Goal: Obtain resource: Download file/media

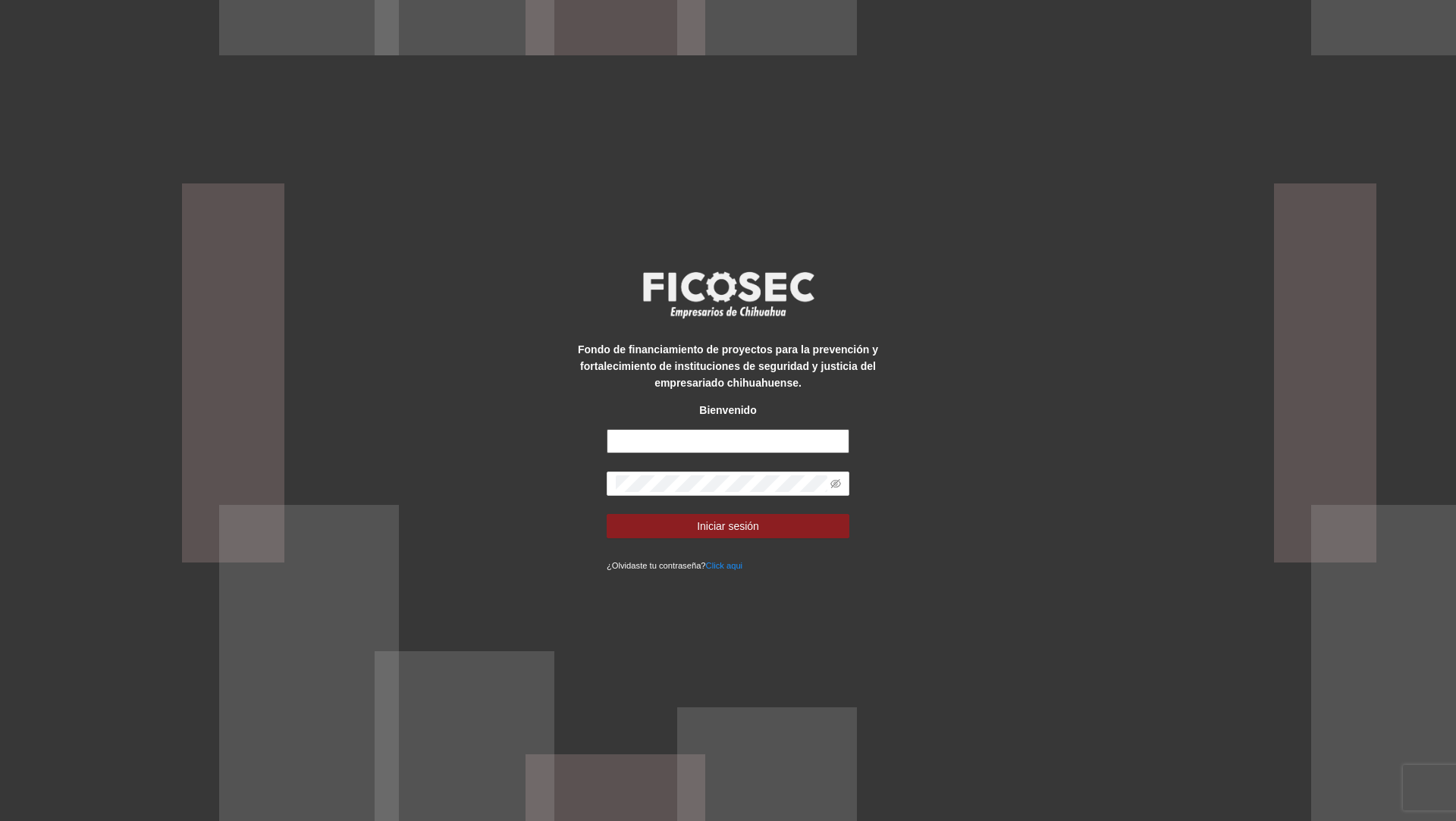
click at [634, 440] on input "text" at bounding box center [728, 441] width 243 height 24
type input "**********"
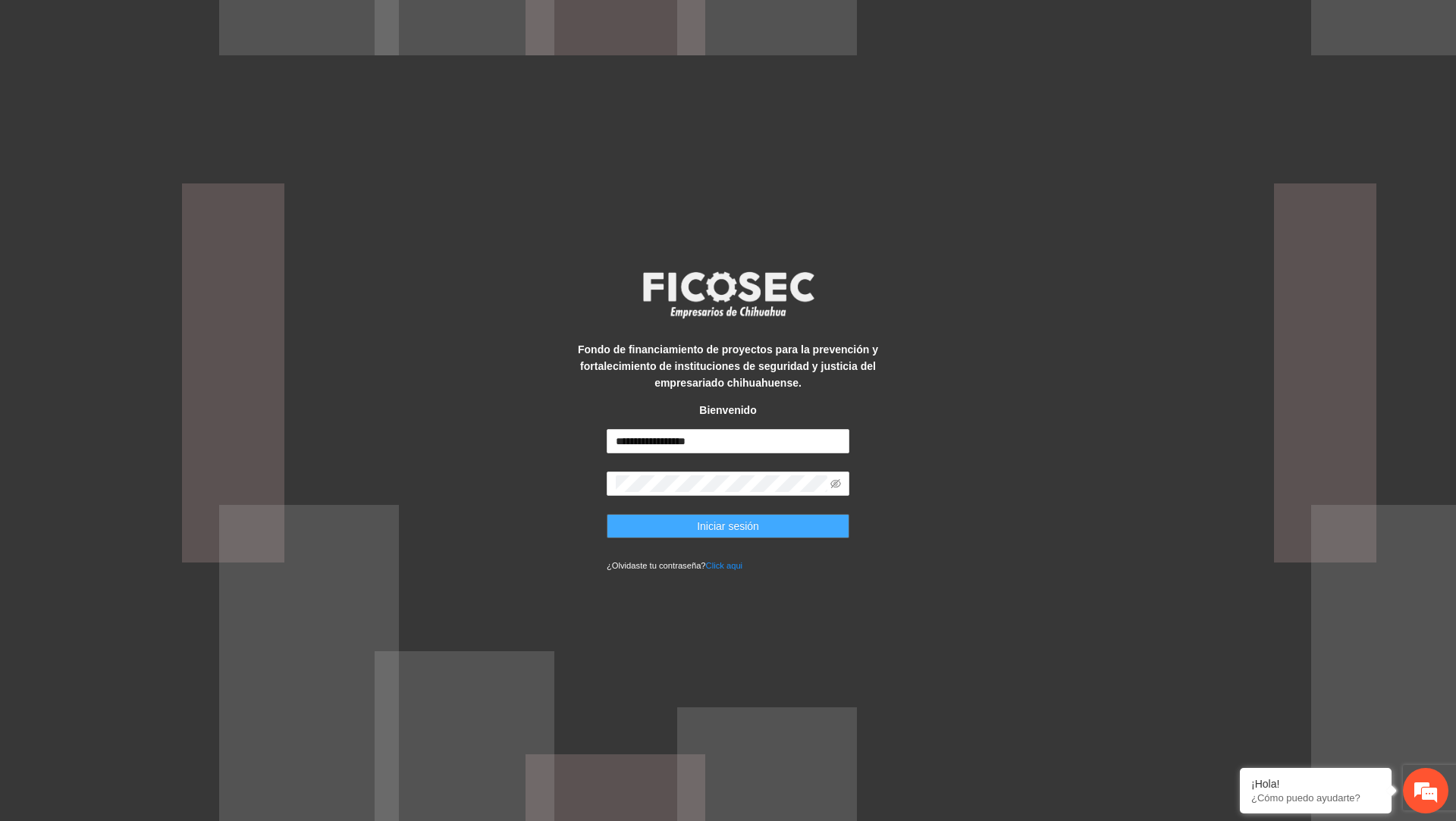
click at [742, 532] on span "Iniciar sesión" at bounding box center [728, 525] width 62 height 17
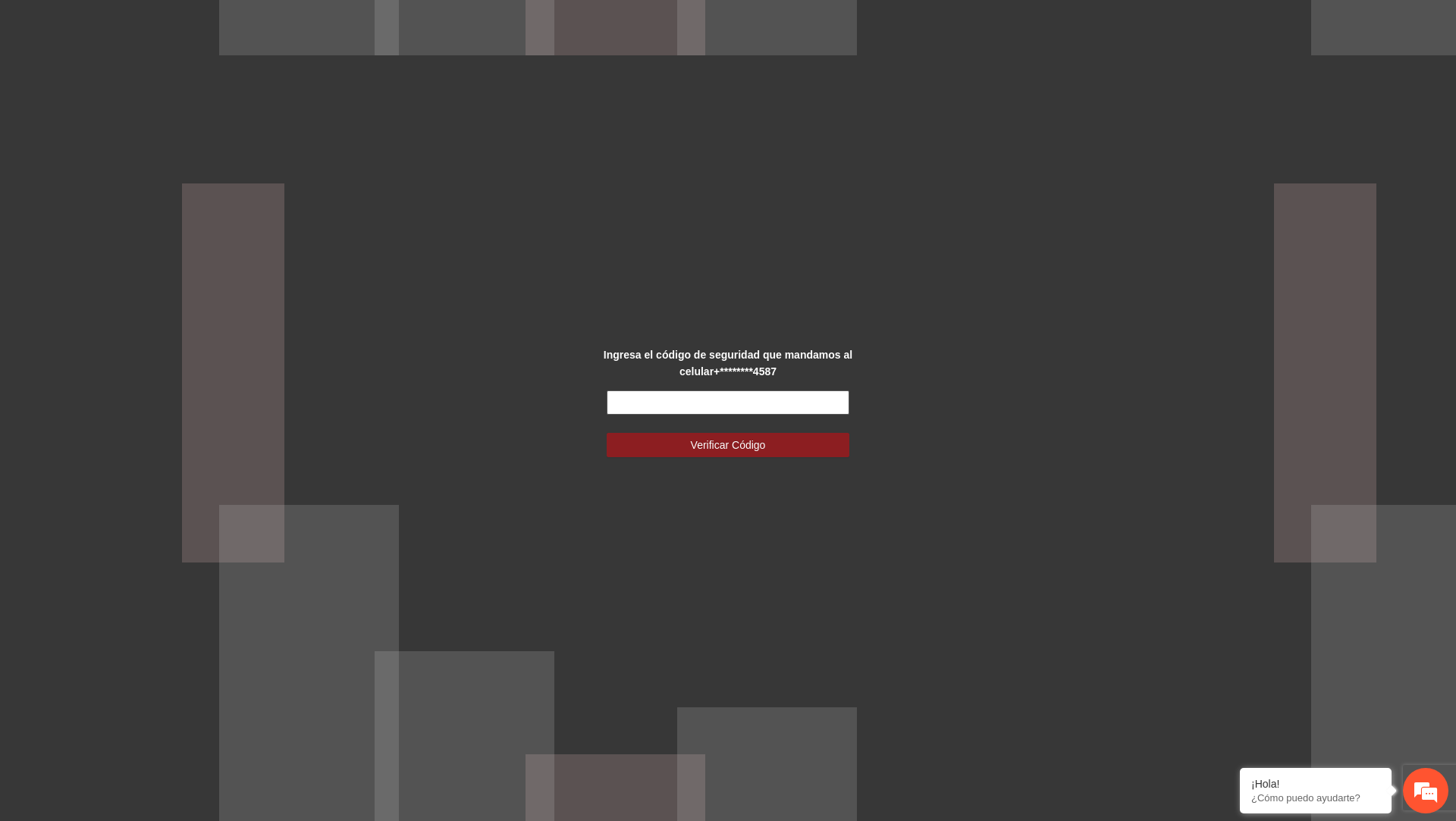
click at [795, 396] on input "text" at bounding box center [728, 402] width 243 height 24
type input "******"
click at [607, 433] on button "Verificar Código" at bounding box center [728, 445] width 243 height 24
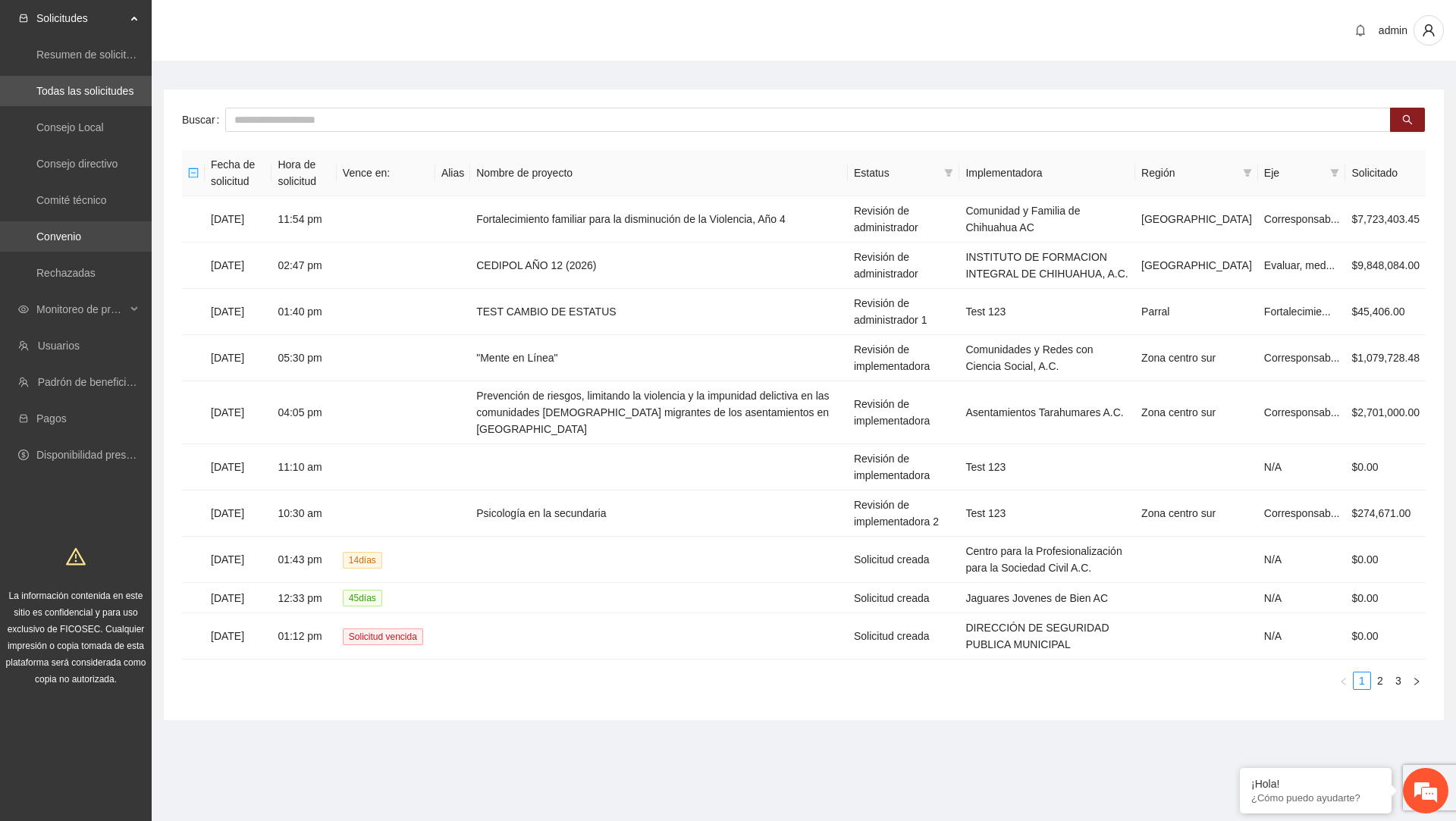
click at [82, 231] on link "Convenio" at bounding box center [59, 237] width 45 height 12
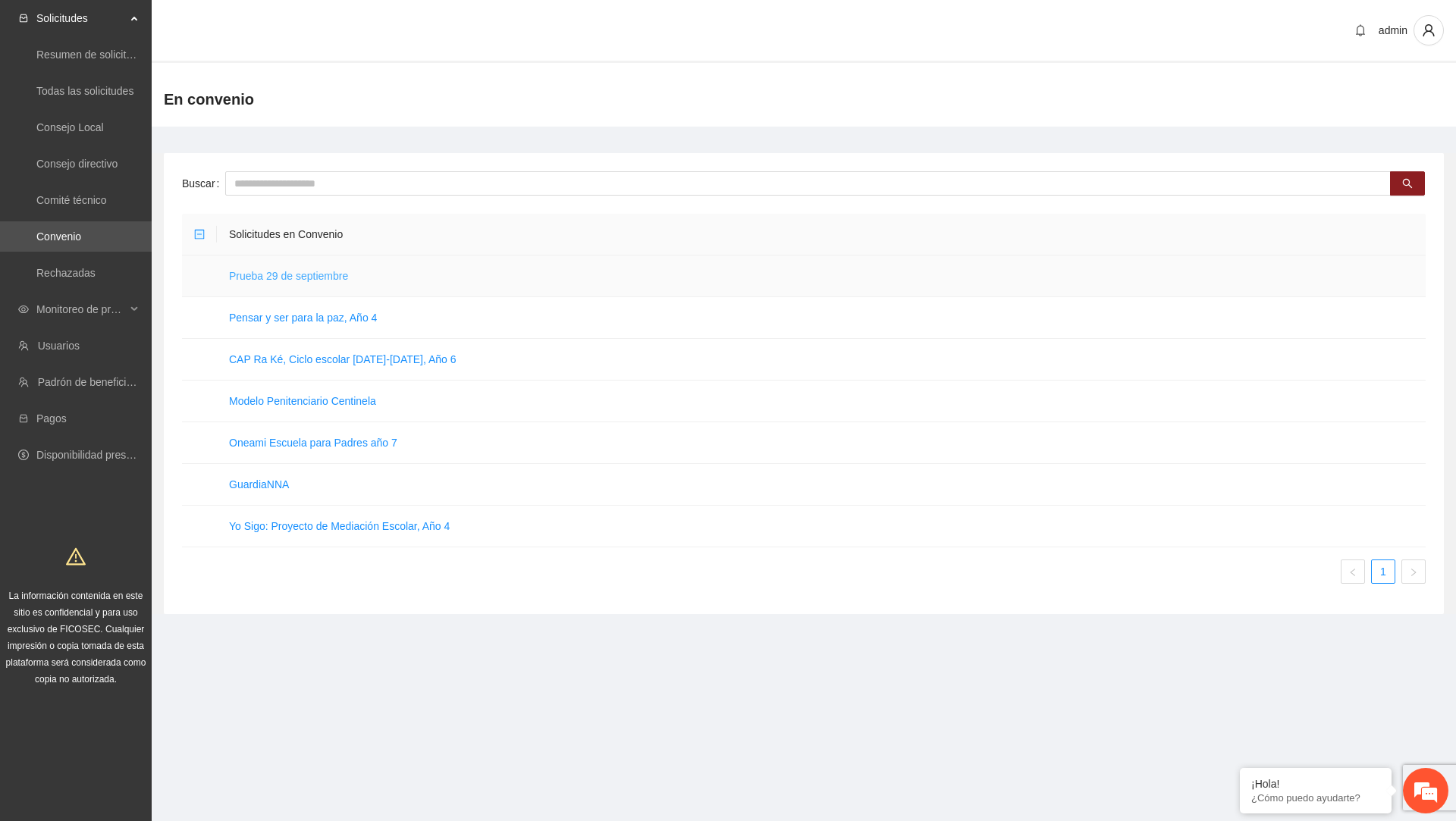
click at [271, 276] on link "Prueba 29 de septiembre" at bounding box center [289, 276] width 119 height 12
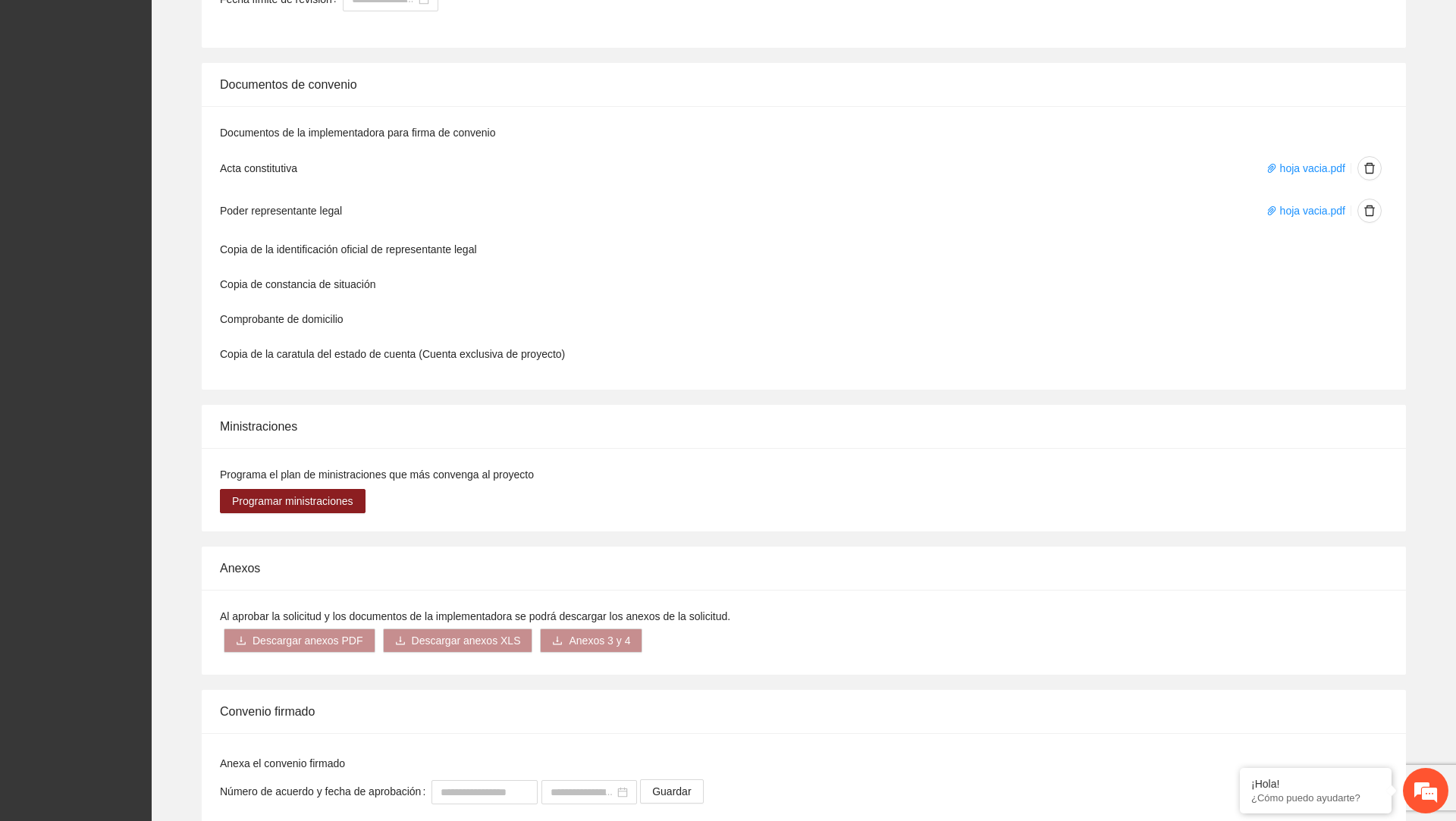
scroll to position [851, 0]
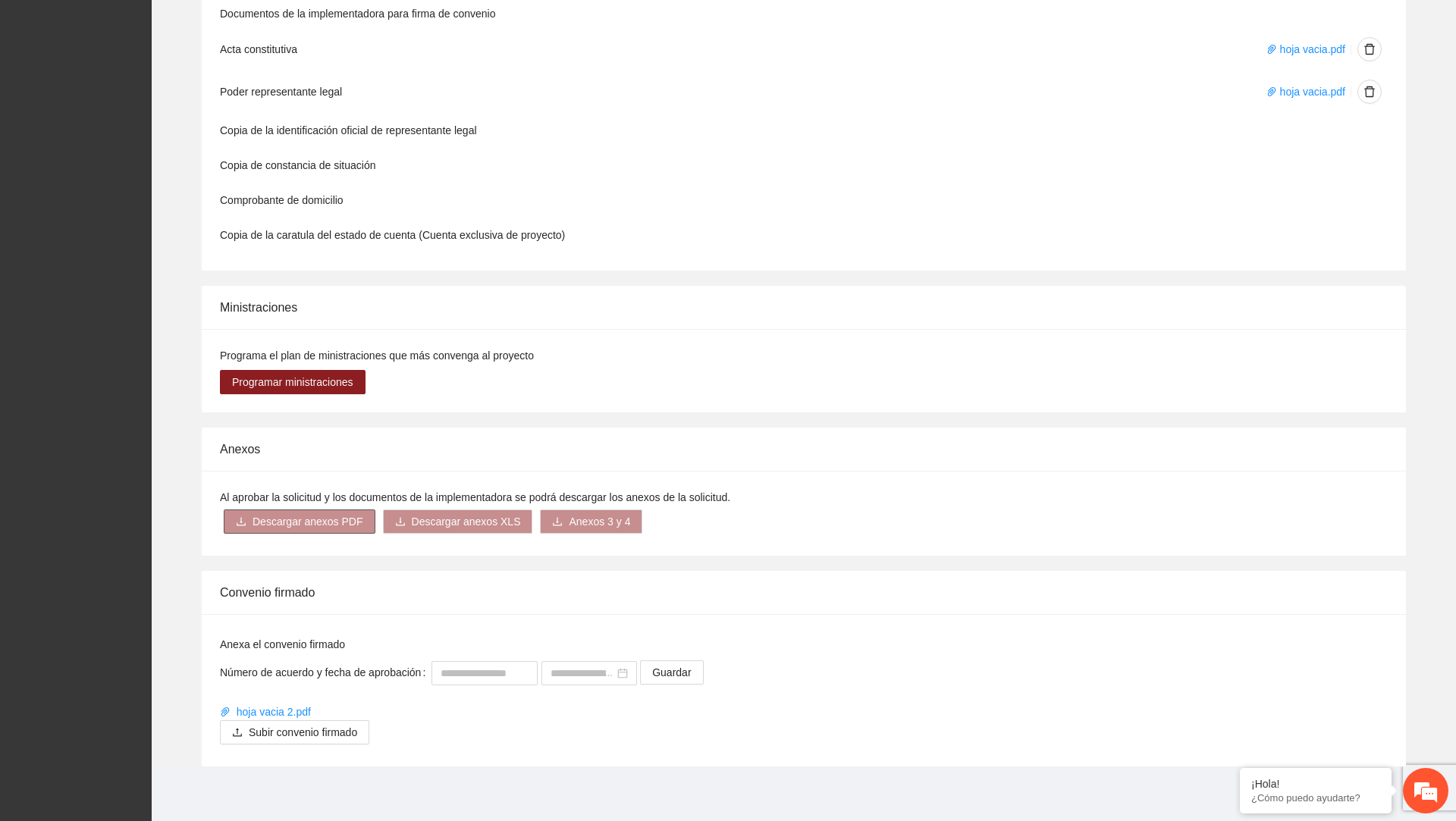
click at [312, 525] on span "Descargar anexos PDF" at bounding box center [308, 521] width 110 height 17
click at [283, 406] on link "Presupuesto" at bounding box center [274, 407] width 60 height 12
click at [272, 406] on link "Presupuesto" at bounding box center [274, 407] width 60 height 12
click at [288, 476] on link "Ministraciones" at bounding box center [278, 476] width 68 height 12
click at [283, 406] on link "Presupuesto" at bounding box center [274, 407] width 60 height 12
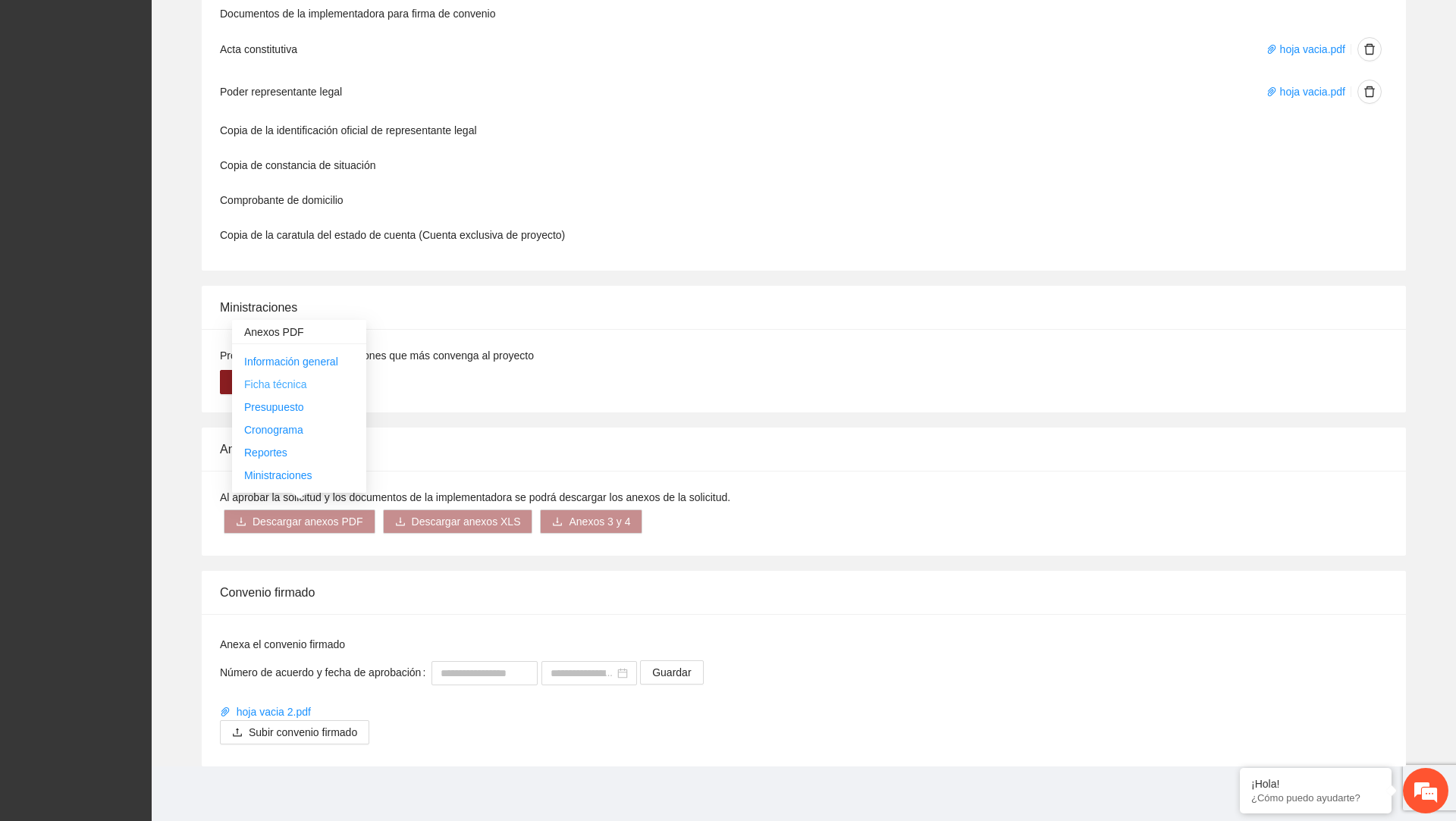
click at [285, 387] on link "Ficha técnica" at bounding box center [275, 384] width 62 height 12
click at [494, 521] on span "Descargar anexos XLS" at bounding box center [467, 521] width 109 height 17
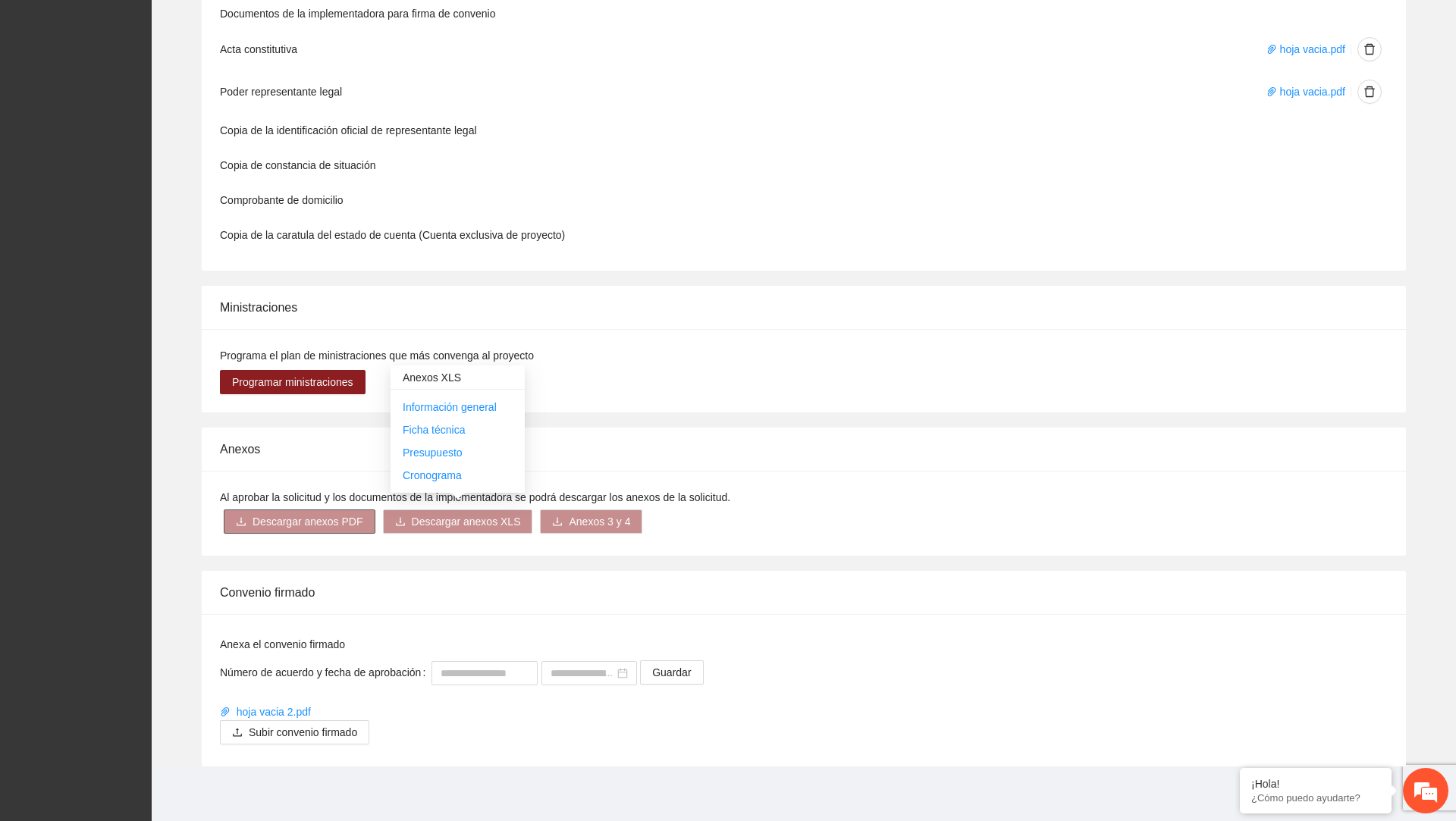
click at [308, 517] on span "Descargar anexos PDF" at bounding box center [308, 521] width 110 height 17
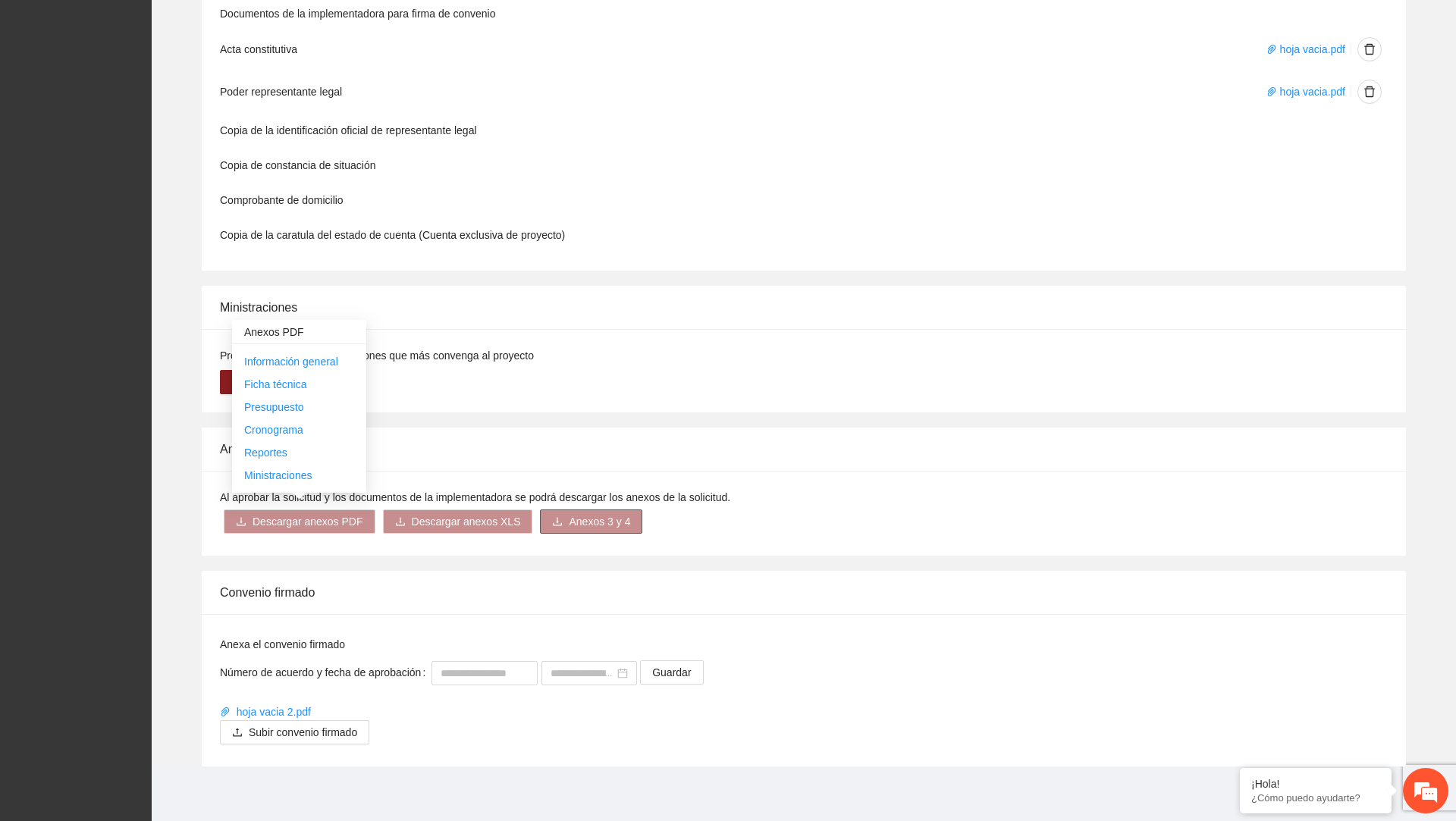
click at [578, 513] on span "Anexos 3 y 4" at bounding box center [599, 521] width 62 height 17
click at [468, 518] on span "Descargar anexos XLS" at bounding box center [467, 521] width 109 height 17
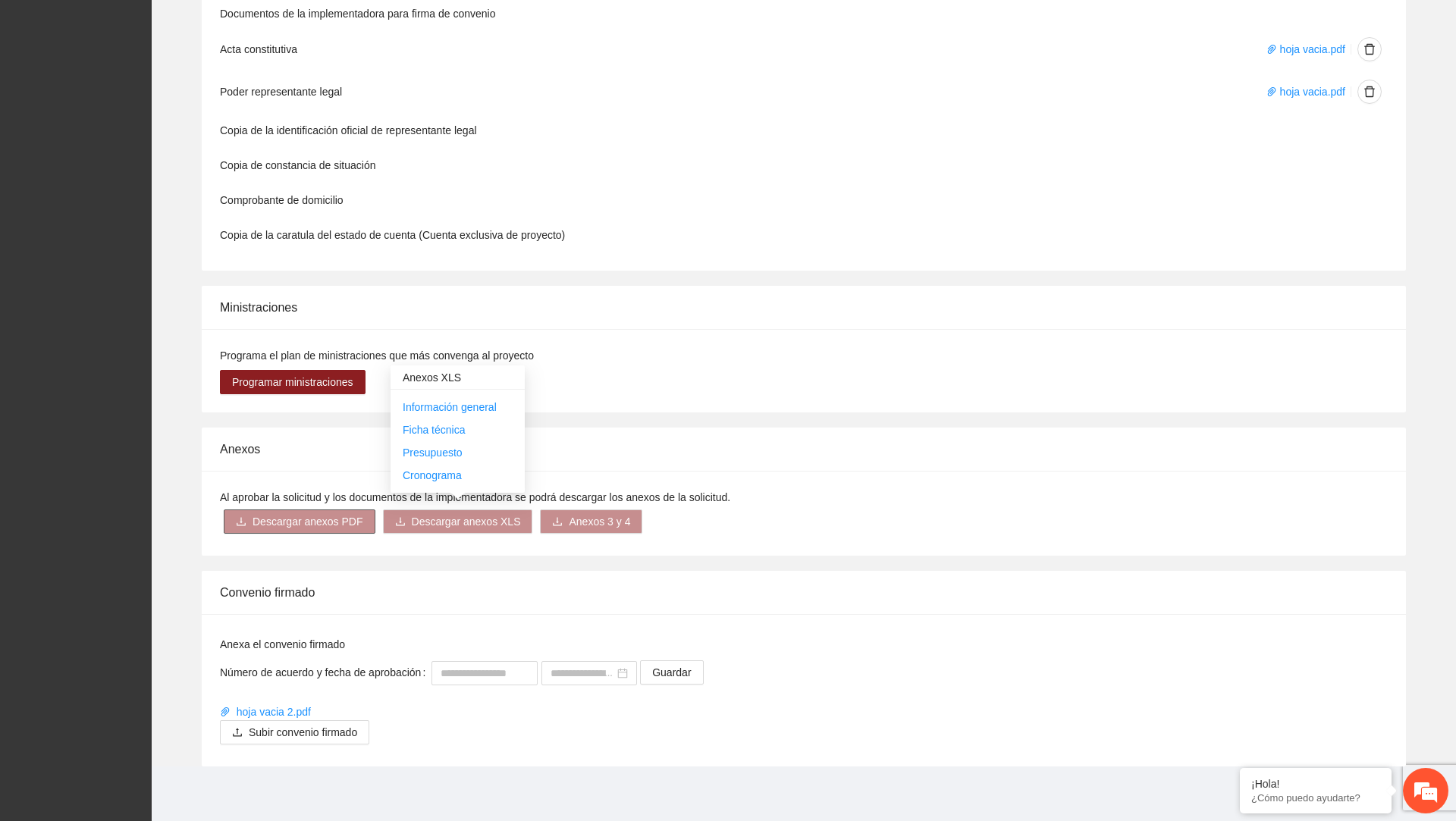
click at [314, 514] on span "Descargar anexos PDF" at bounding box center [308, 521] width 110 height 17
click at [461, 437] on div "Anexos" at bounding box center [803, 449] width 1167 height 43
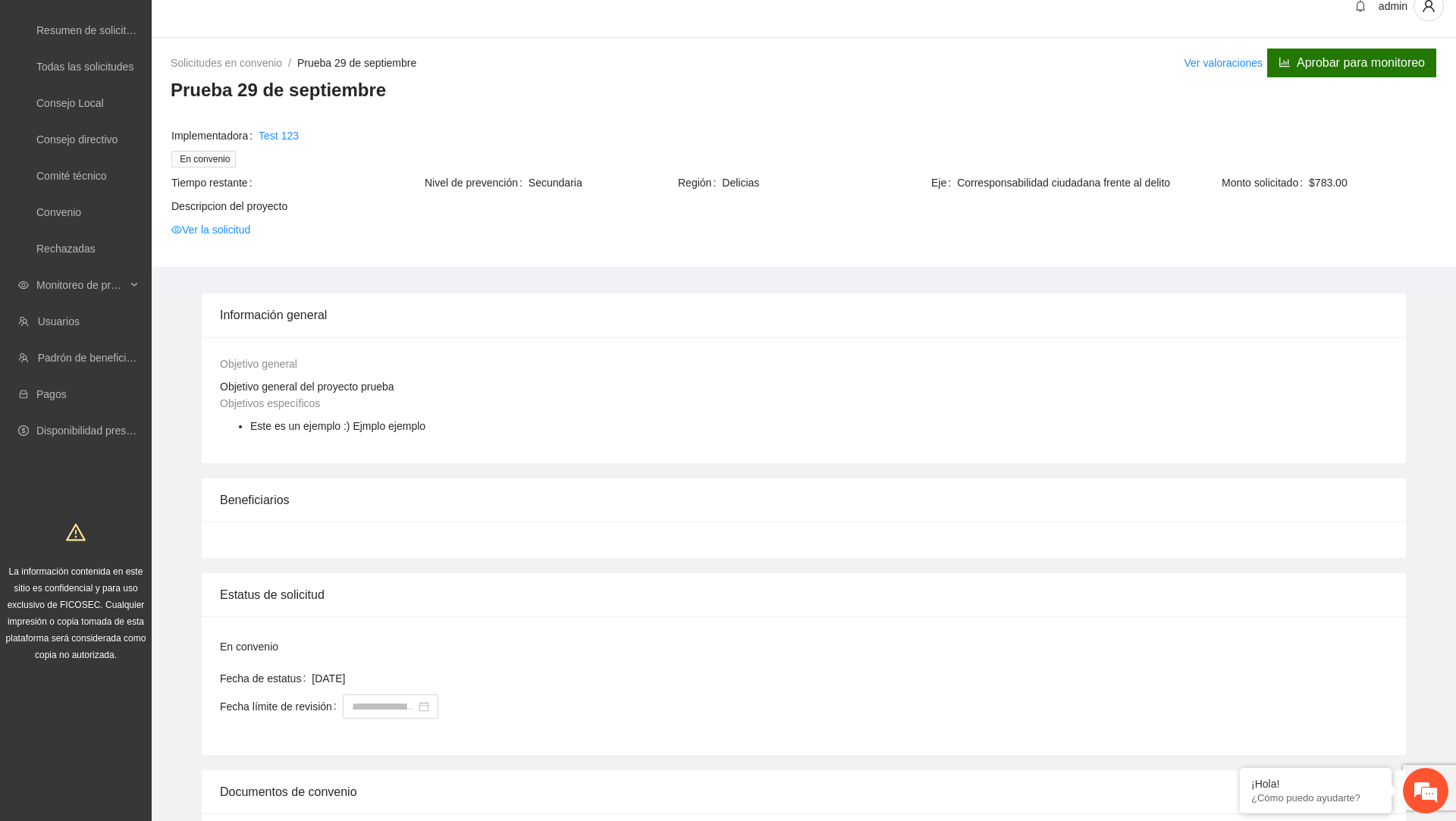
scroll to position [0, 0]
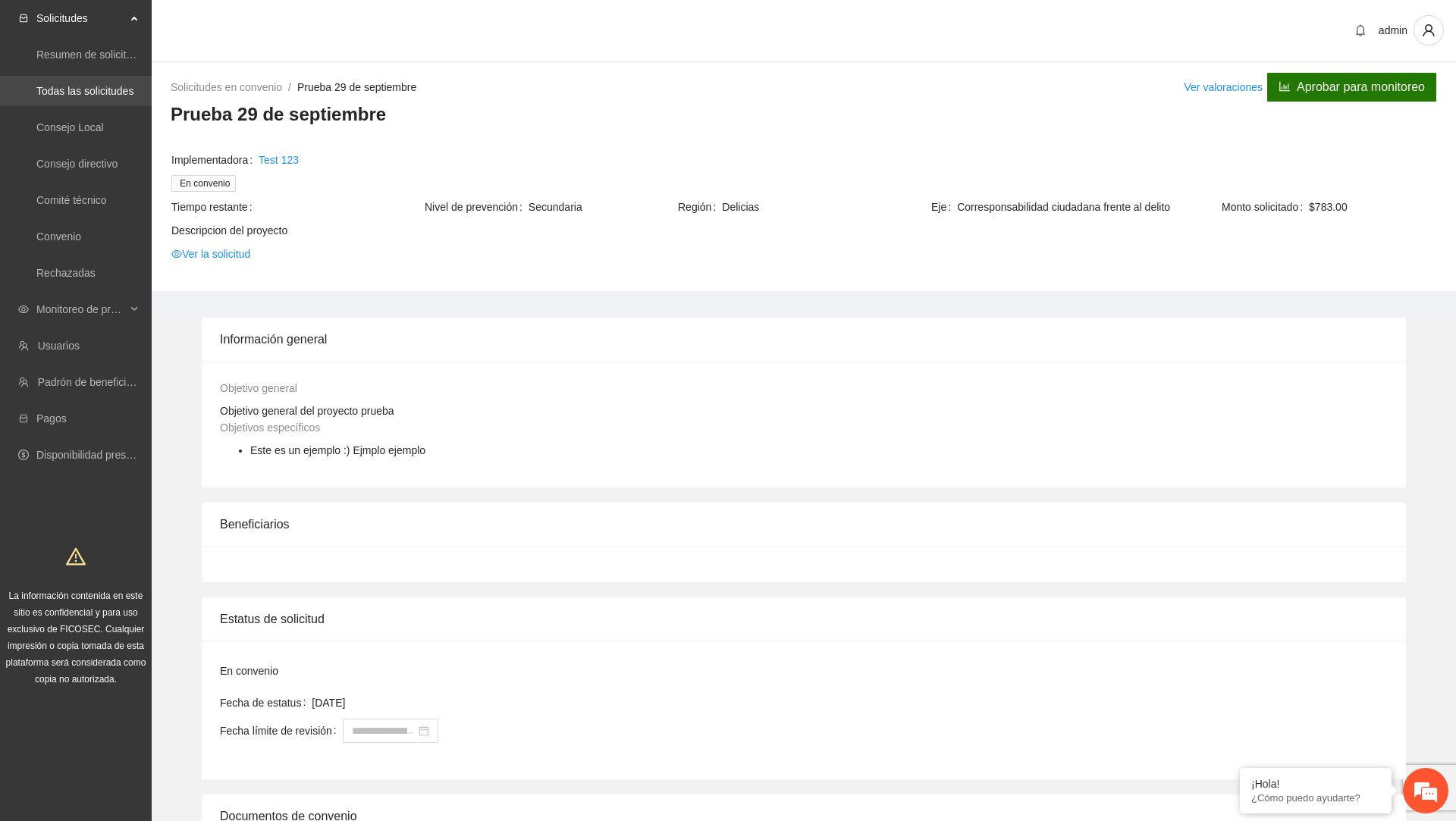
click at [87, 91] on link "Todas las solicitudes" at bounding box center [86, 91] width 98 height 12
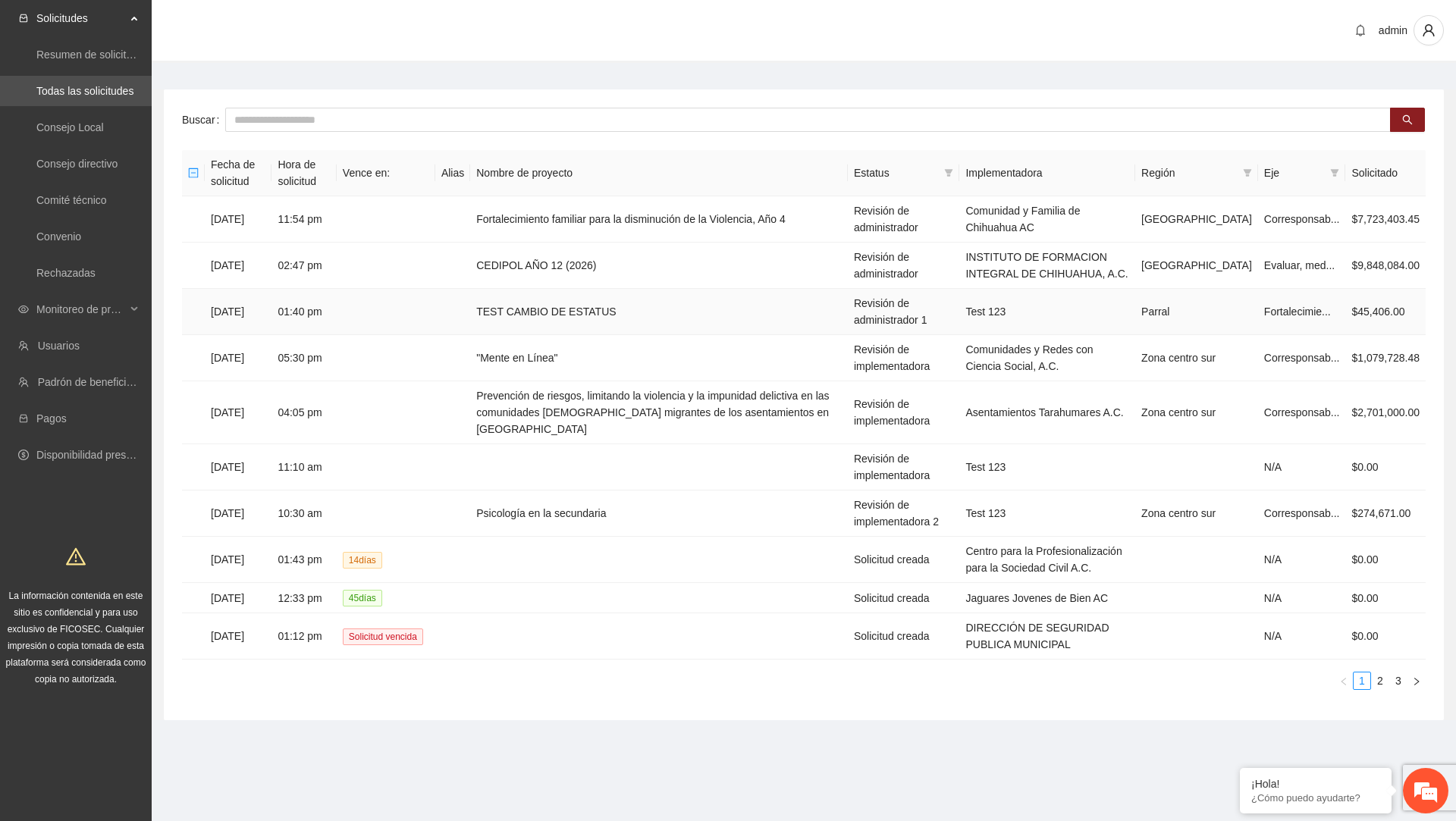
click at [608, 323] on td "TEST CAMBIO DE ESTATUS" at bounding box center [658, 311] width 377 height 46
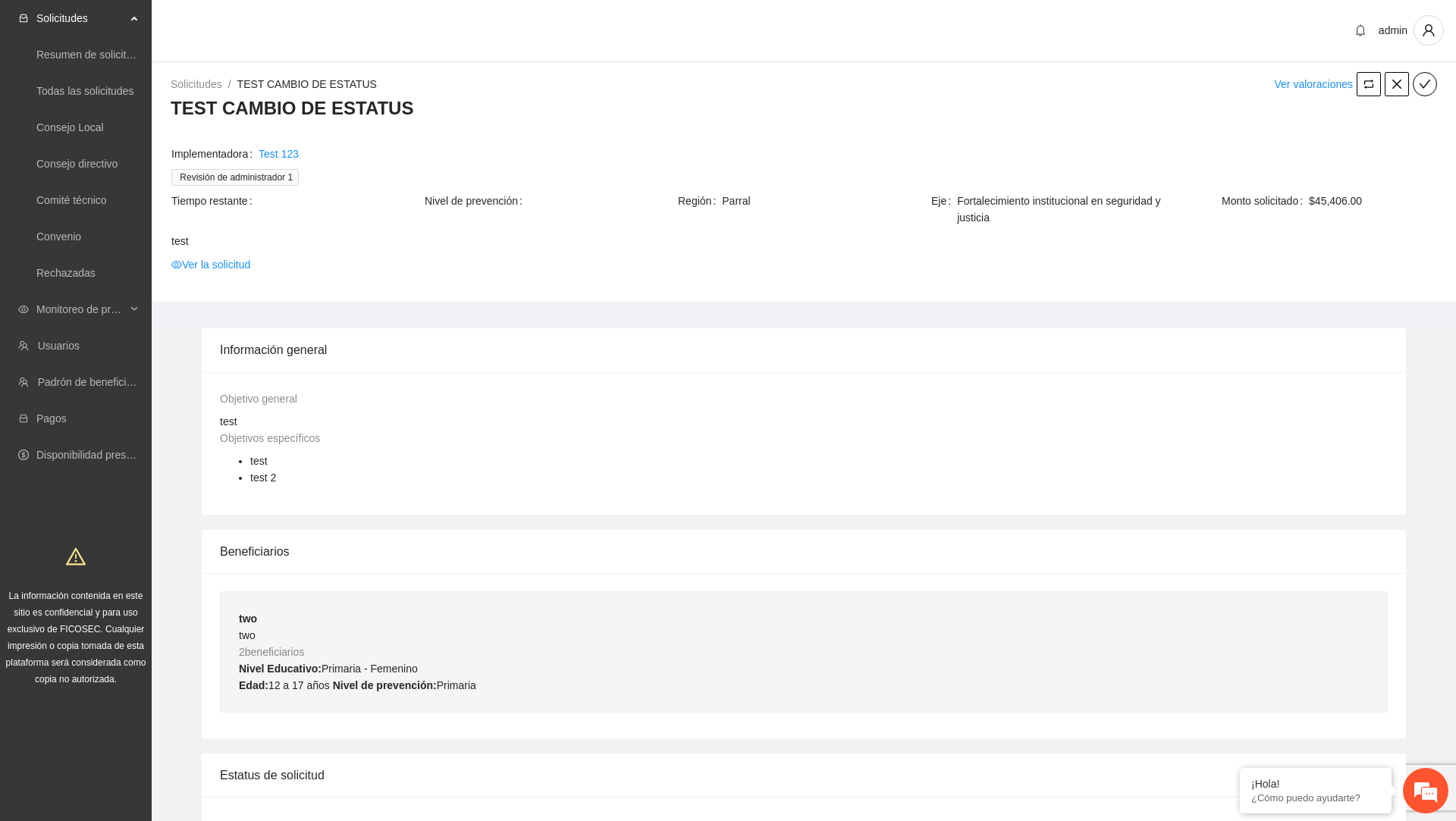
scroll to position [639, 0]
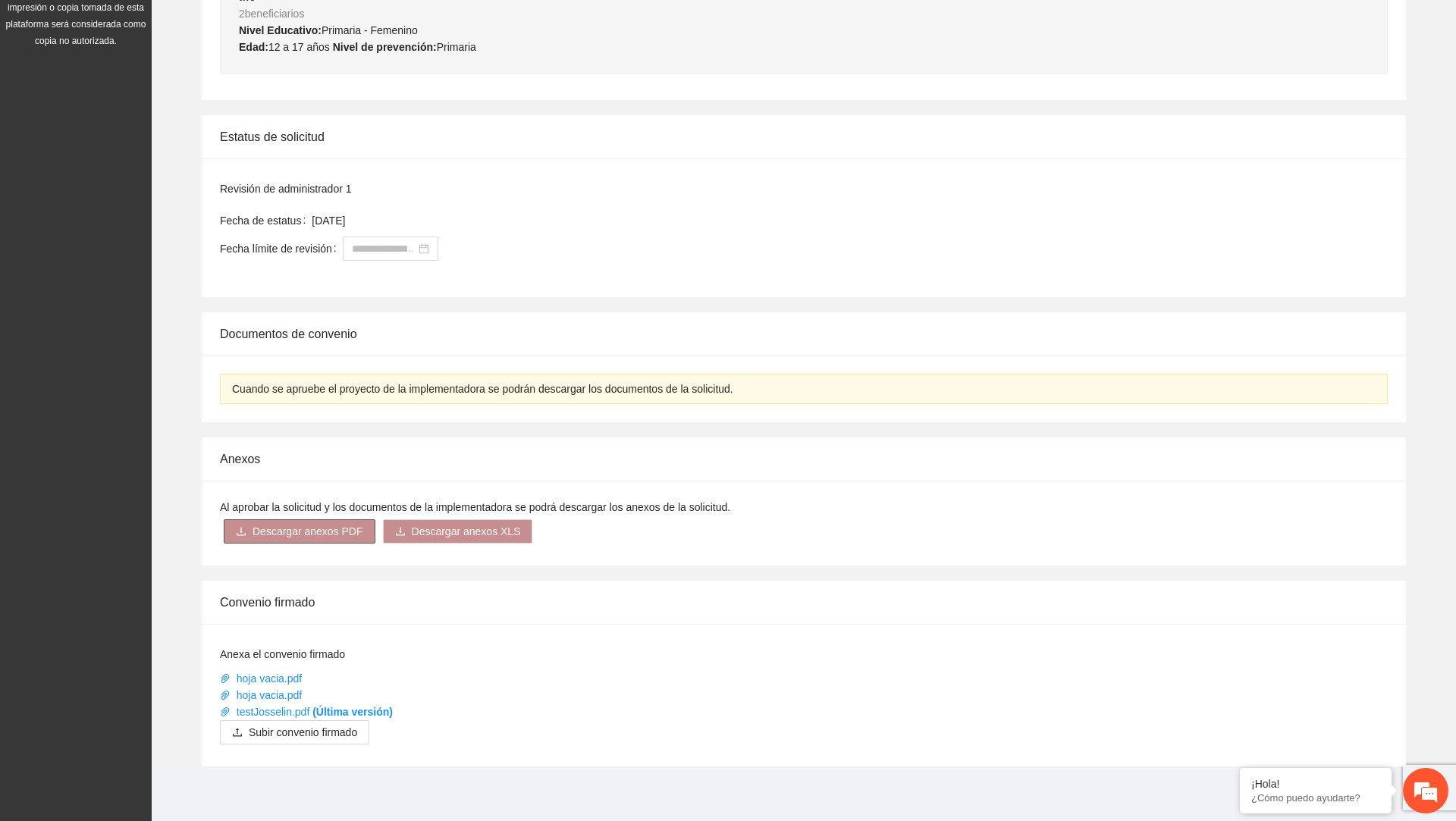
click at [333, 531] on span "Descargar anexos PDF" at bounding box center [308, 531] width 110 height 17
click at [455, 444] on div "Anexos" at bounding box center [803, 459] width 1167 height 43
click at [445, 531] on span "Descargar anexos XLS" at bounding box center [467, 531] width 109 height 17
click at [323, 444] on div "Anexos" at bounding box center [803, 459] width 1167 height 43
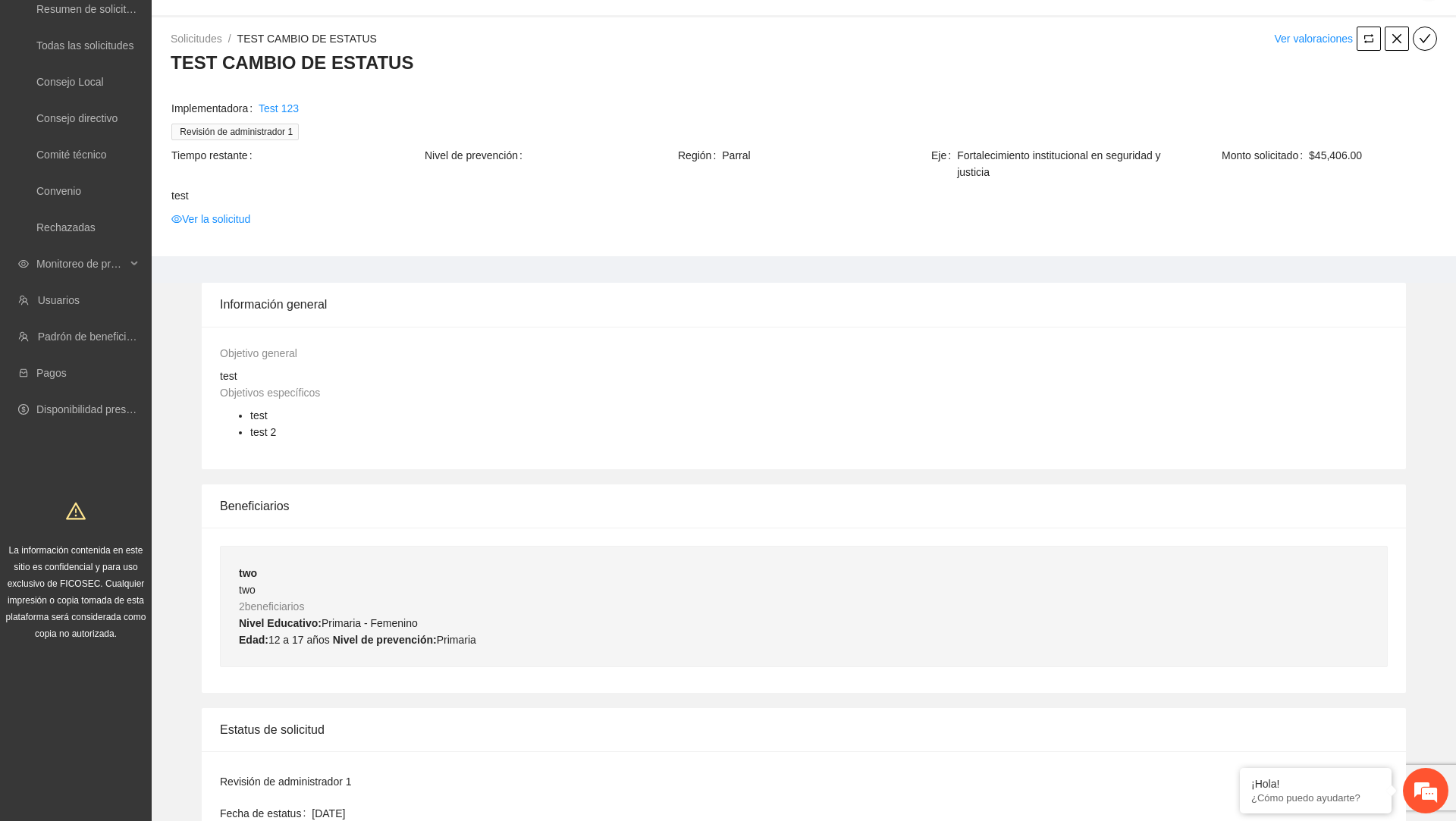
scroll to position [0, 0]
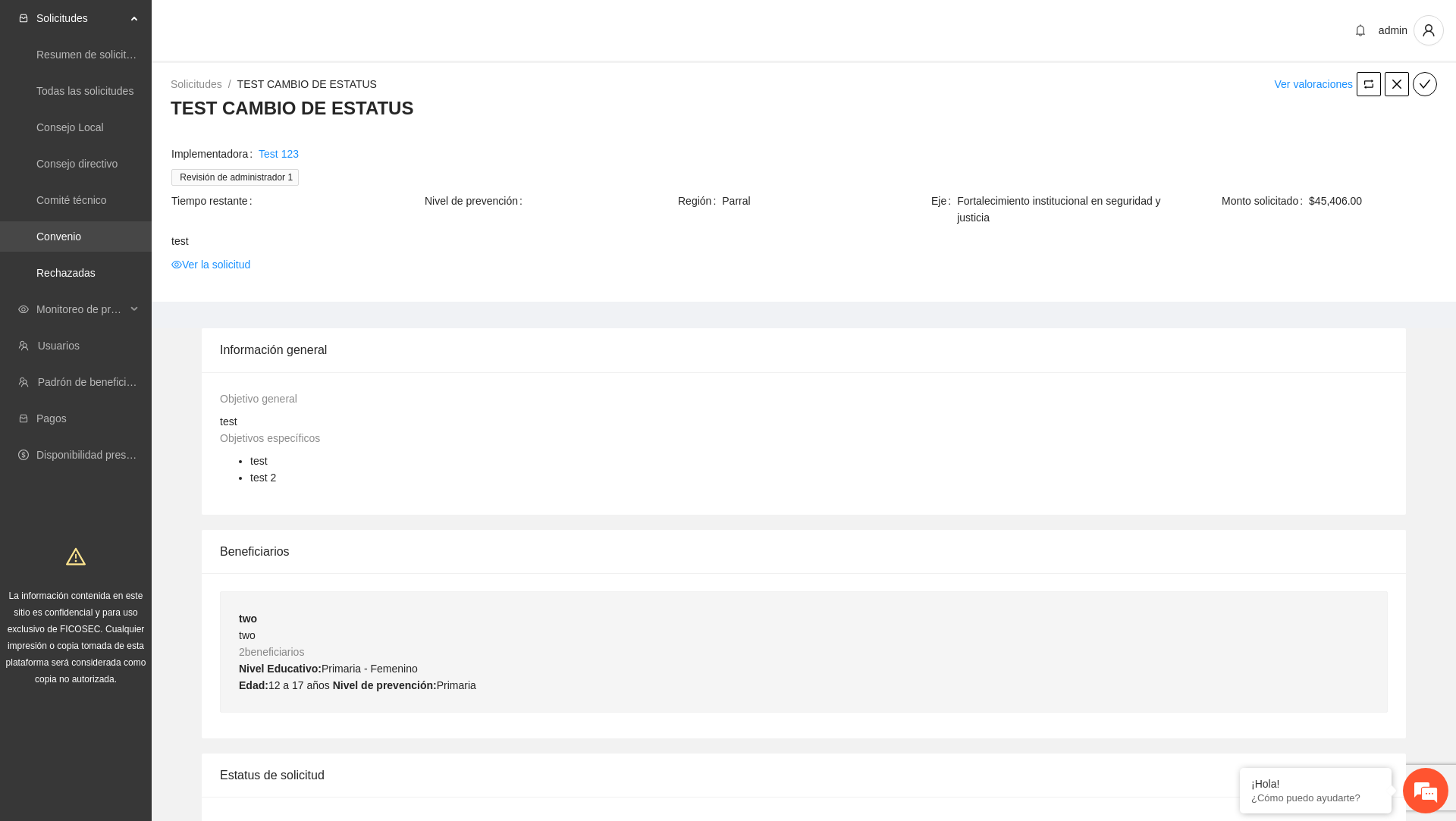
click at [82, 243] on link "Convenio" at bounding box center [59, 237] width 45 height 12
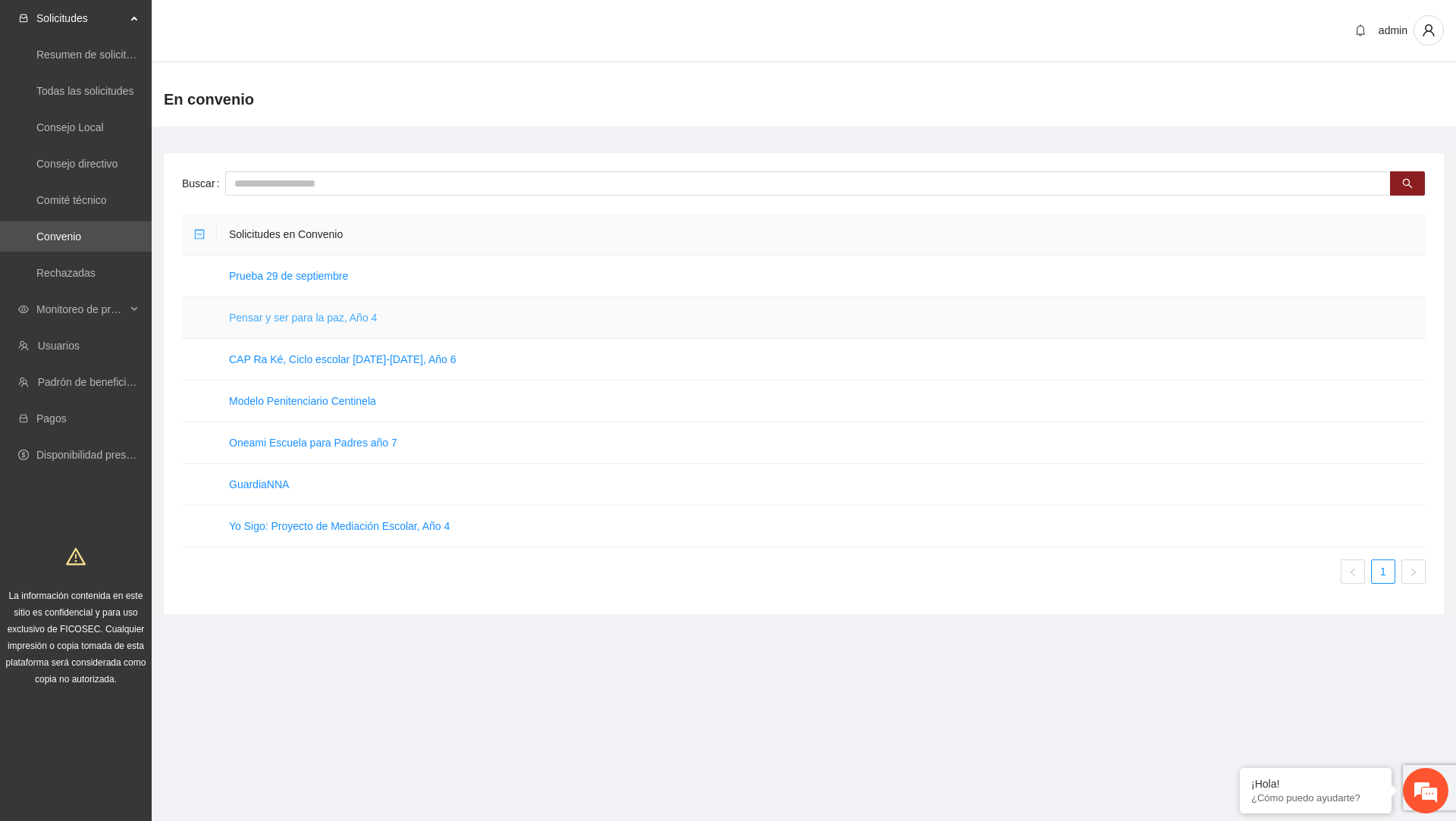
click at [303, 315] on link "Pensar y ser para la paz, Año 4" at bounding box center [303, 317] width 148 height 12
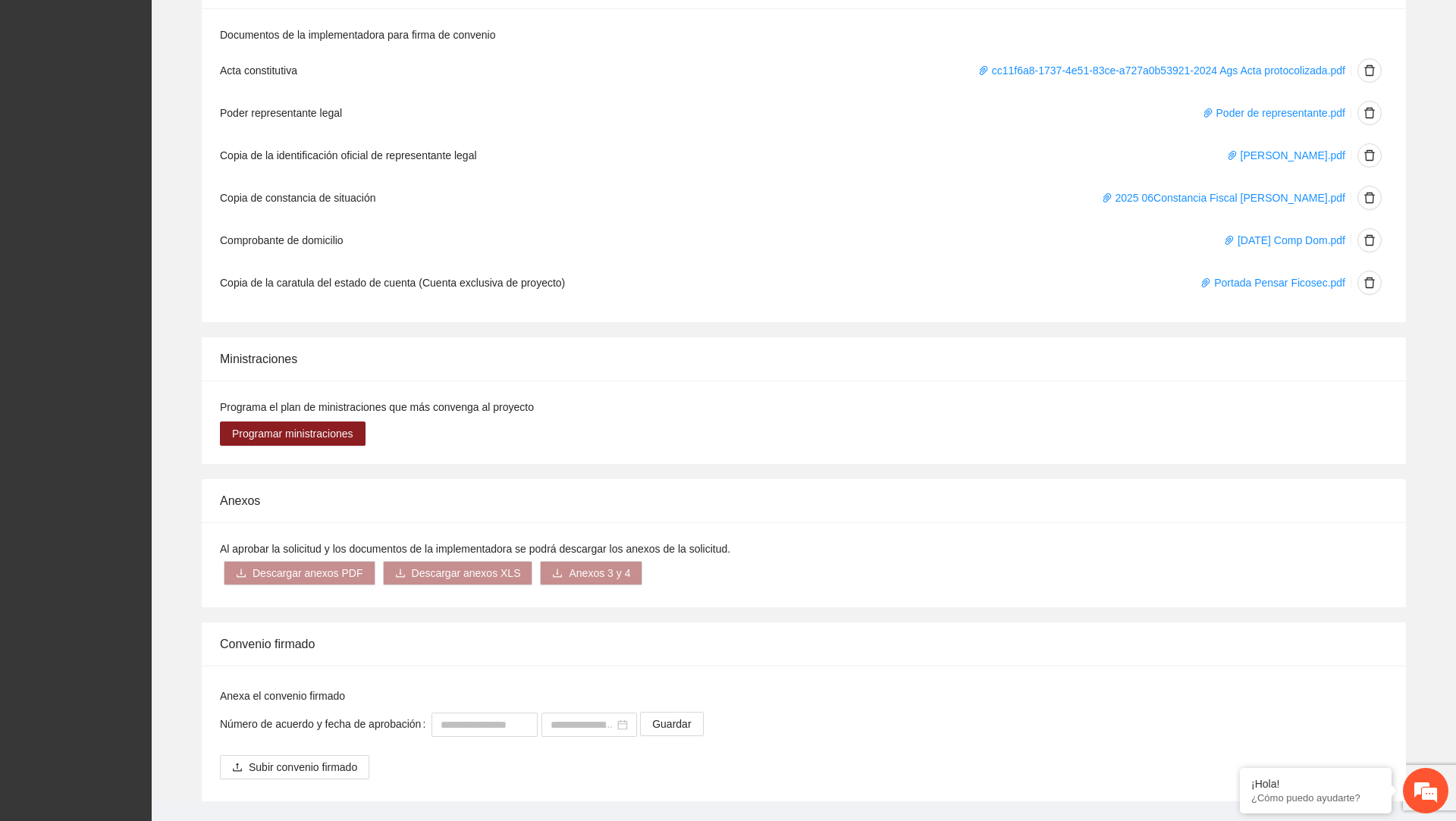
scroll to position [2470, 0]
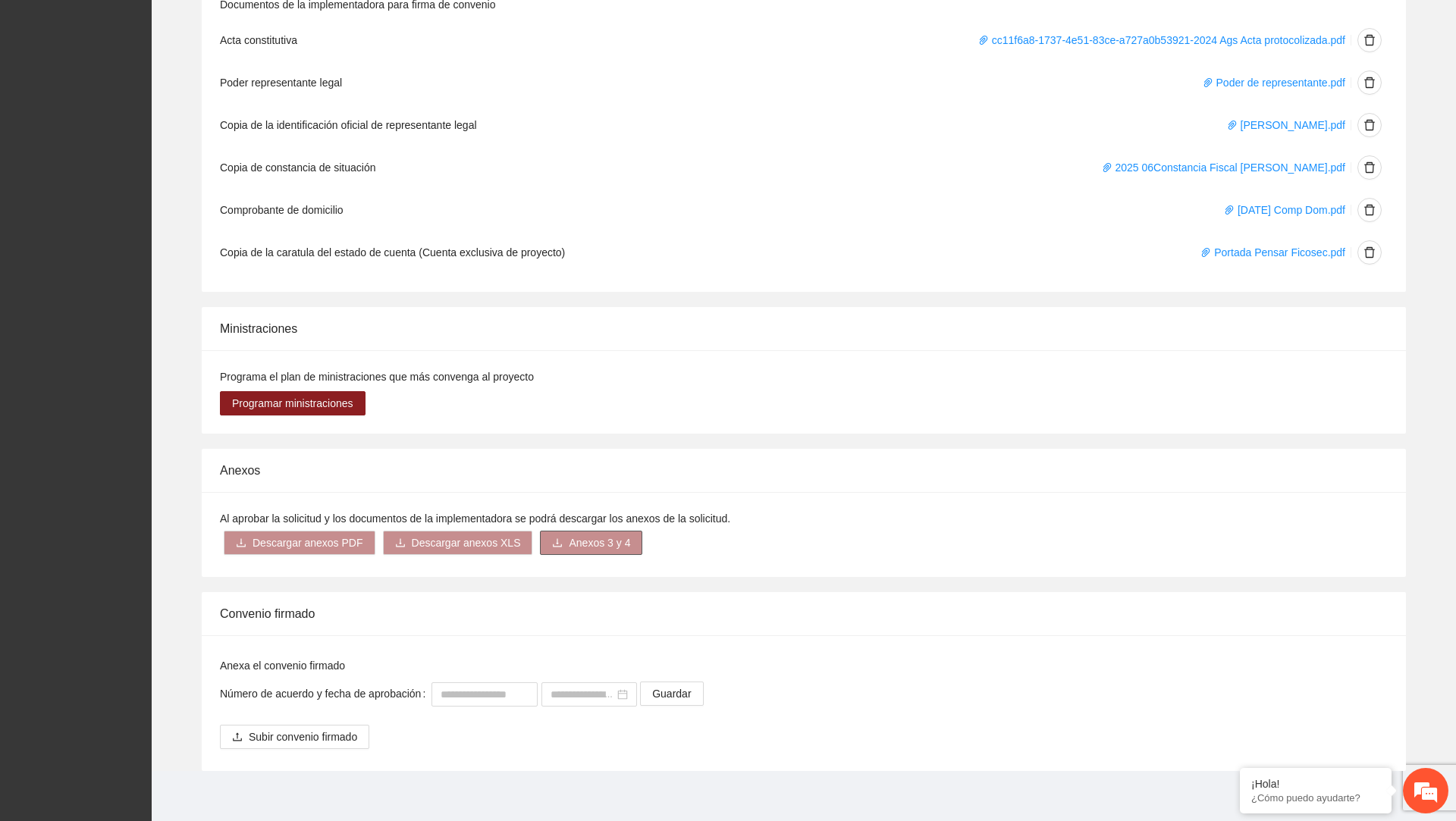
click at [616, 539] on span "Anexos 3 y 4" at bounding box center [599, 542] width 62 height 17
click at [499, 545] on button "Descargar anexos XLS" at bounding box center [458, 542] width 150 height 24
click at [578, 530] on button "Anexos 3 y 4" at bounding box center [590, 542] width 103 height 24
click at [424, 521] on div "Al aprobar la solicitud y los documentos de la implementadora se podrá descarga…" at bounding box center [803, 534] width 1167 height 49
click at [290, 534] on span "Descargar anexos PDF" at bounding box center [308, 542] width 110 height 17
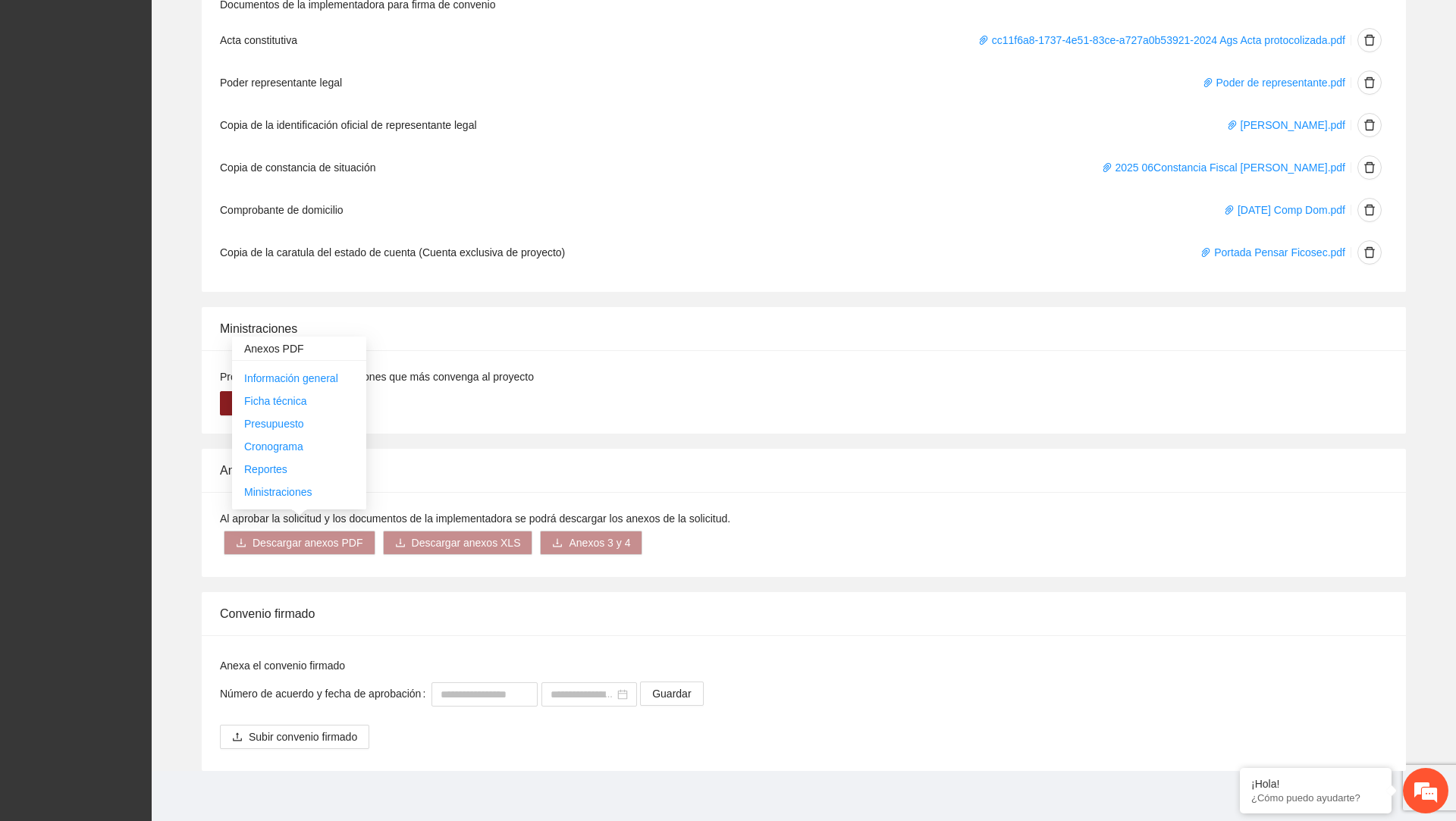
click at [279, 345] on div "Anexos PDF" at bounding box center [299, 348] width 134 height 24
click at [460, 613] on div "Convenio firmado" at bounding box center [803, 613] width 1167 height 43
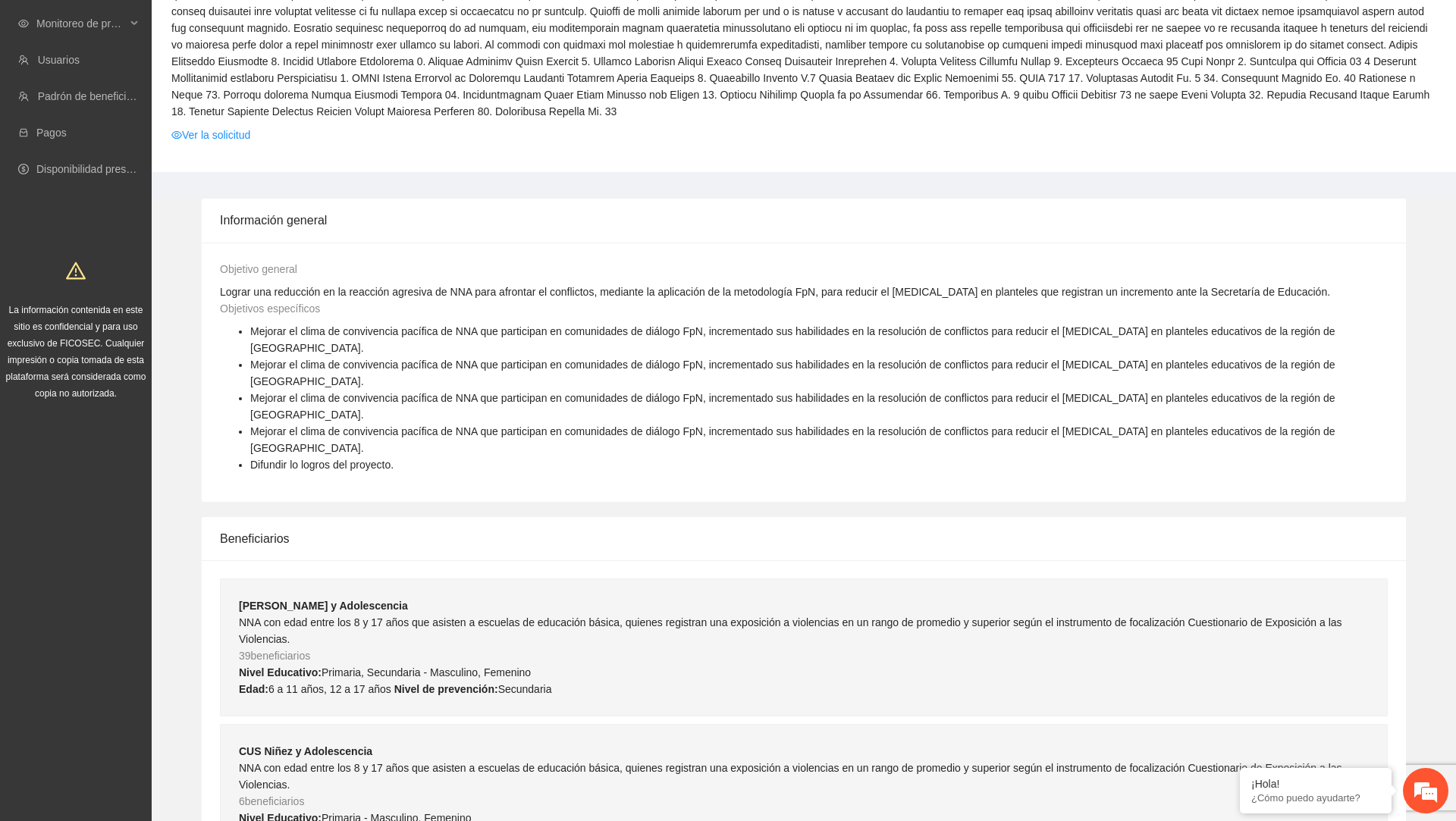
scroll to position [0, 0]
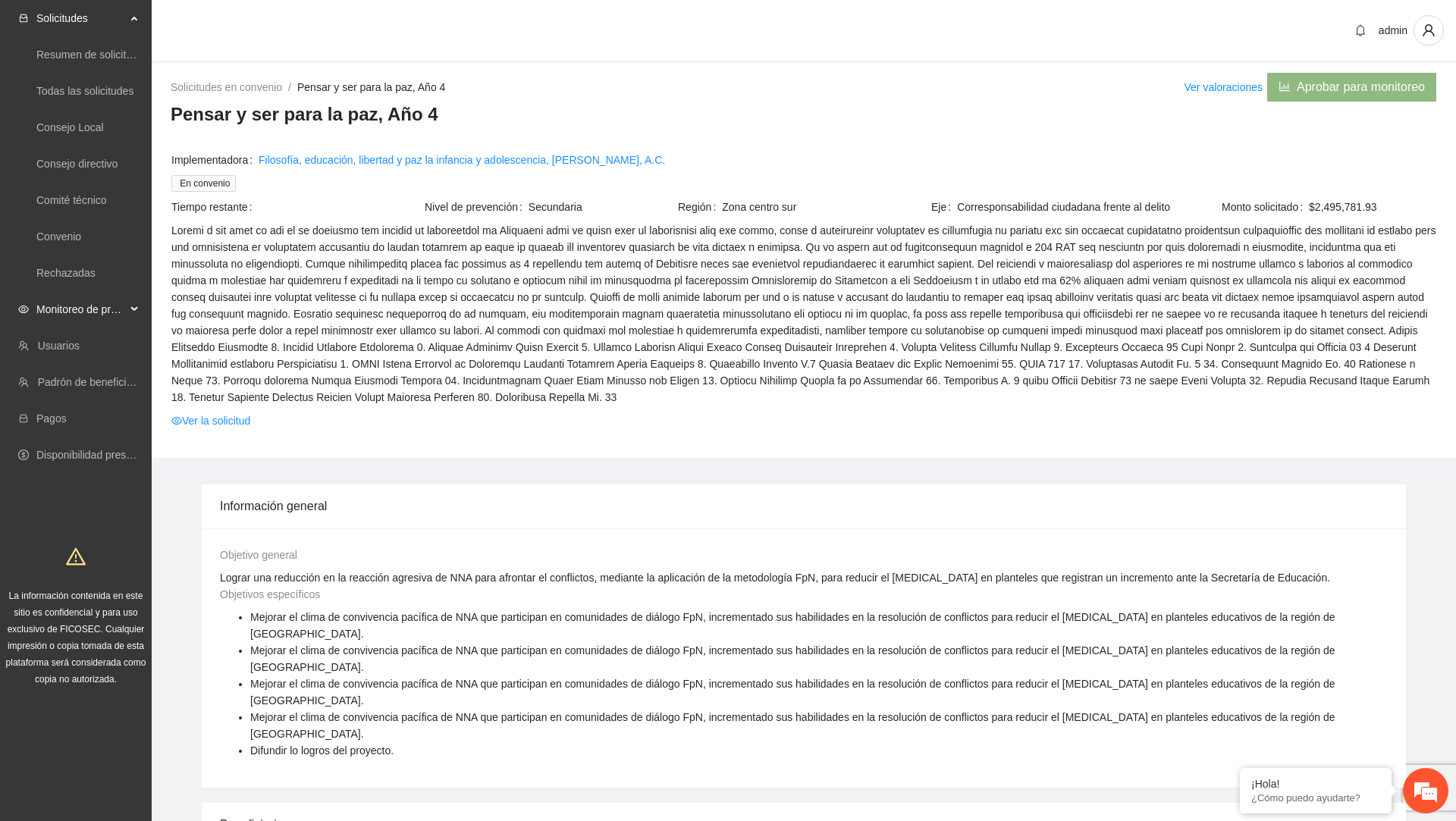
click at [122, 311] on span "Monitoreo de proyectos" at bounding box center [82, 309] width 90 height 30
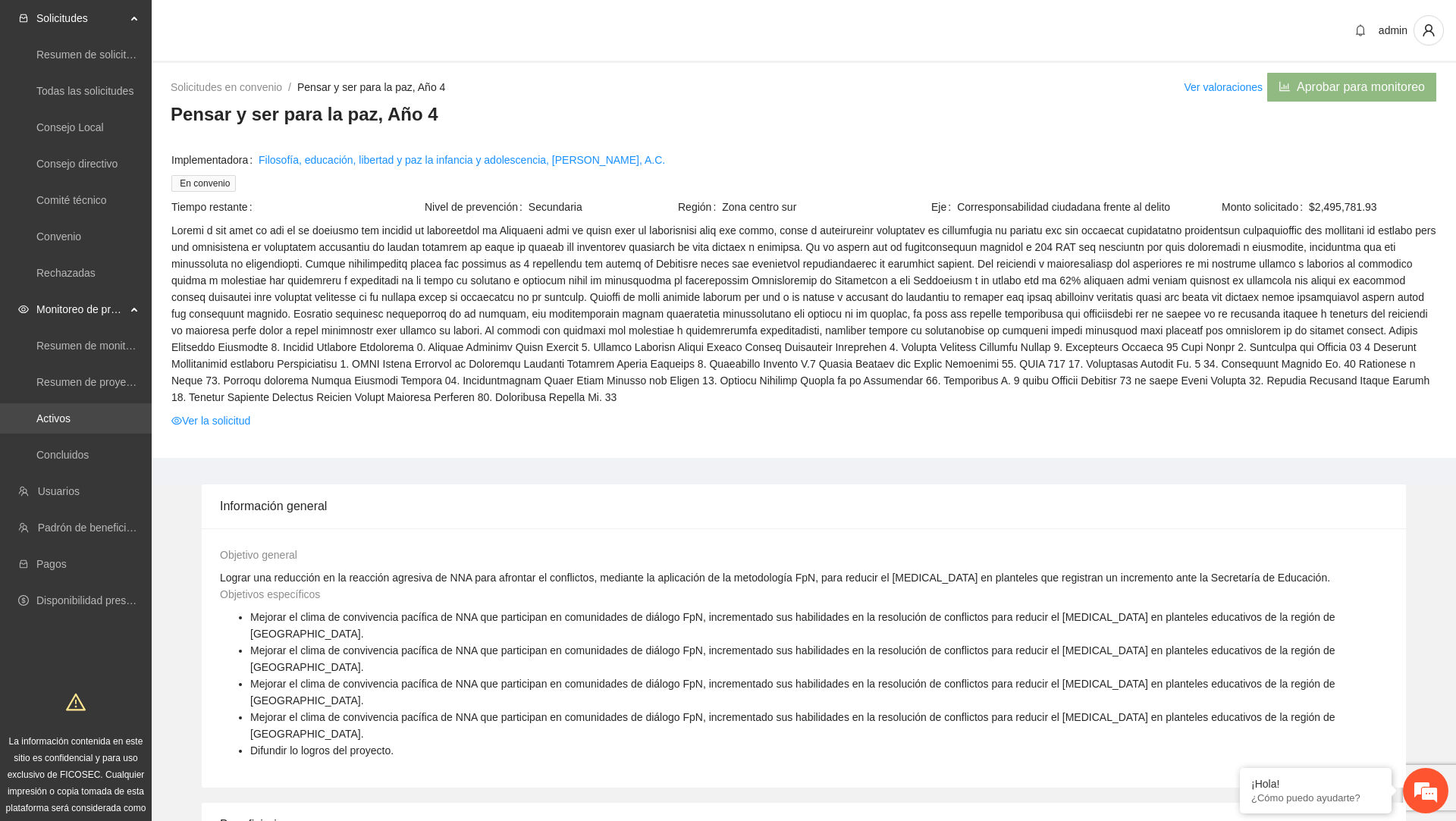
click at [71, 415] on link "Activos" at bounding box center [54, 418] width 34 height 12
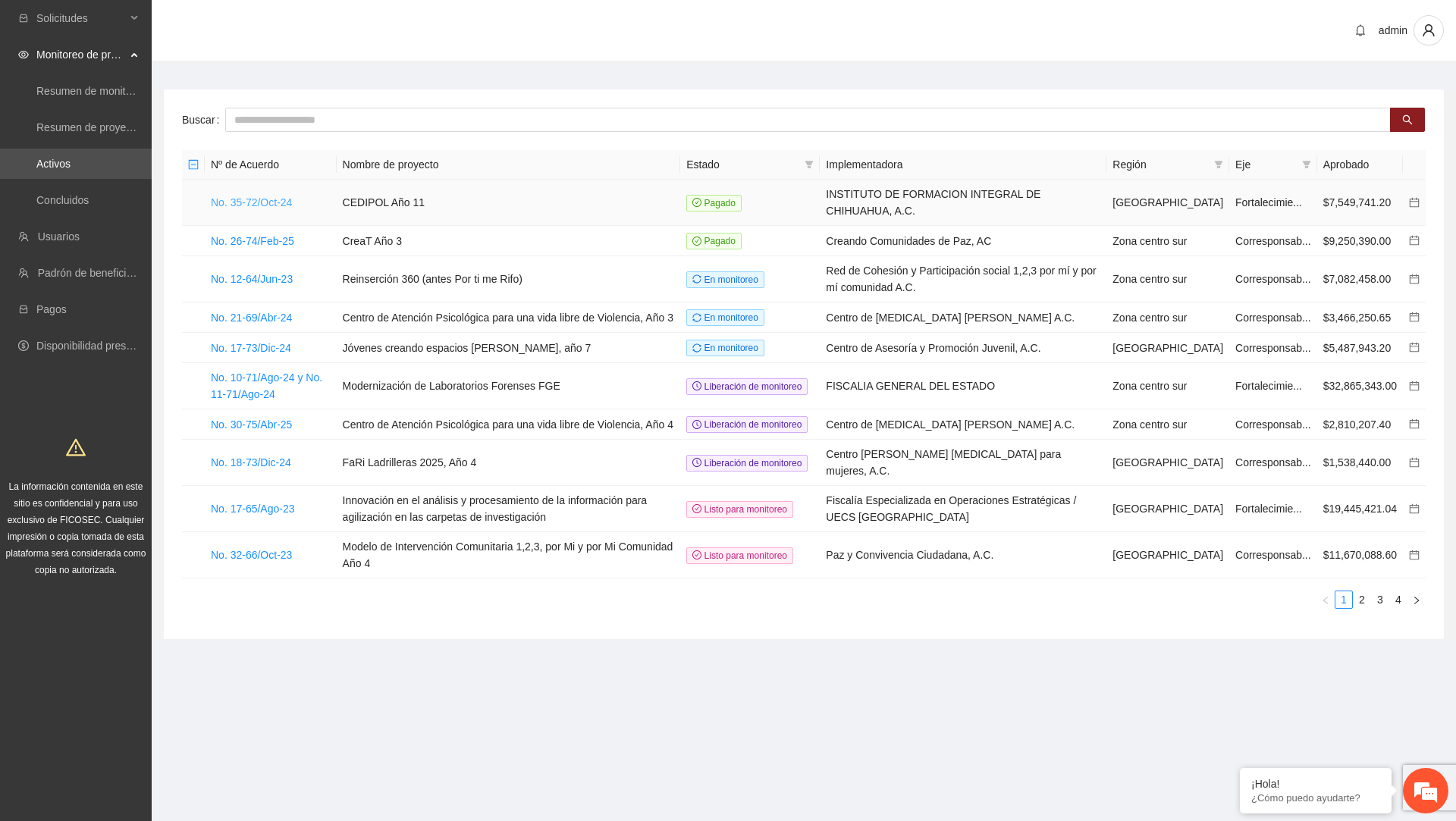
click at [277, 206] on link "No. 35-72/Oct-24" at bounding box center [252, 202] width 82 height 12
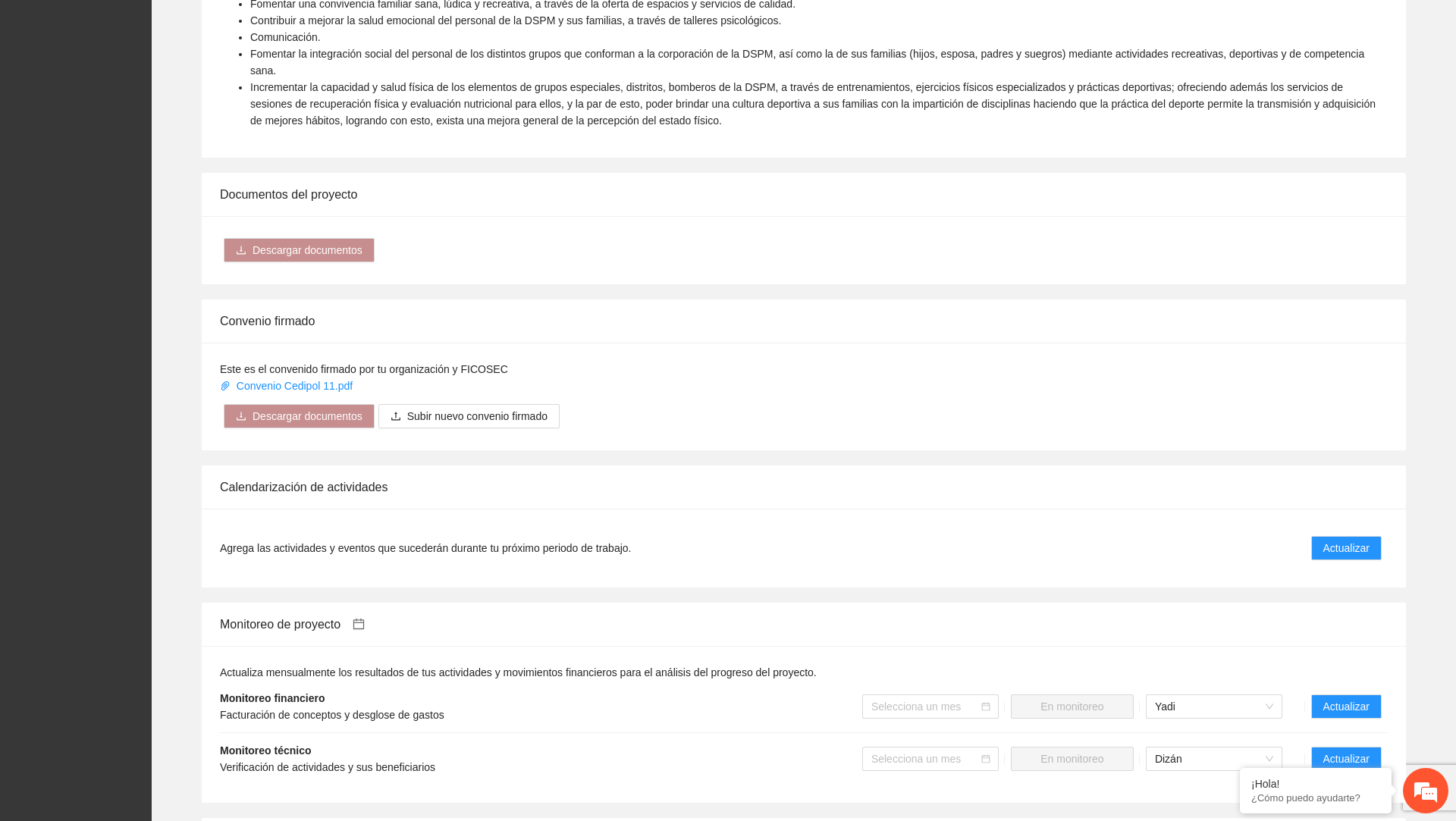
scroll to position [739, 0]
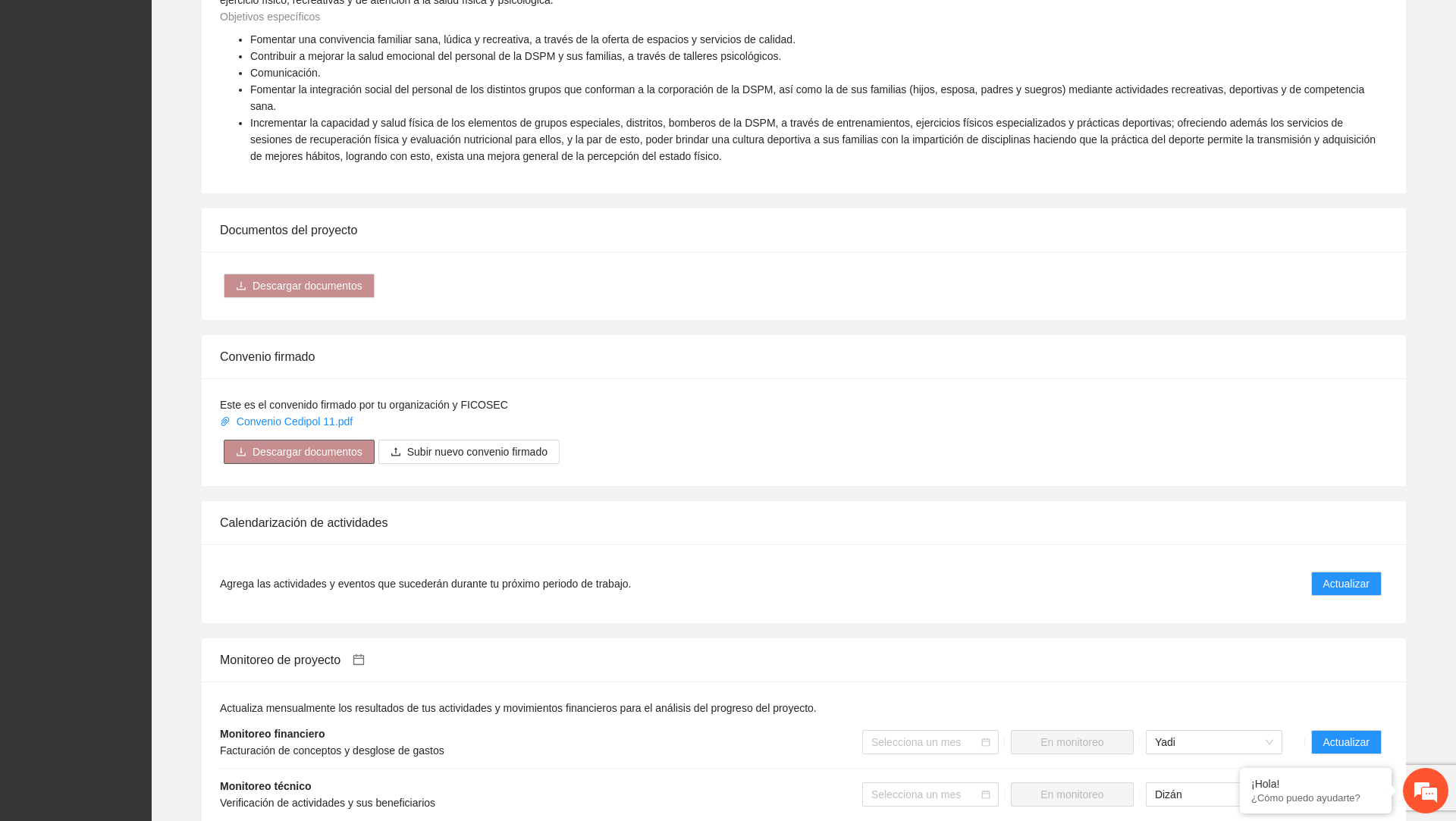
click at [314, 454] on span "Descargar documentos" at bounding box center [308, 452] width 109 height 17
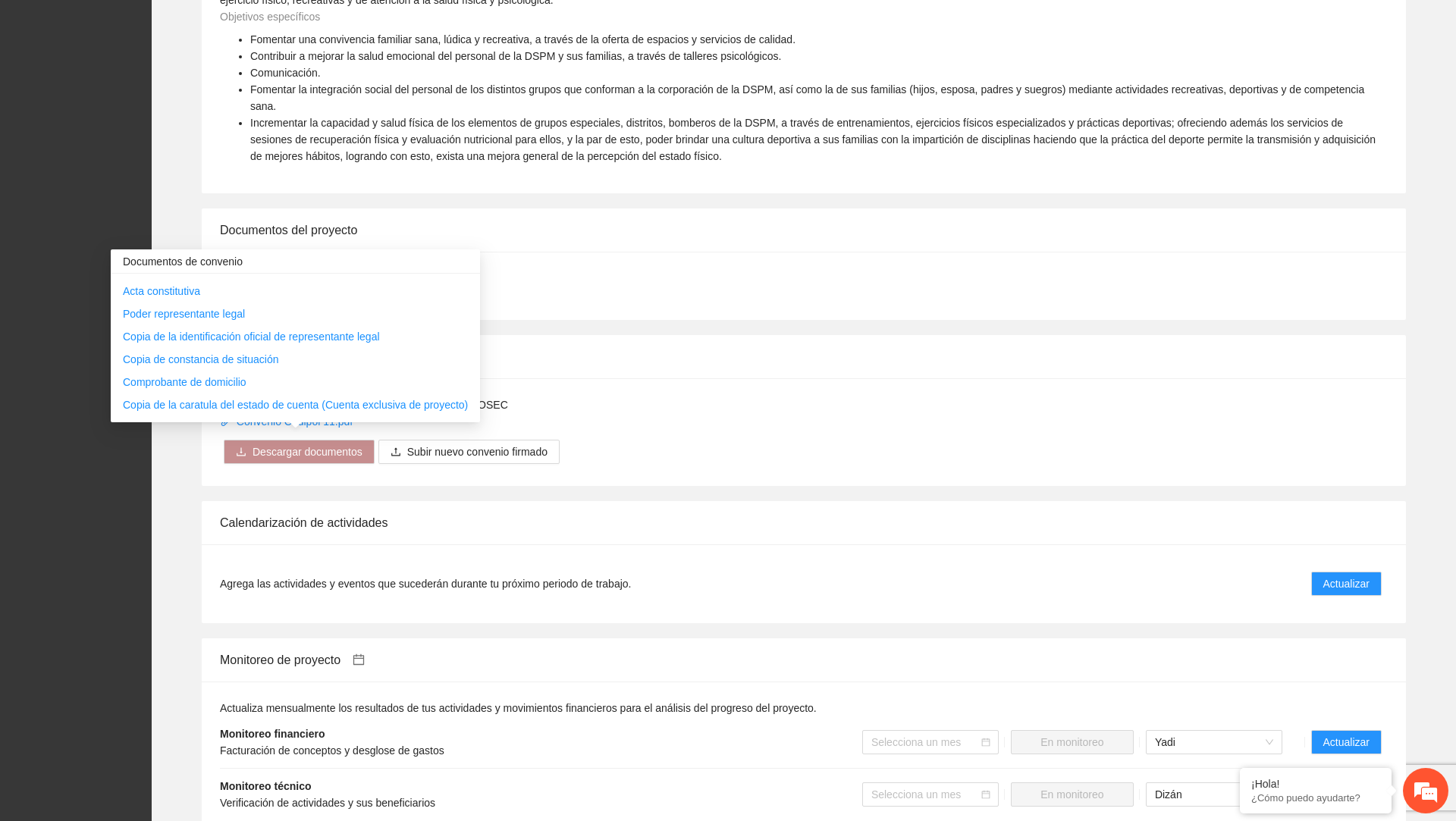
click at [480, 497] on div "Gobernanza de la implementadora ALEJANDRO LARA CRUZ - Tesorero MAURICIO ALEJAND…" at bounding box center [803, 414] width 1304 height 1615
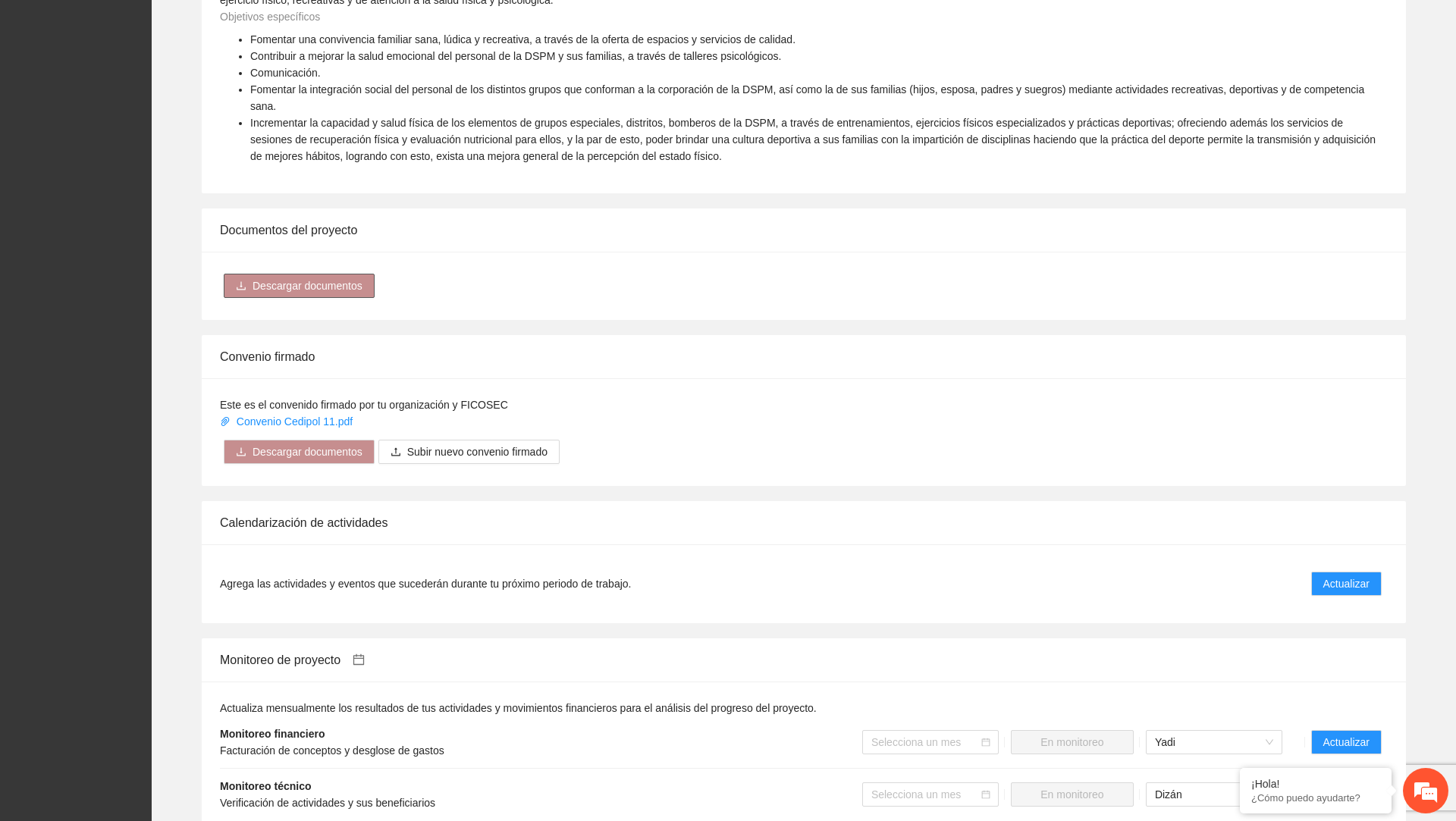
click at [343, 274] on button "Descargar documentos" at bounding box center [300, 286] width 151 height 24
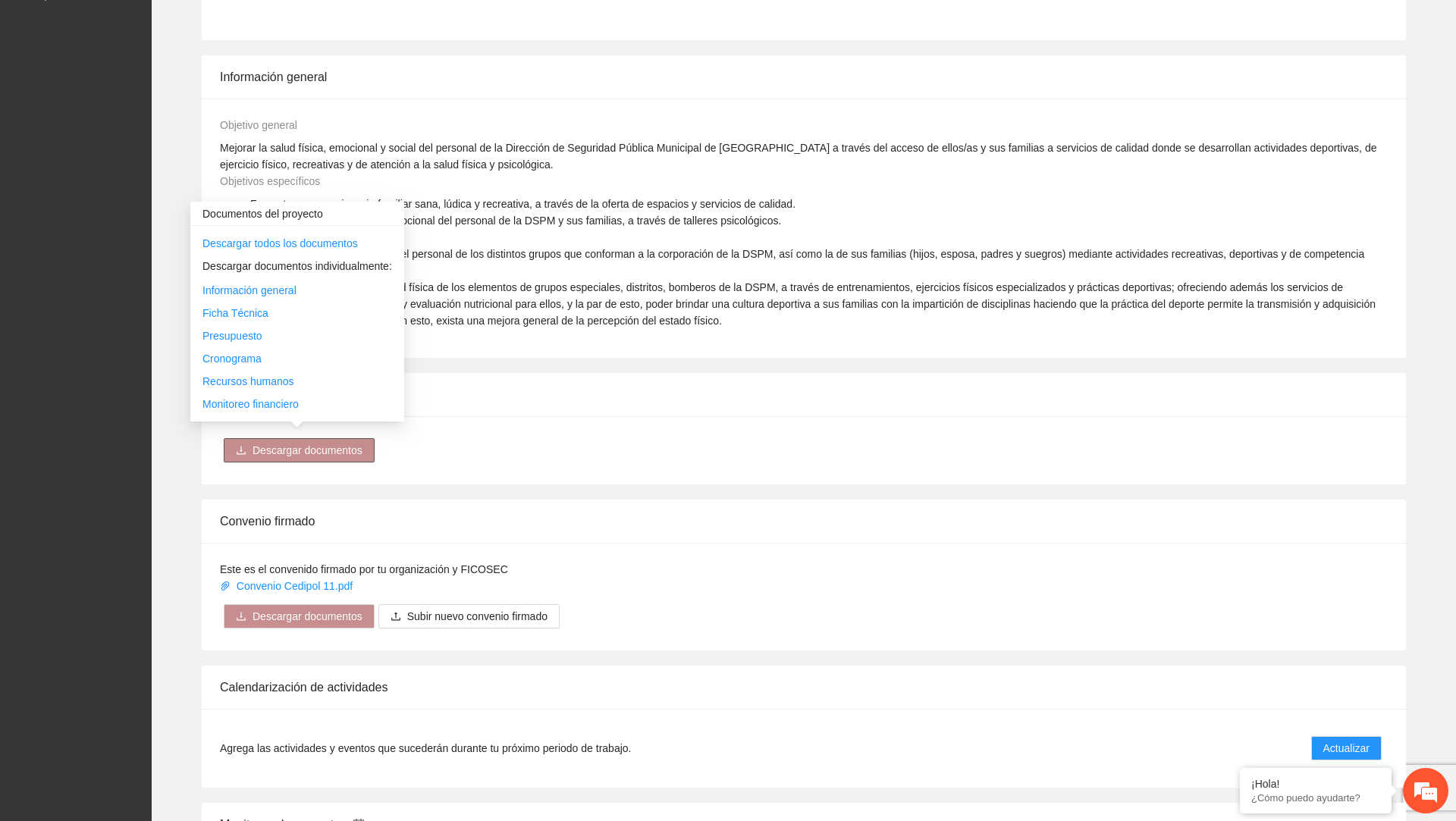
scroll to position [561, 0]
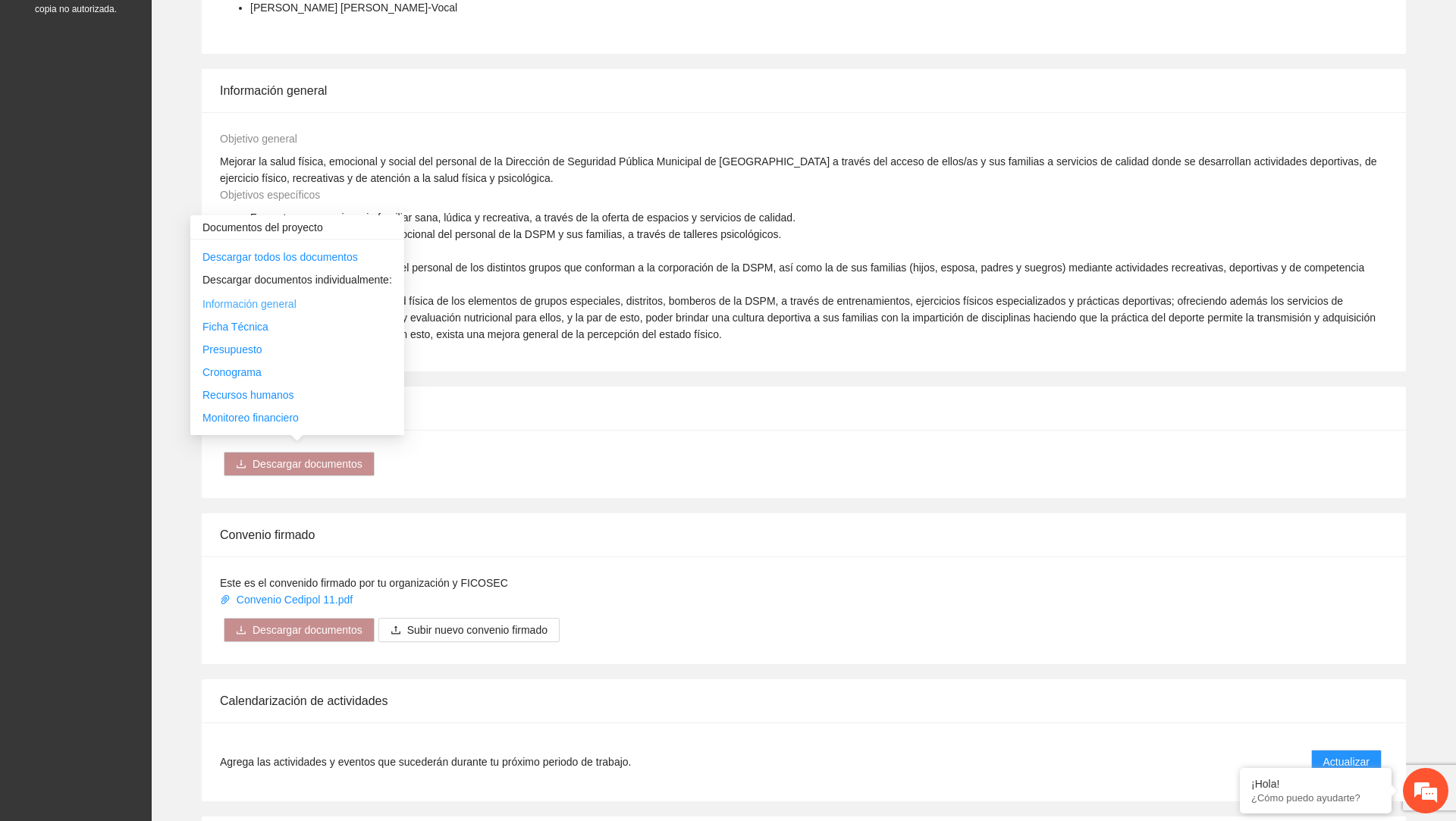
click at [277, 306] on link "Información general" at bounding box center [249, 304] width 94 height 12
click at [257, 325] on link "Ficha Técnica" at bounding box center [235, 326] width 66 height 12
click at [229, 351] on link "Presupuesto" at bounding box center [232, 349] width 60 height 12
click at [232, 375] on link "Cronograma" at bounding box center [231, 372] width 59 height 12
click at [237, 392] on link "Recursos humanos" at bounding box center [248, 395] width 92 height 12
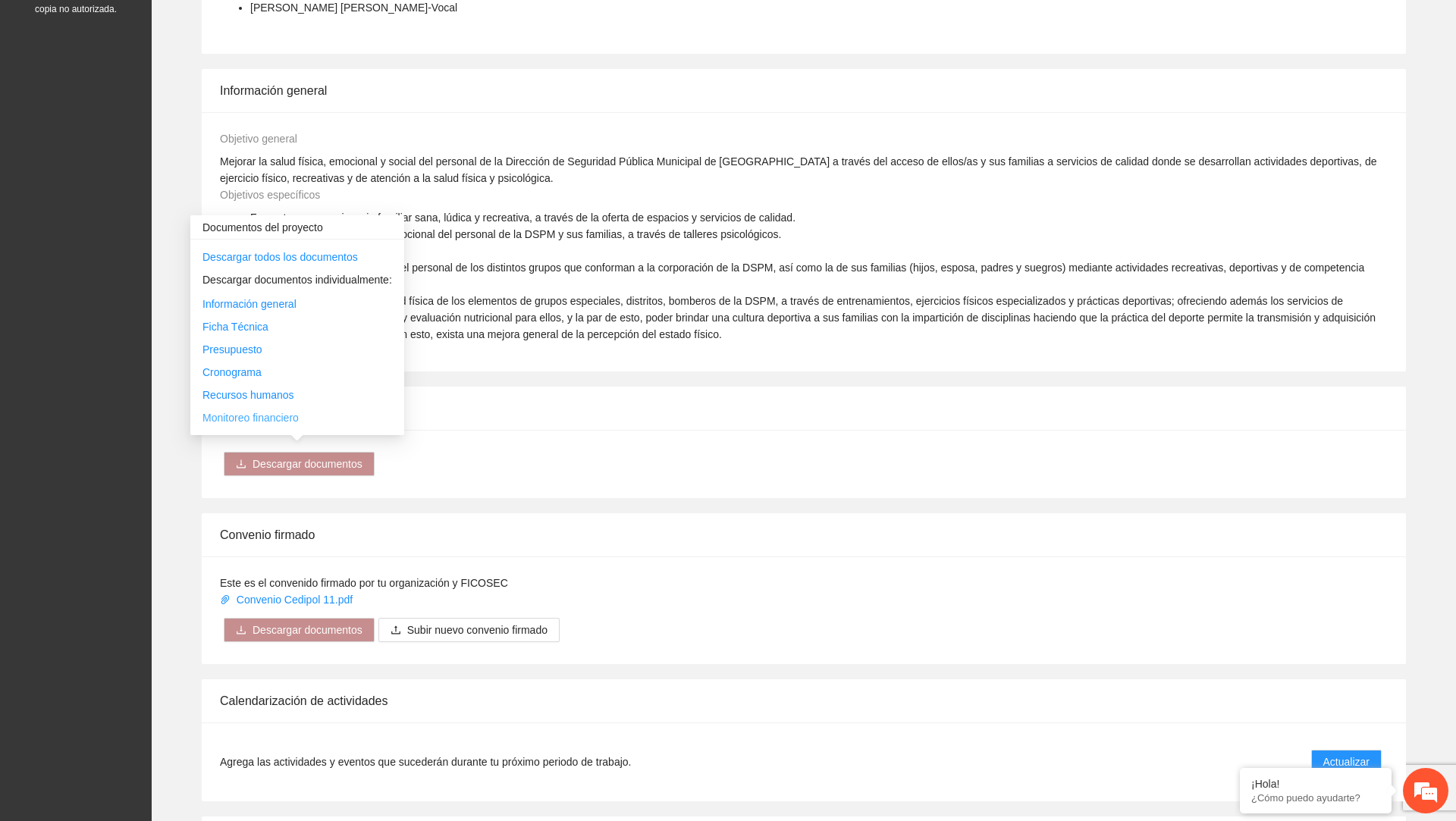
click at [239, 420] on link "Monitoreo financiero" at bounding box center [250, 418] width 97 height 12
click at [418, 468] on div "Descargar documentos" at bounding box center [803, 464] width 1167 height 32
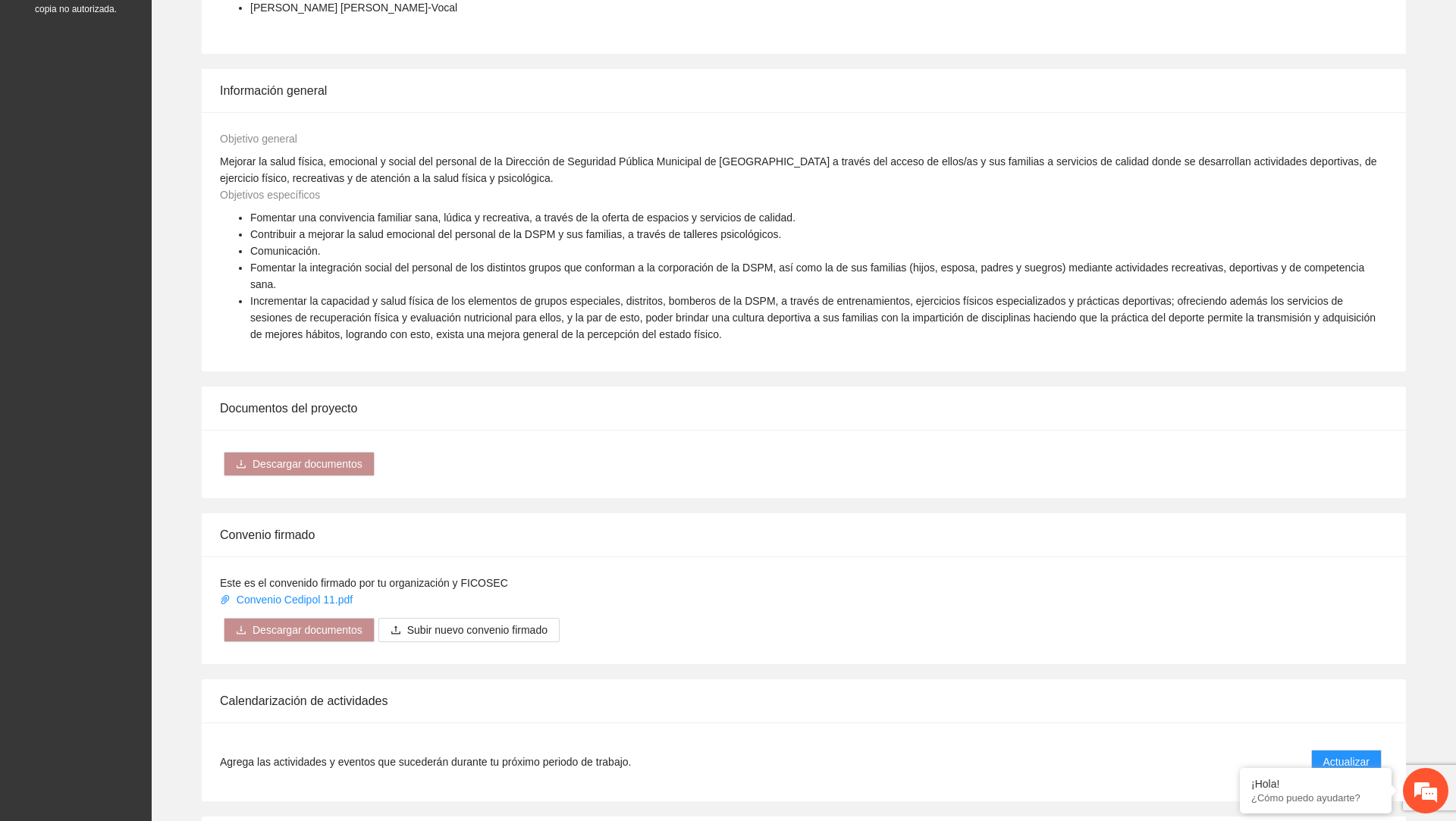
click at [289, 405] on div "Documentos del proyecto" at bounding box center [803, 408] width 1167 height 43
copy div "Documentos del proyecto Descargar documentos"
click at [908, 301] on span "Incrementar la capacidad y salud física de los elementos de grupos especiales, …" at bounding box center [812, 317] width 1126 height 46
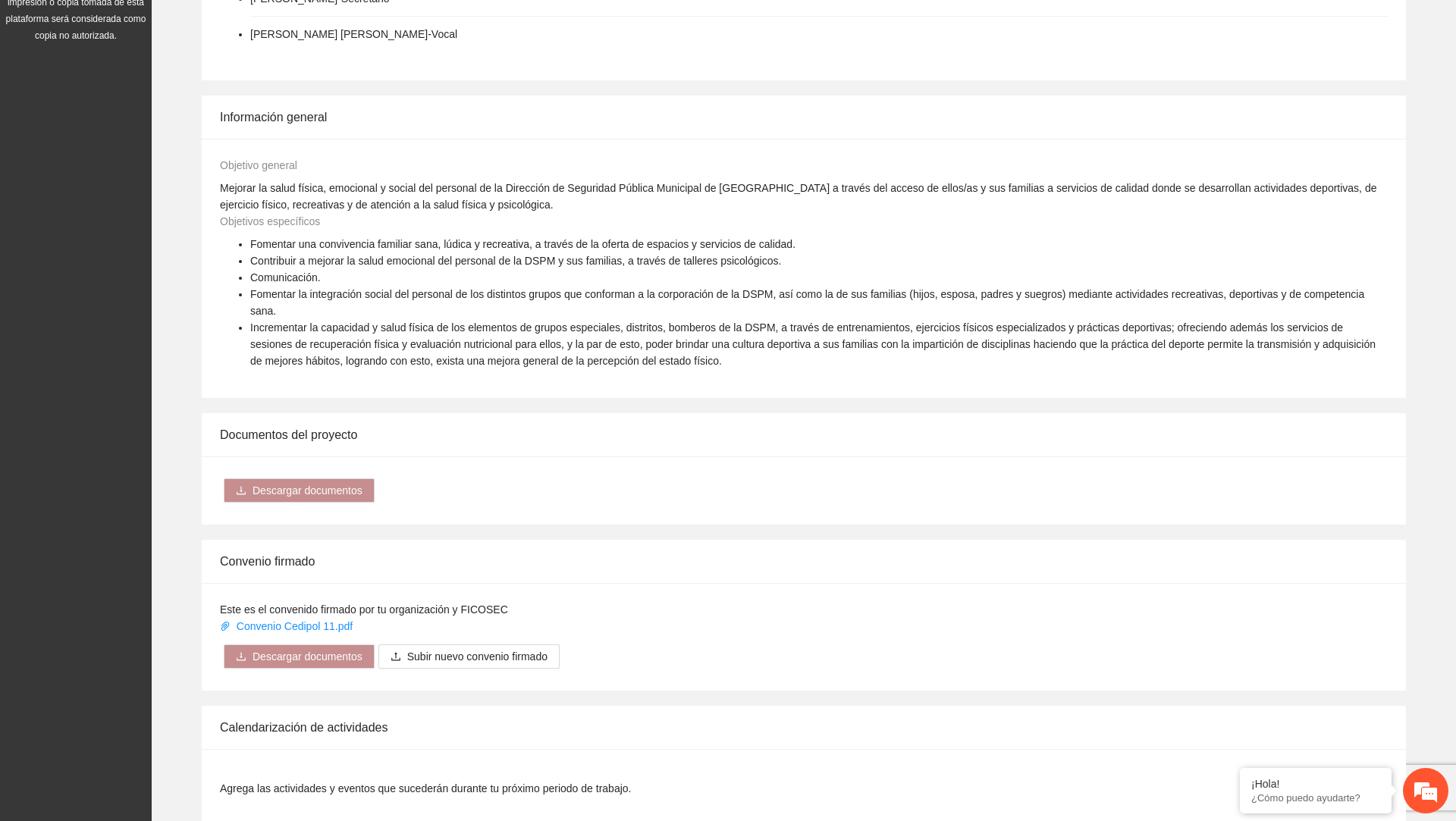
scroll to position [0, 0]
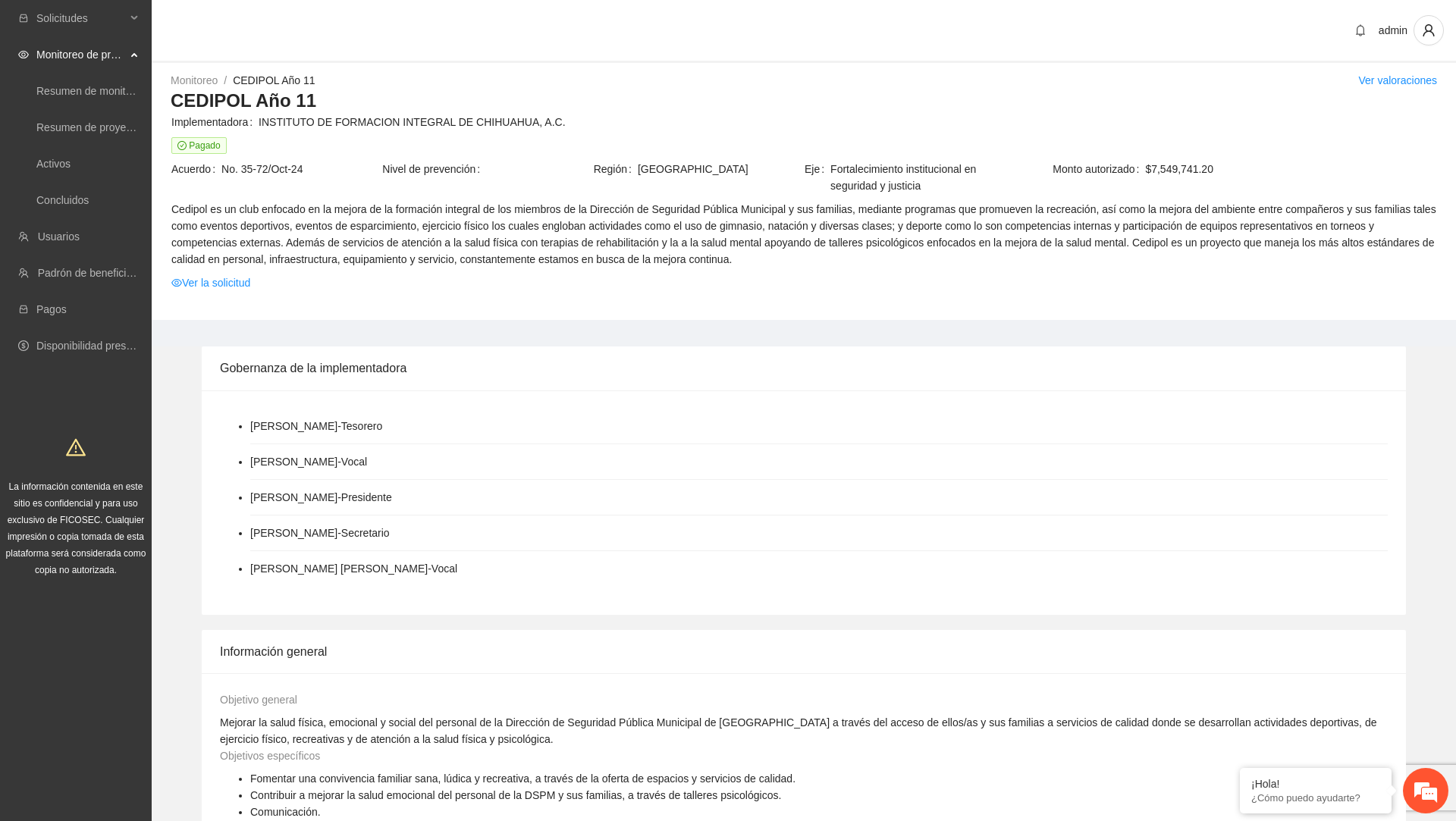
click at [91, 35] on li "Solicitudes" at bounding box center [76, 20] width 151 height 34
click at [91, 27] on span "Solicitudes" at bounding box center [82, 18] width 90 height 30
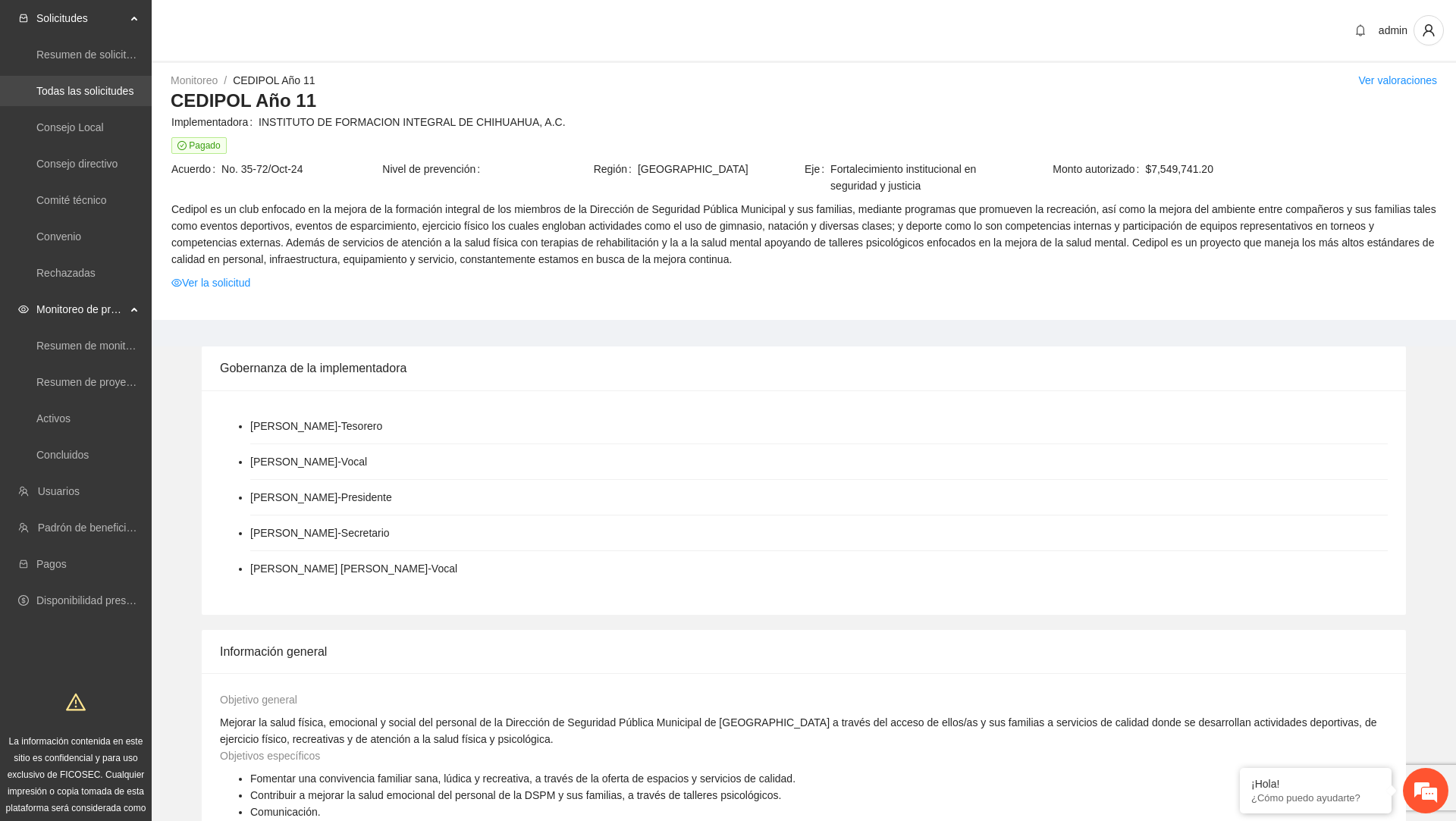
click at [99, 91] on link "Todas las solicitudes" at bounding box center [86, 91] width 98 height 12
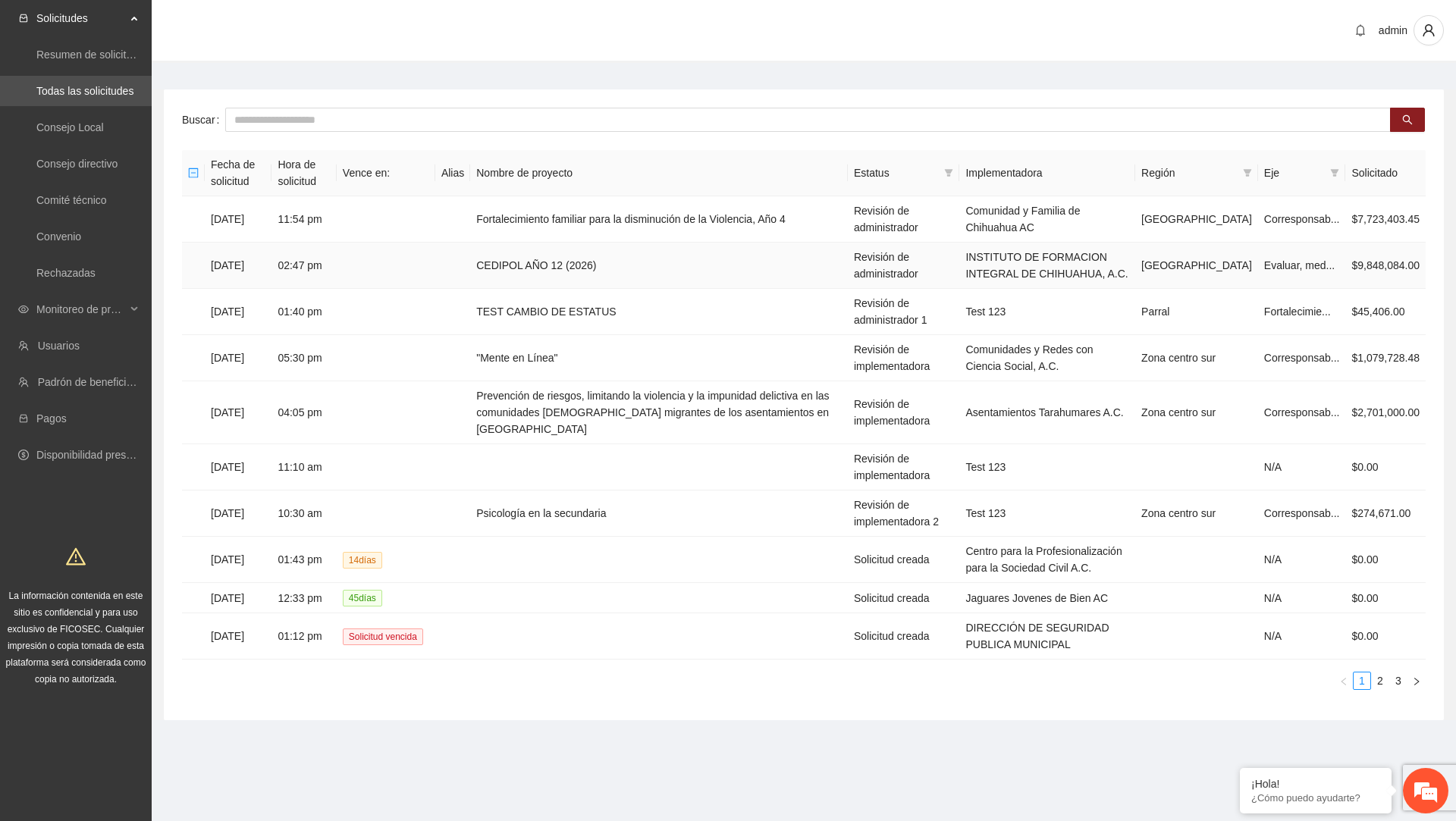
click at [537, 267] on td "CEDIPOL AÑO 12 (2026)" at bounding box center [658, 266] width 377 height 46
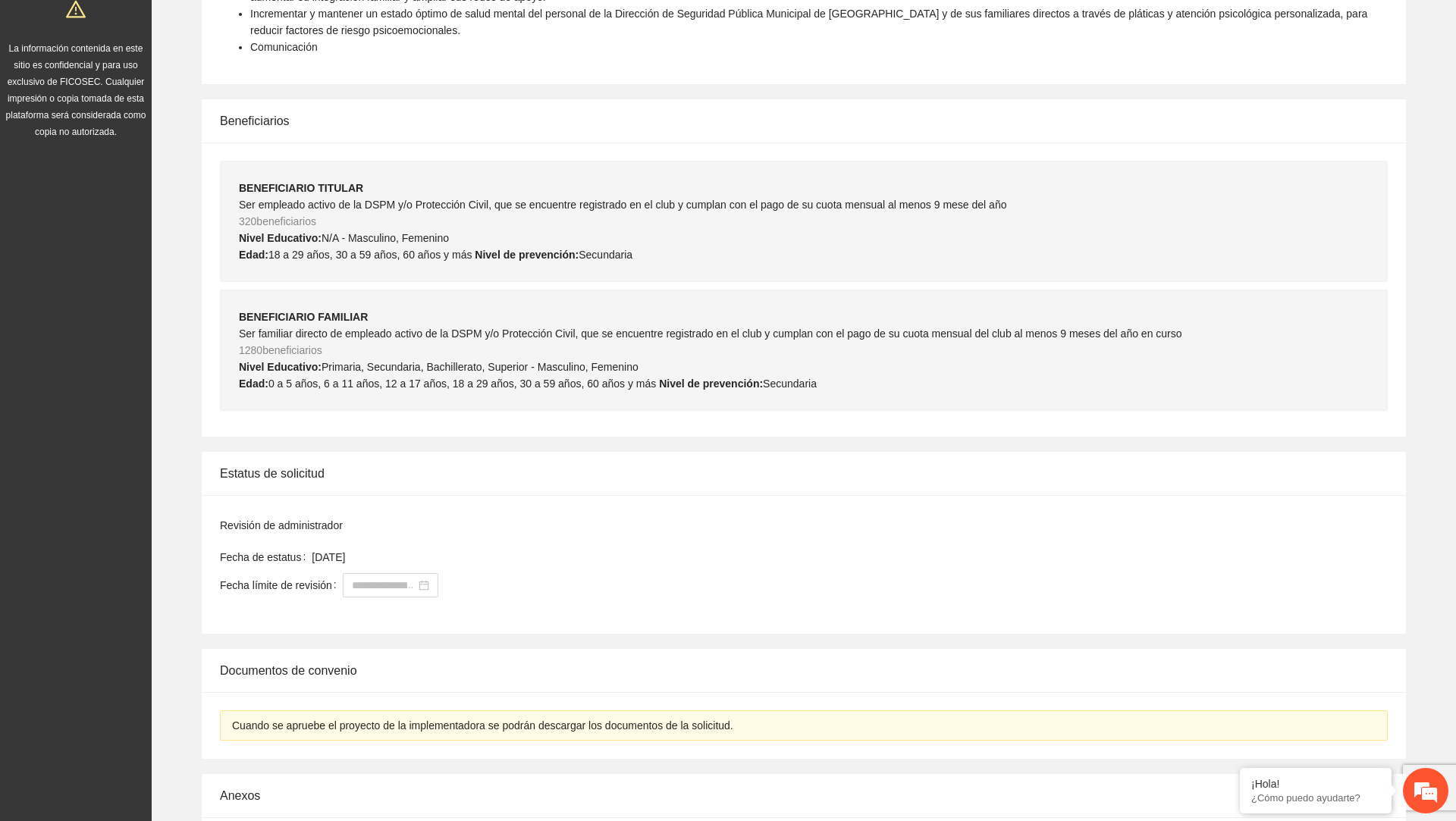
scroll to position [833, 0]
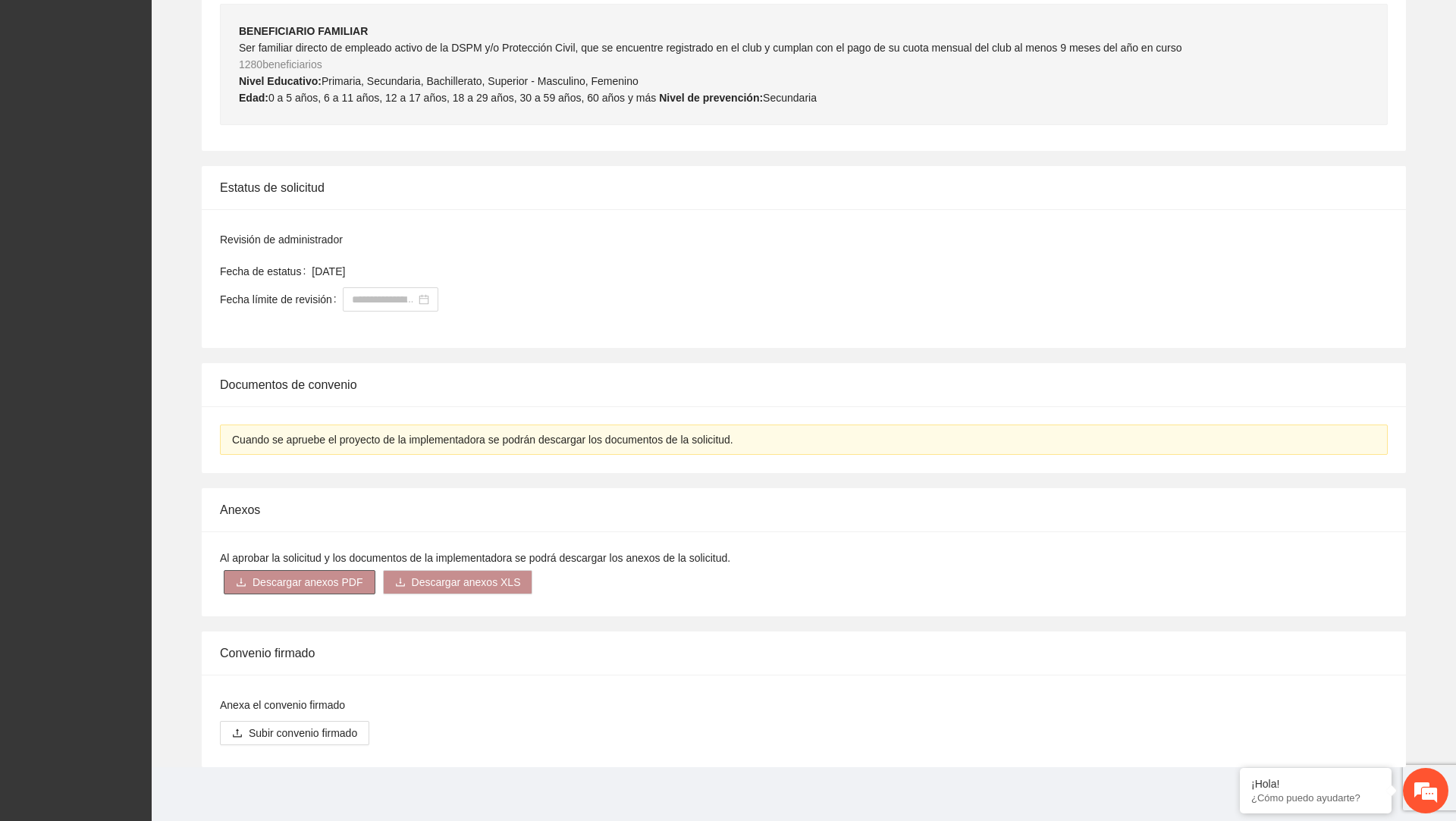
click at [356, 574] on span "Descargar anexos PDF" at bounding box center [308, 582] width 110 height 17
click at [547, 516] on div "Anexos" at bounding box center [803, 510] width 1167 height 43
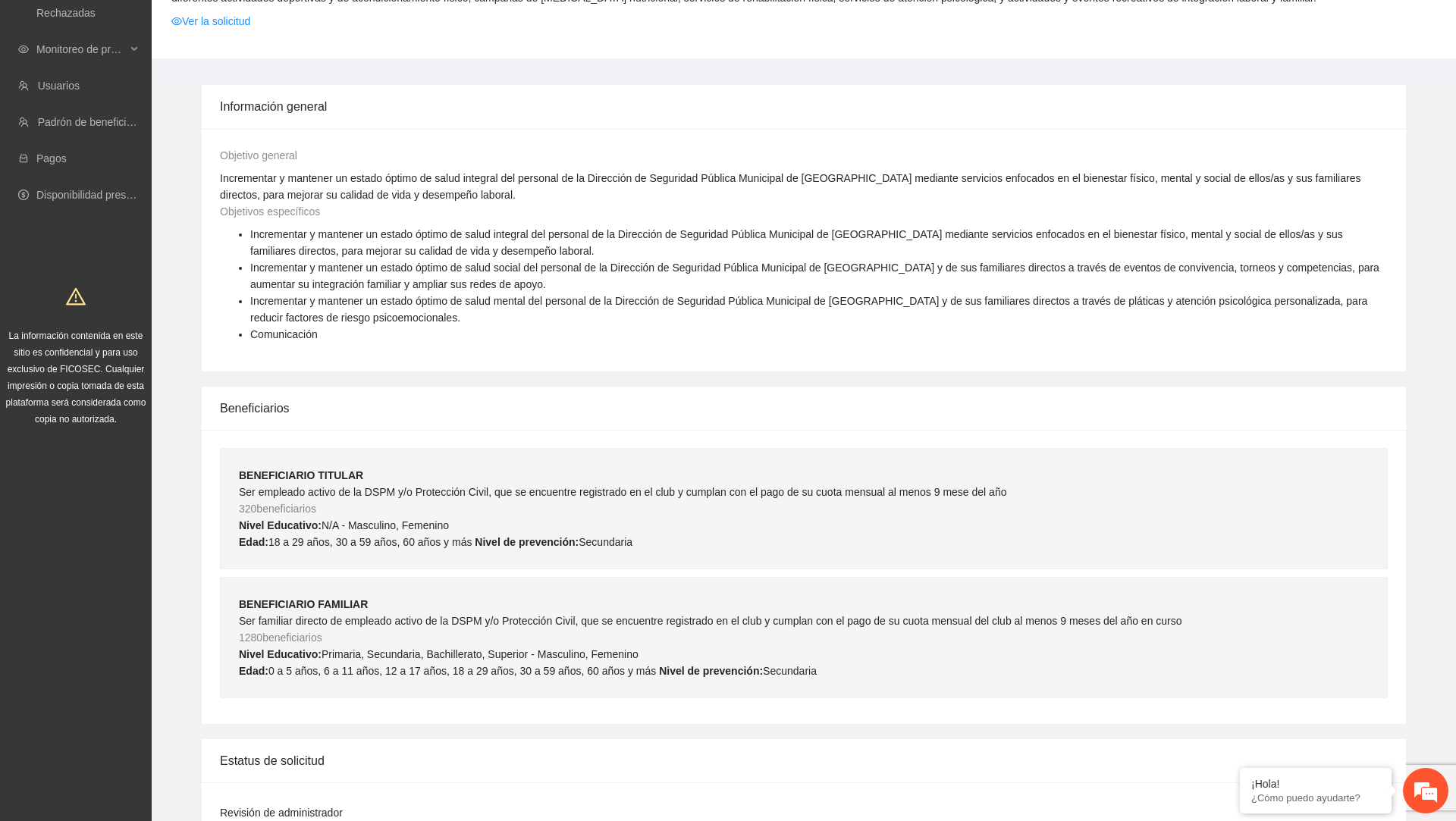
scroll to position [0, 0]
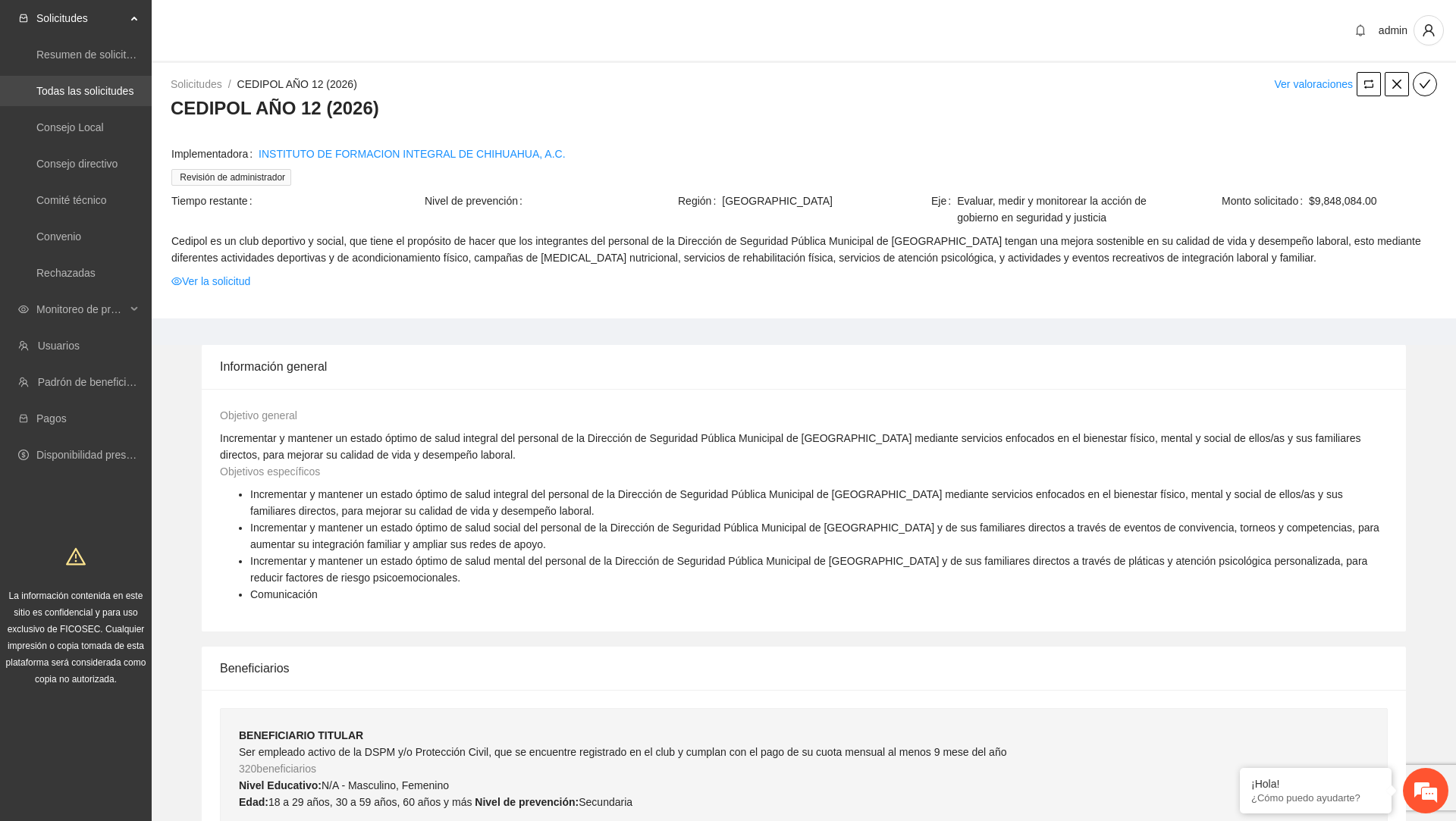
click at [94, 93] on link "Todas las solicitudes" at bounding box center [86, 91] width 98 height 12
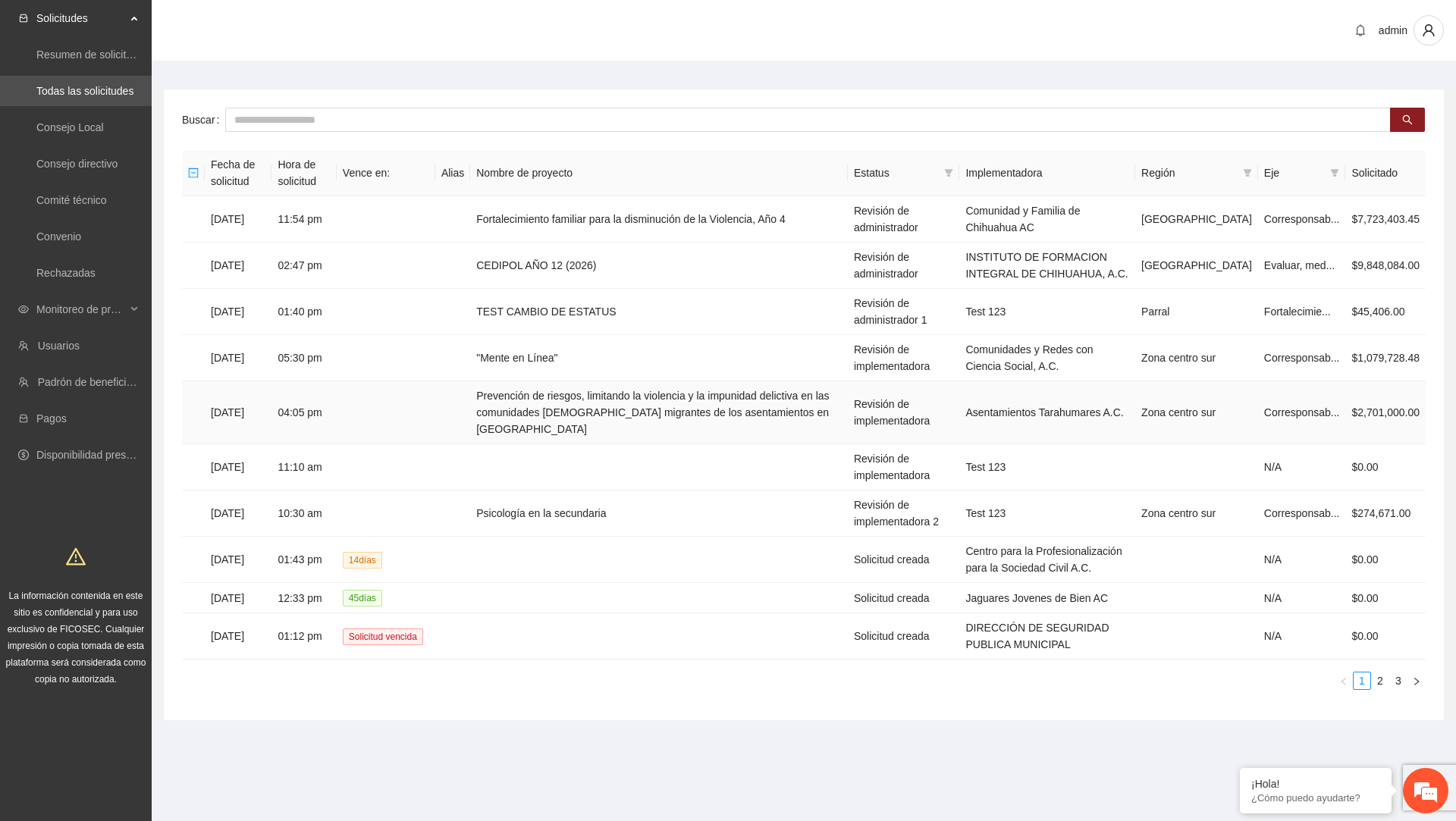
click at [563, 419] on td "Prevención de riesgos, limitando la violencia y la impunidad delictiva en las c…" at bounding box center [658, 412] width 377 height 63
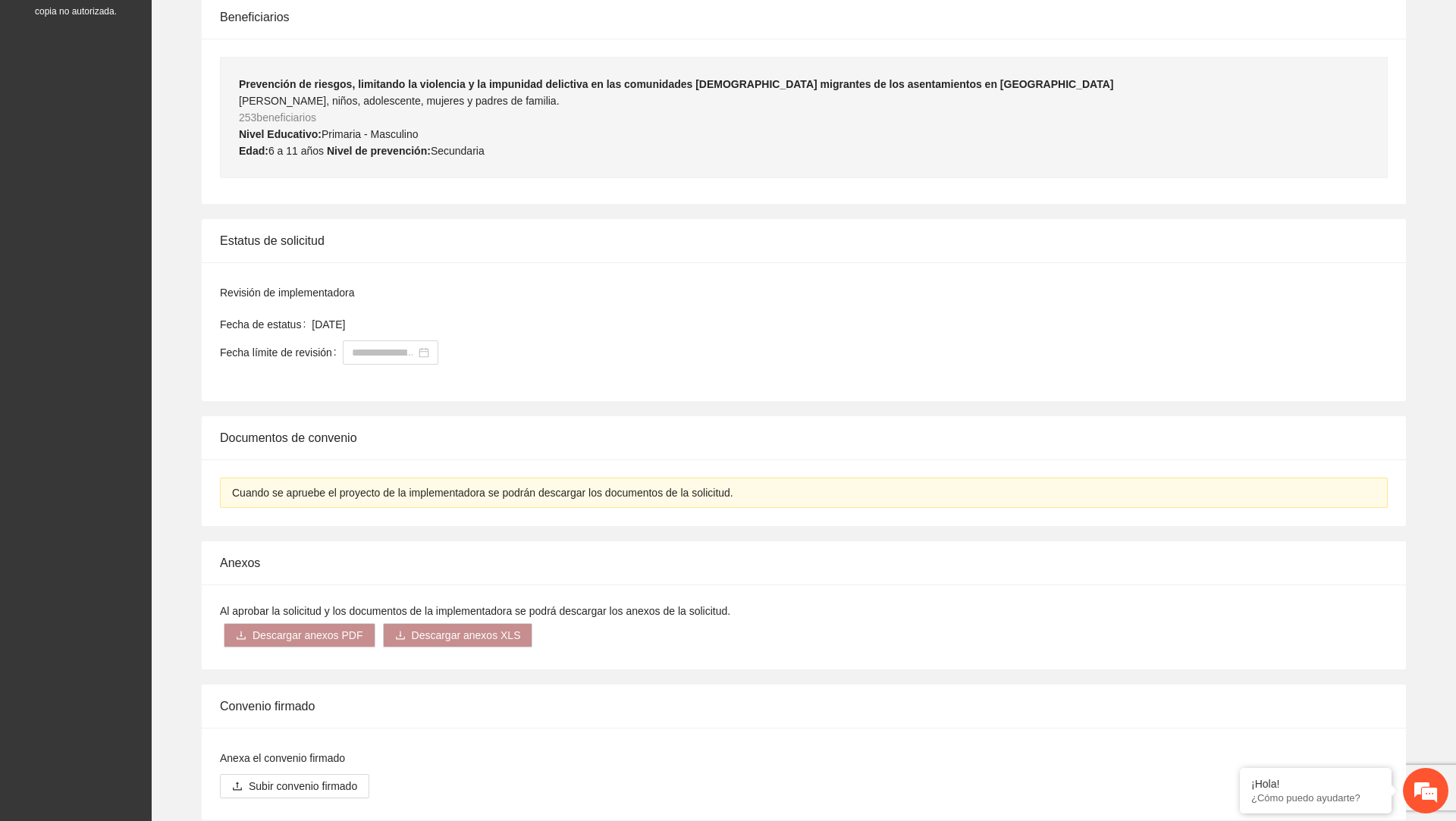
scroll to position [721, 0]
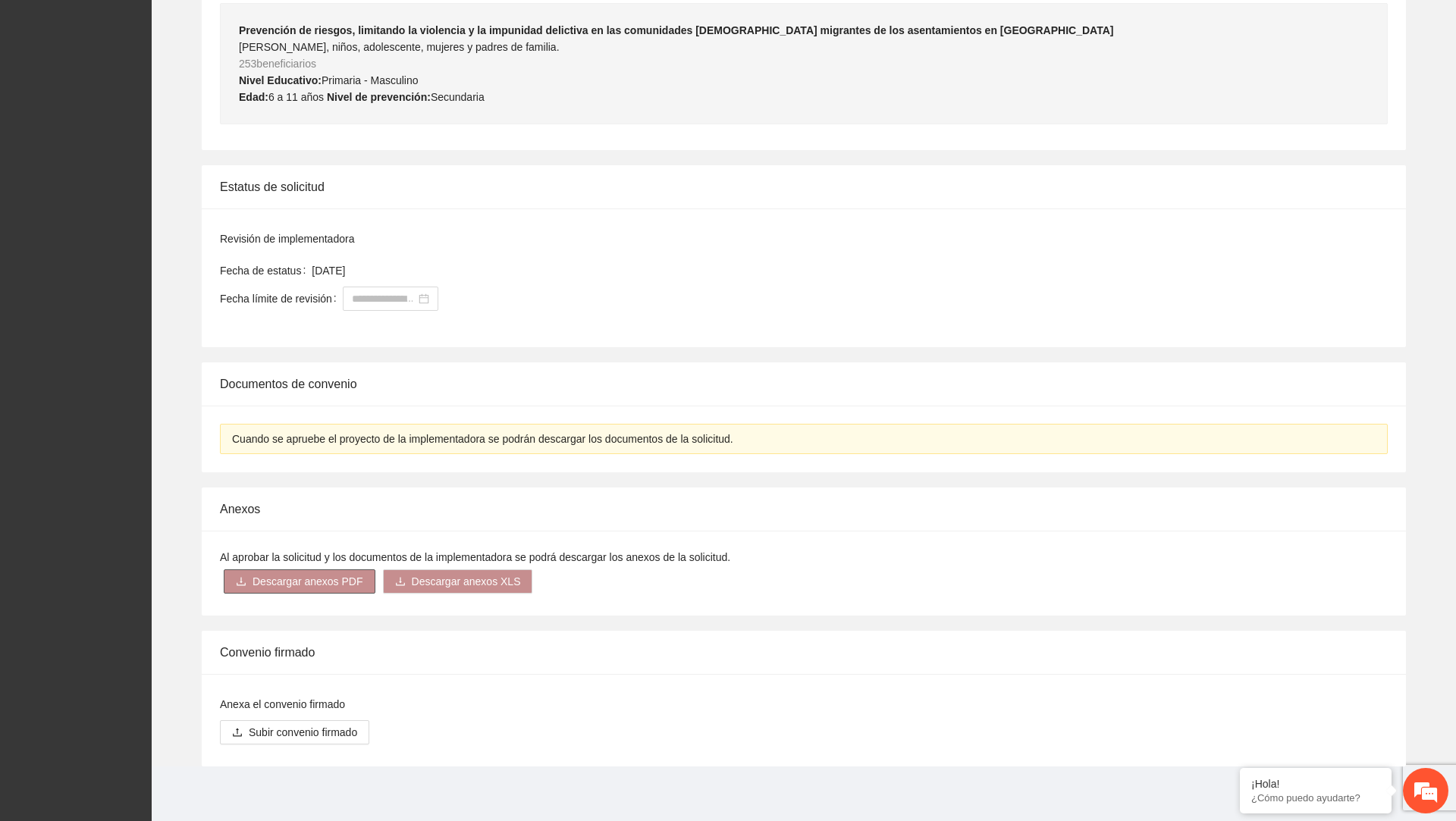
click at [310, 578] on span "Descargar anexos PDF" at bounding box center [308, 581] width 110 height 17
click at [290, 444] on link "Ficha técnica" at bounding box center [275, 444] width 62 height 12
click at [274, 512] on link "Reportes" at bounding box center [265, 512] width 43 height 12
click at [733, 233] on div "Revisión de implementadora" at bounding box center [803, 239] width 1167 height 17
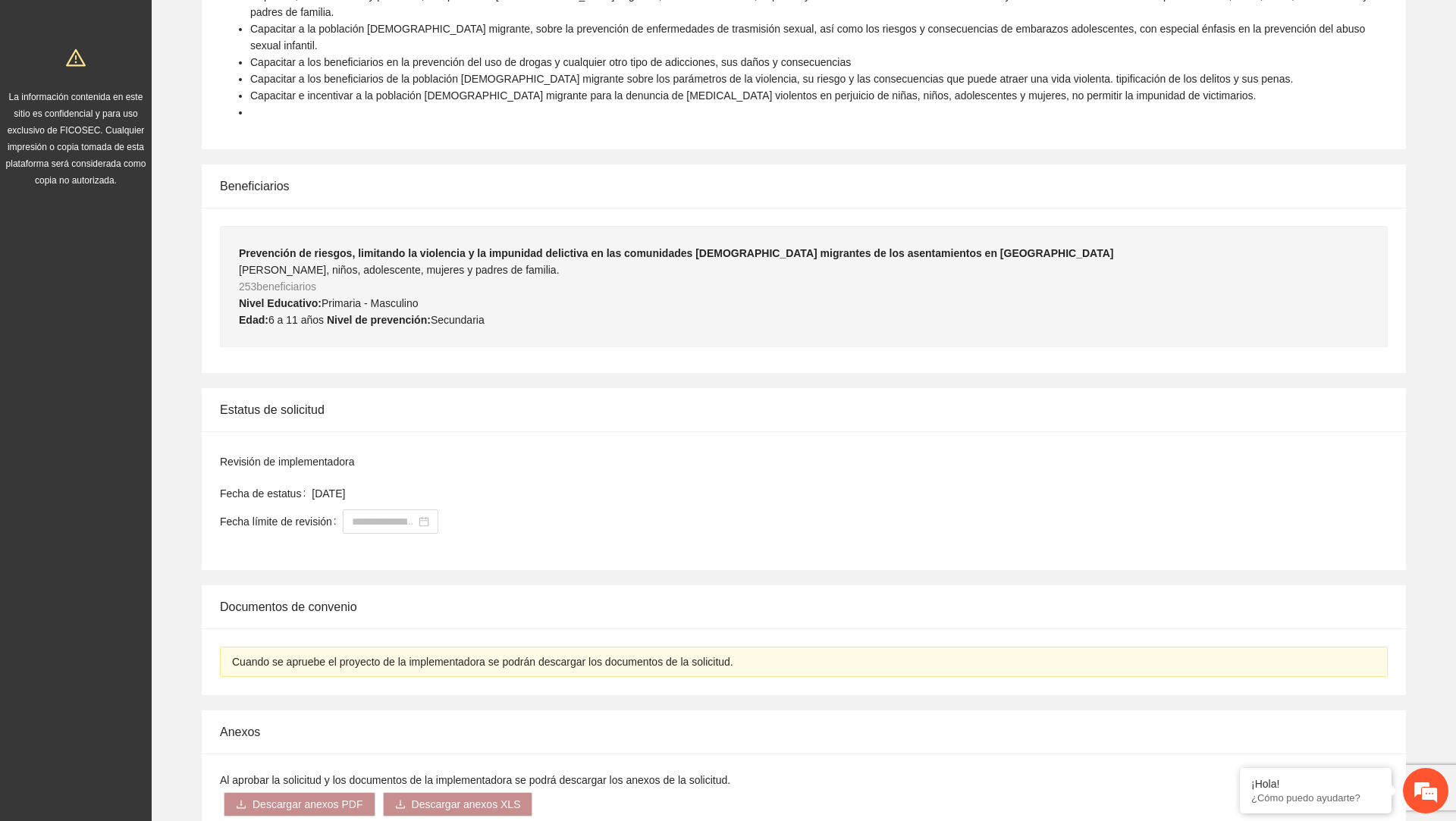
scroll to position [0, 0]
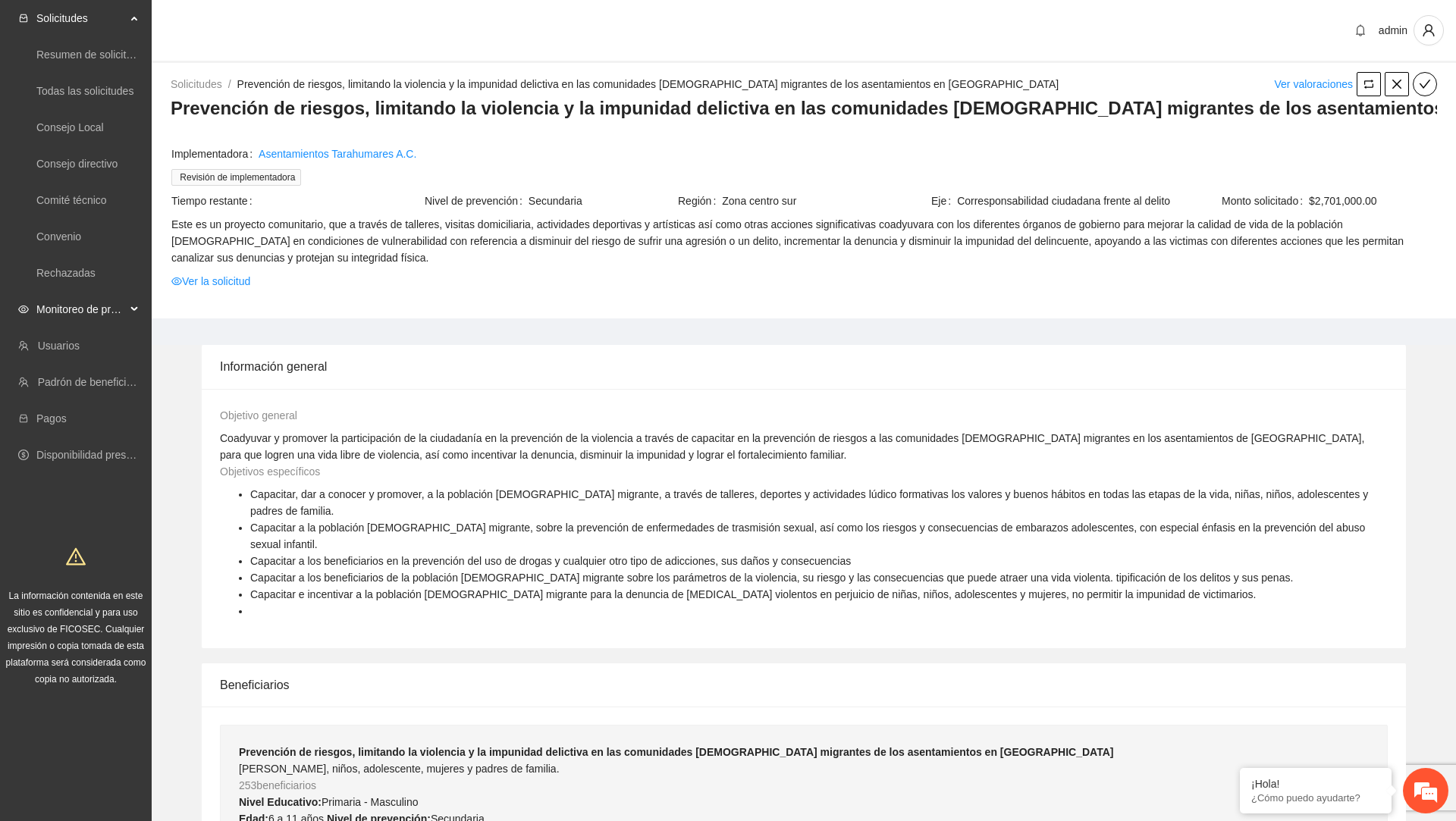
click at [119, 302] on span "Monitoreo de proyectos" at bounding box center [82, 309] width 90 height 30
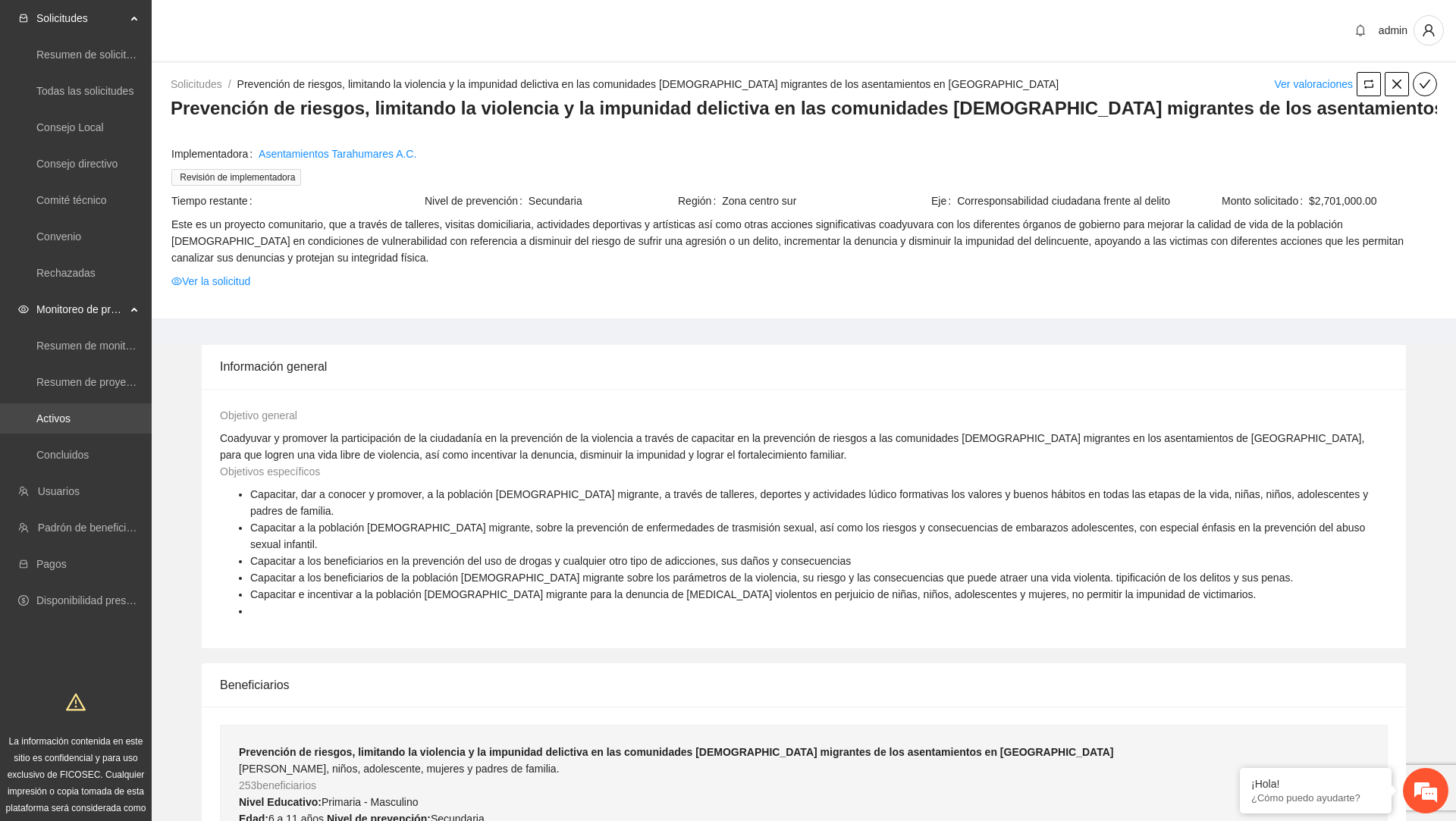
click at [66, 422] on link "Activos" at bounding box center [54, 418] width 34 height 12
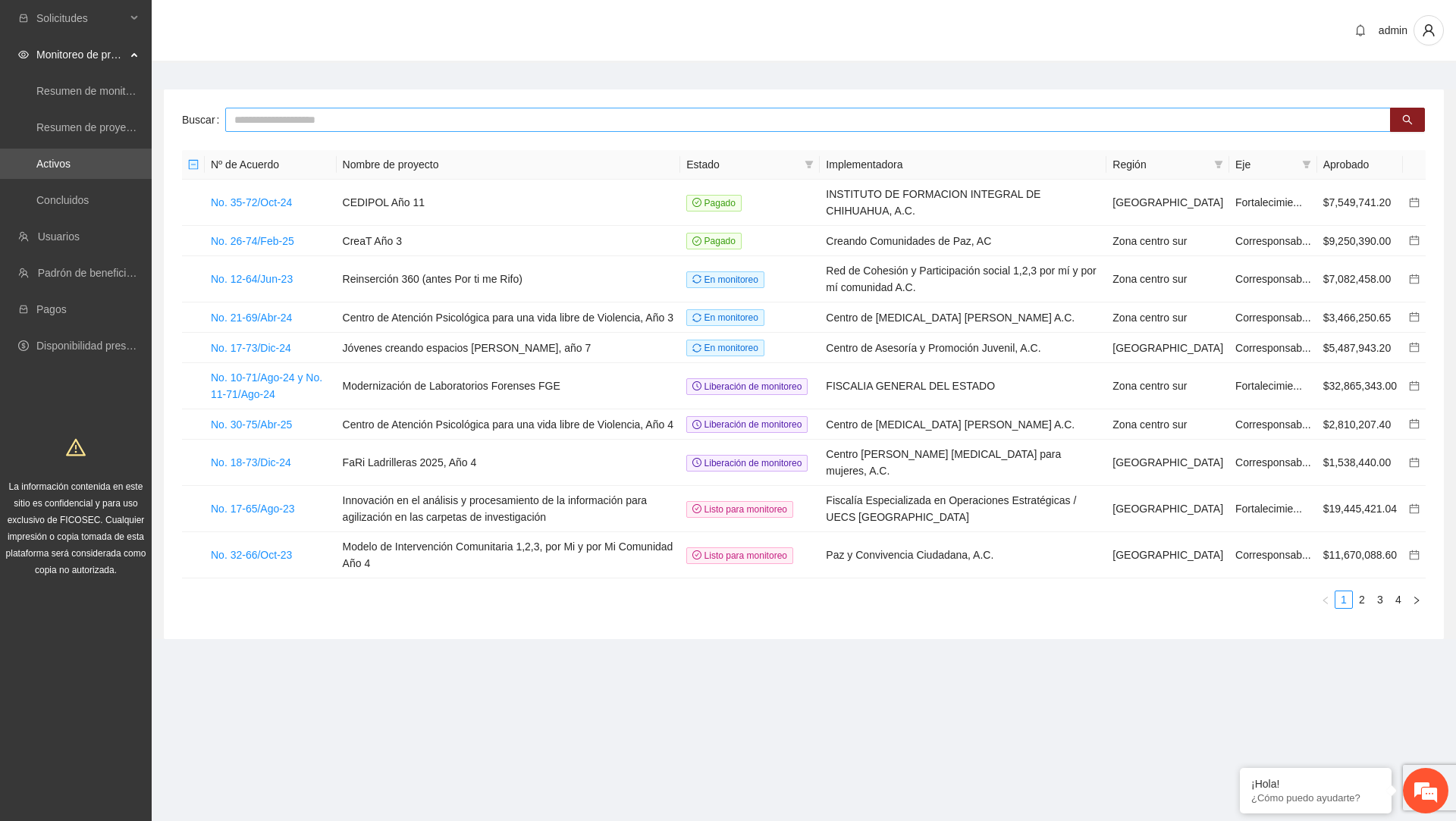
click at [363, 126] on input "text" at bounding box center [807, 119] width 1165 height 24
type input "**"
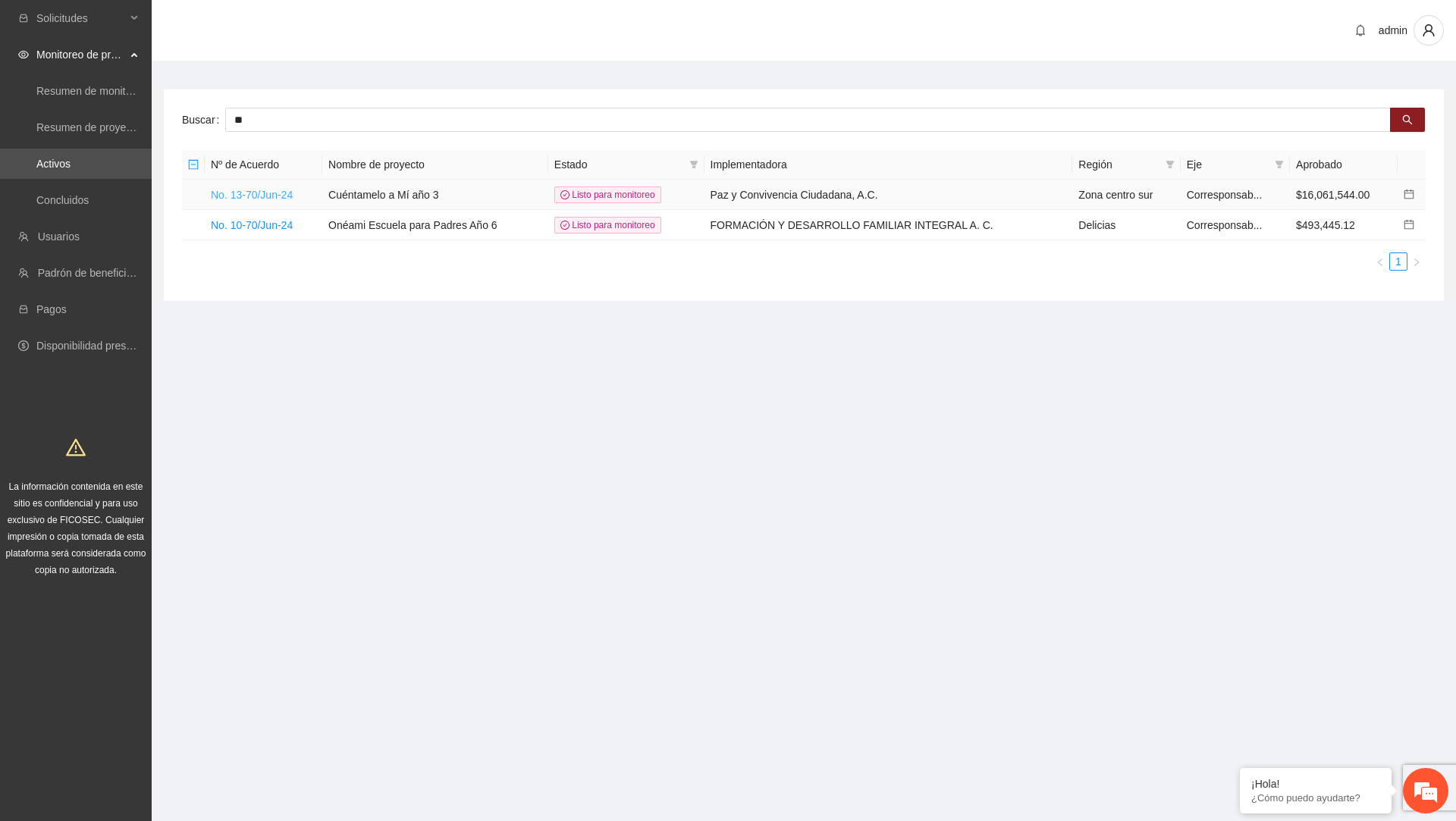
click at [286, 195] on link "No. 13-70/Jun-24" at bounding box center [252, 195] width 82 height 12
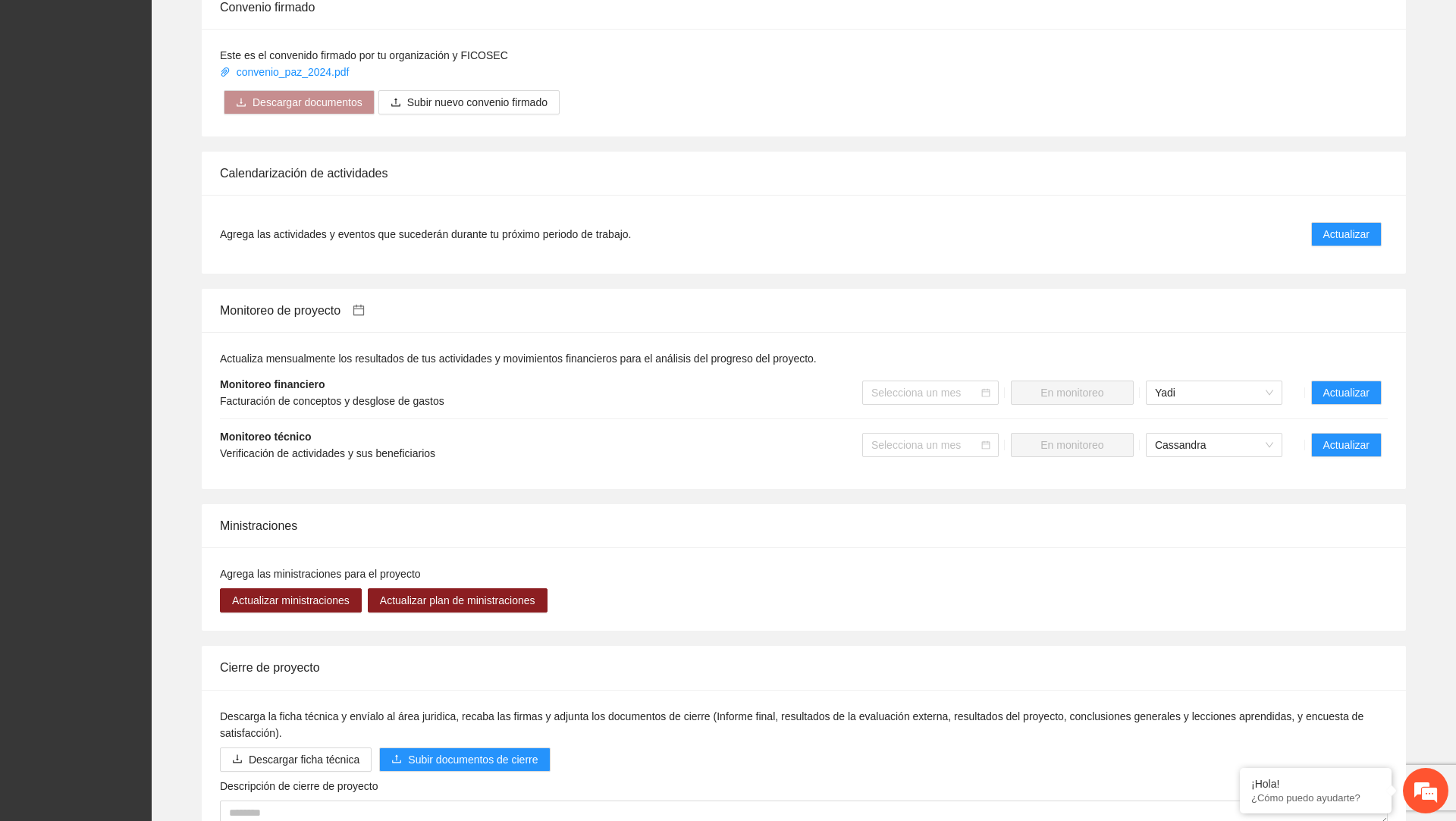
scroll to position [1364, 0]
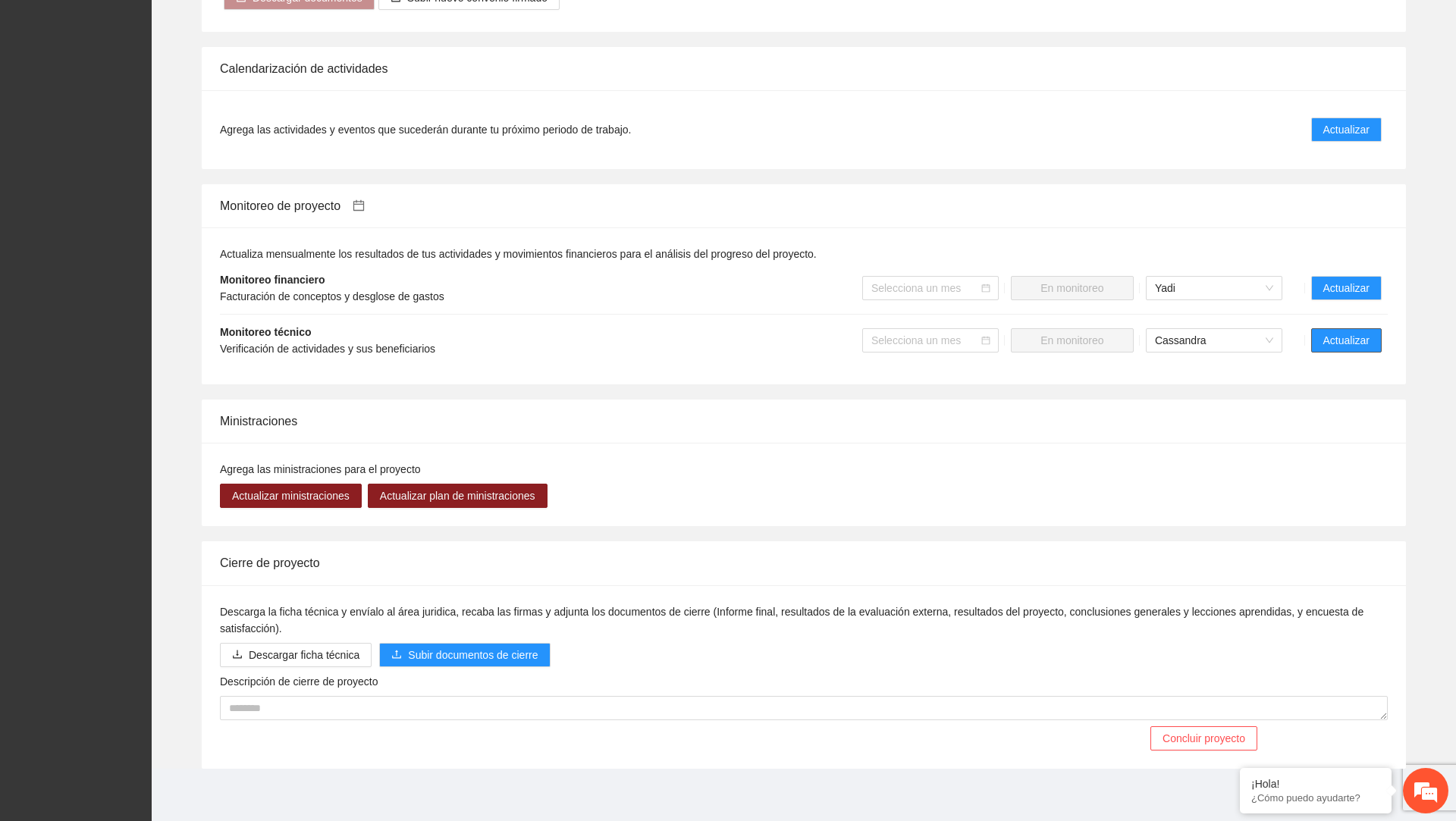
click at [1366, 334] on span "Actualizar" at bounding box center [1347, 340] width 46 height 17
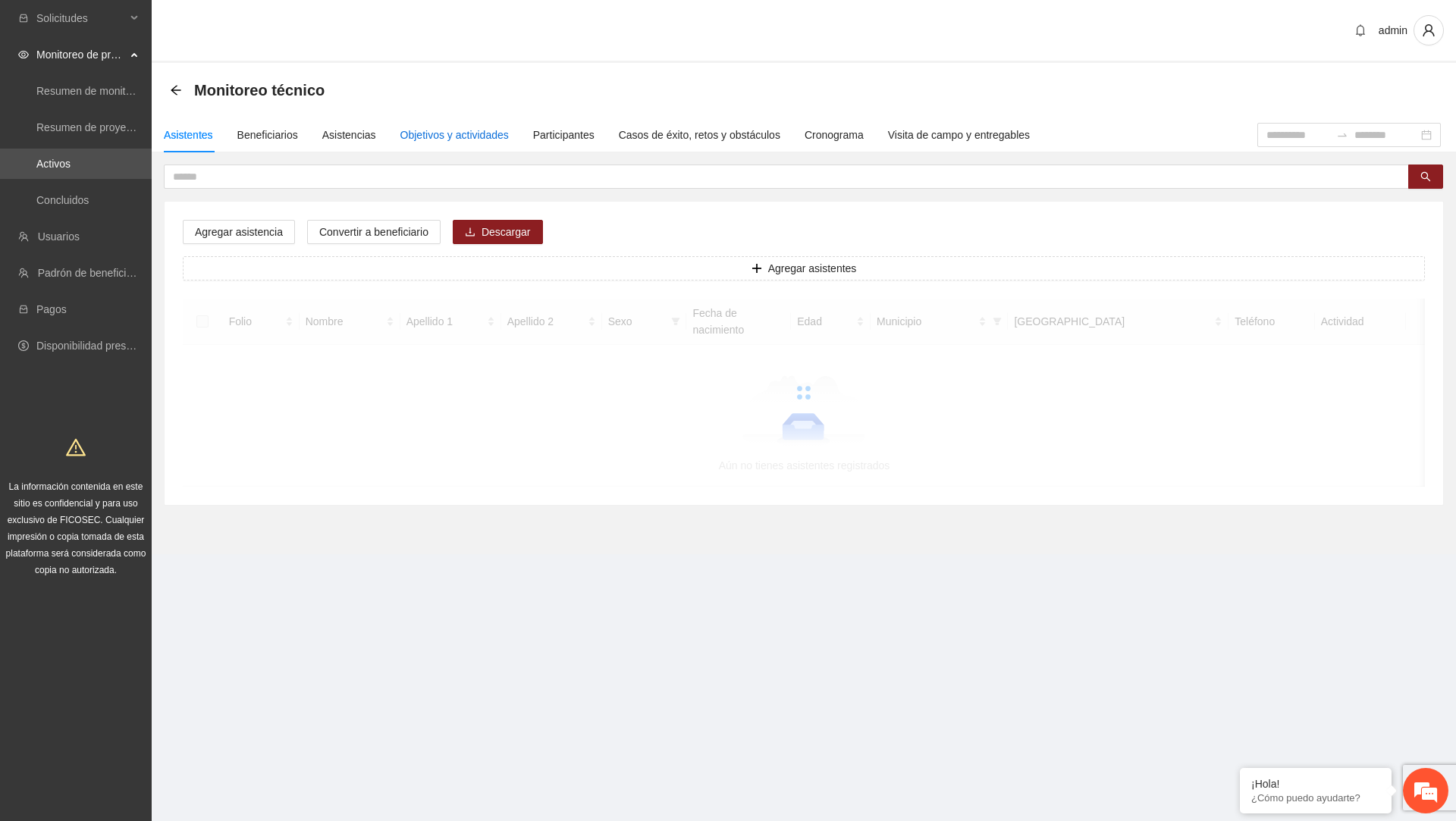
click at [493, 135] on div "Objetivos y actividades" at bounding box center [454, 134] width 108 height 17
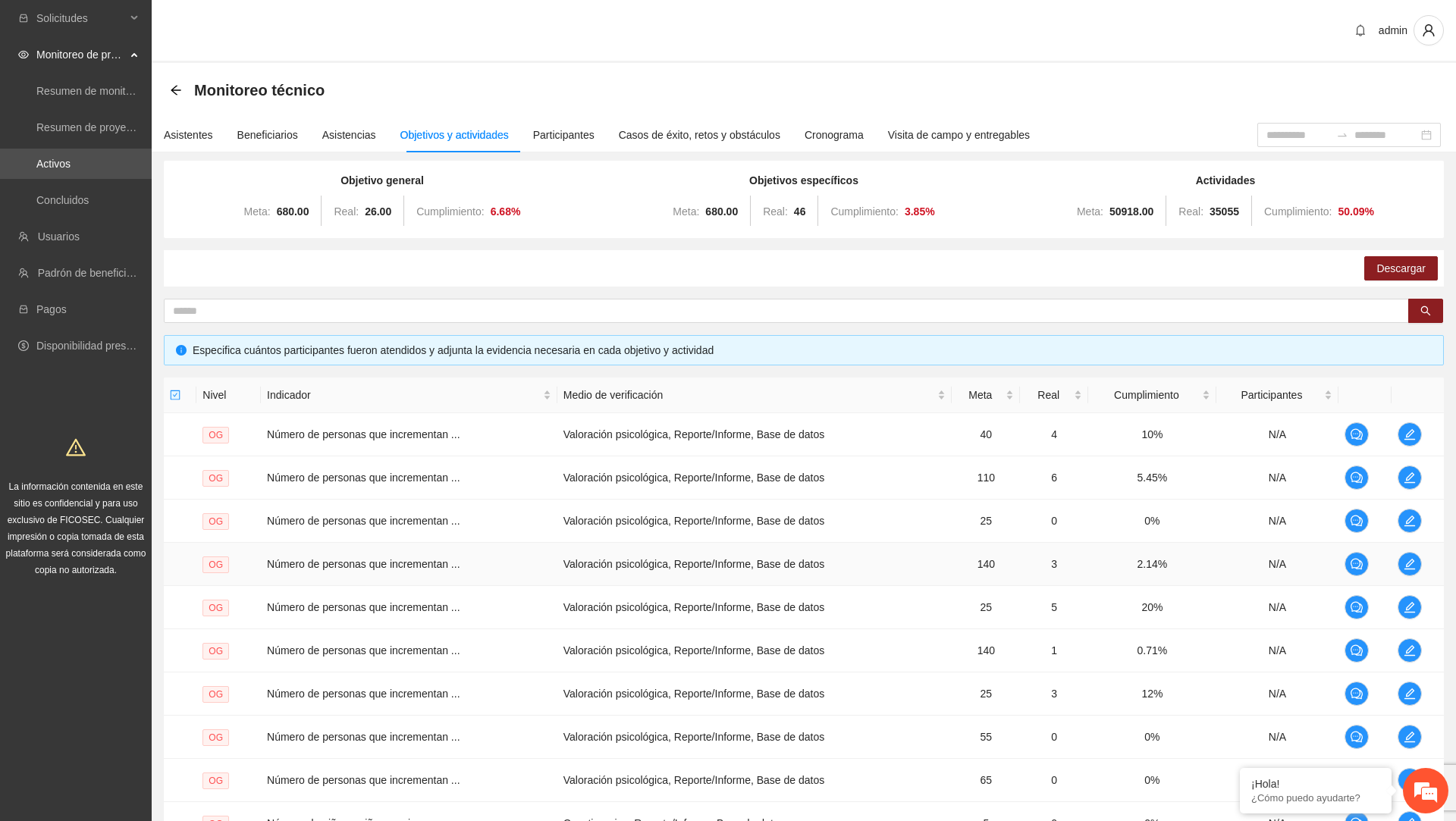
scroll to position [167, 0]
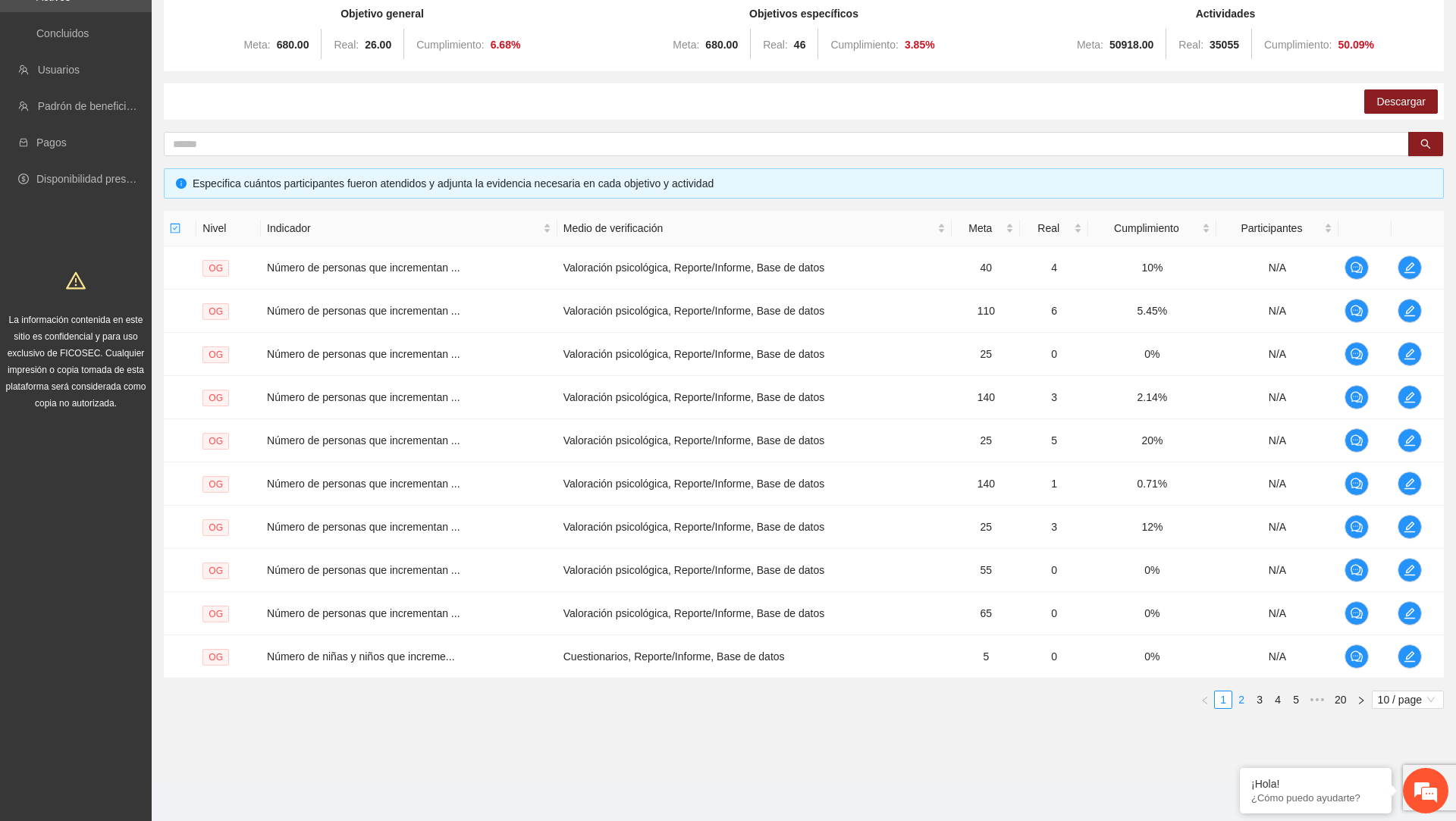
click at [1239, 696] on link "2" at bounding box center [1241, 700] width 17 height 17
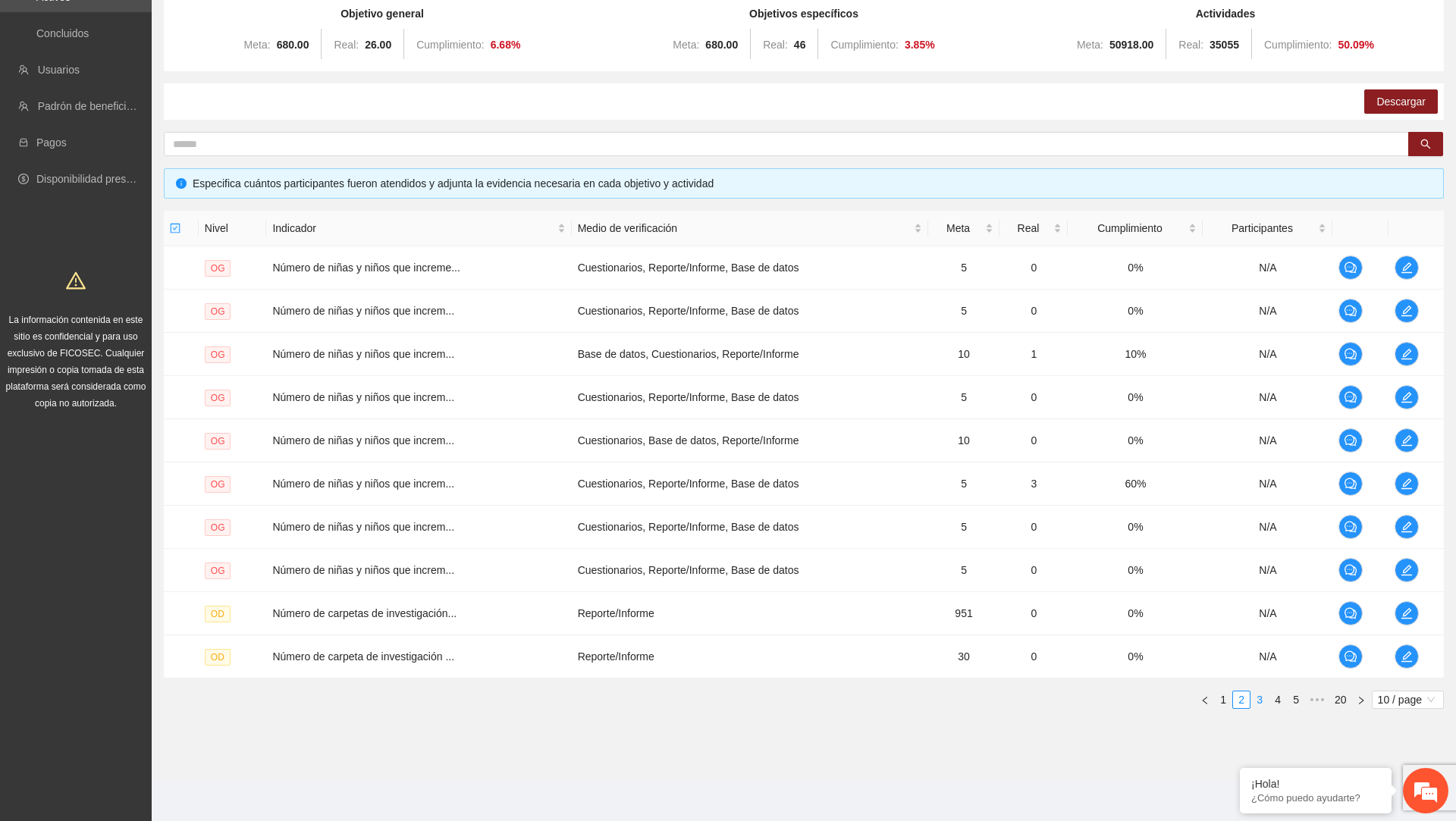
click at [1251, 698] on link "3" at bounding box center [1259, 700] width 17 height 17
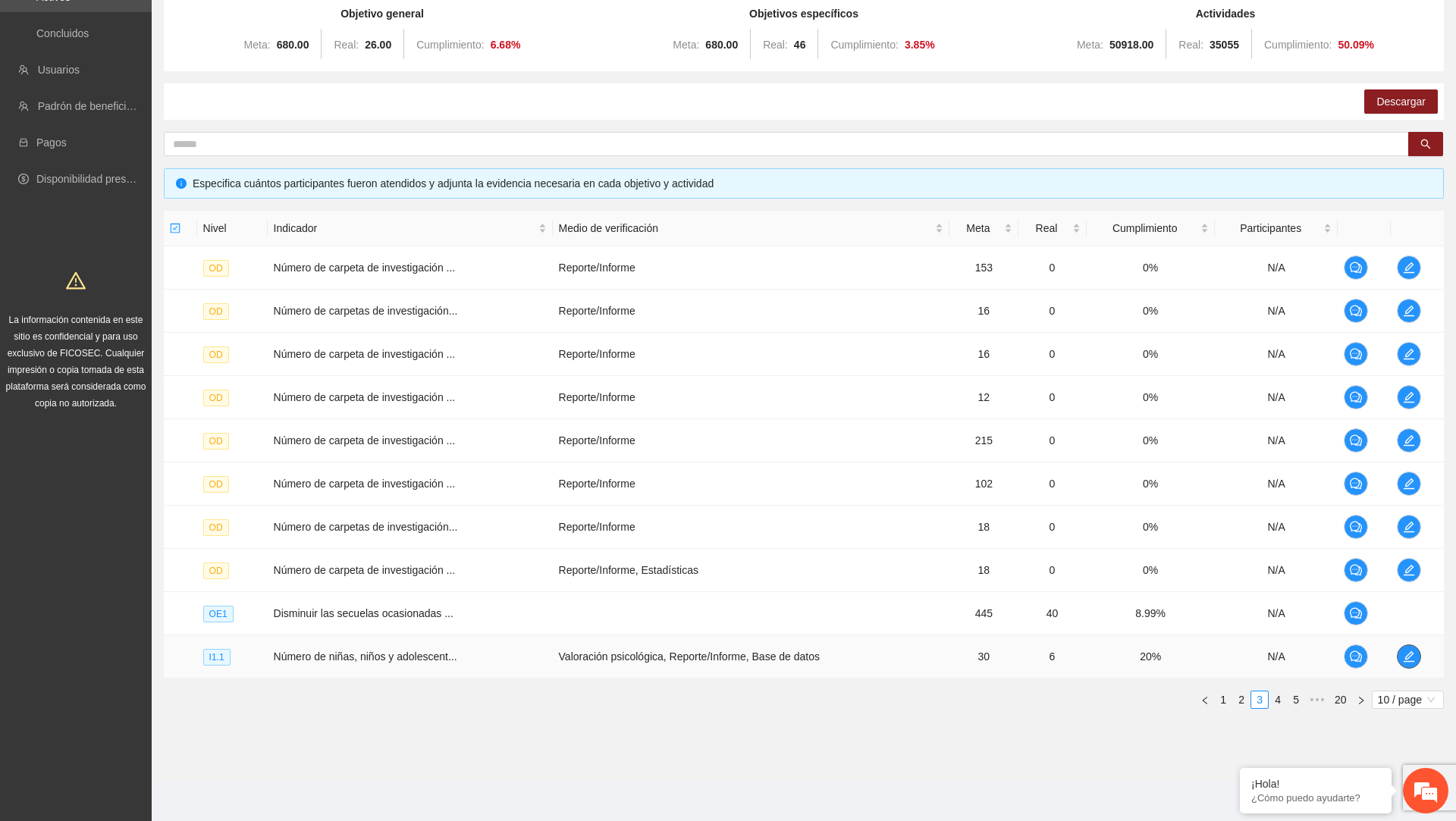
click at [1413, 659] on icon "edit" at bounding box center [1409, 657] width 12 height 12
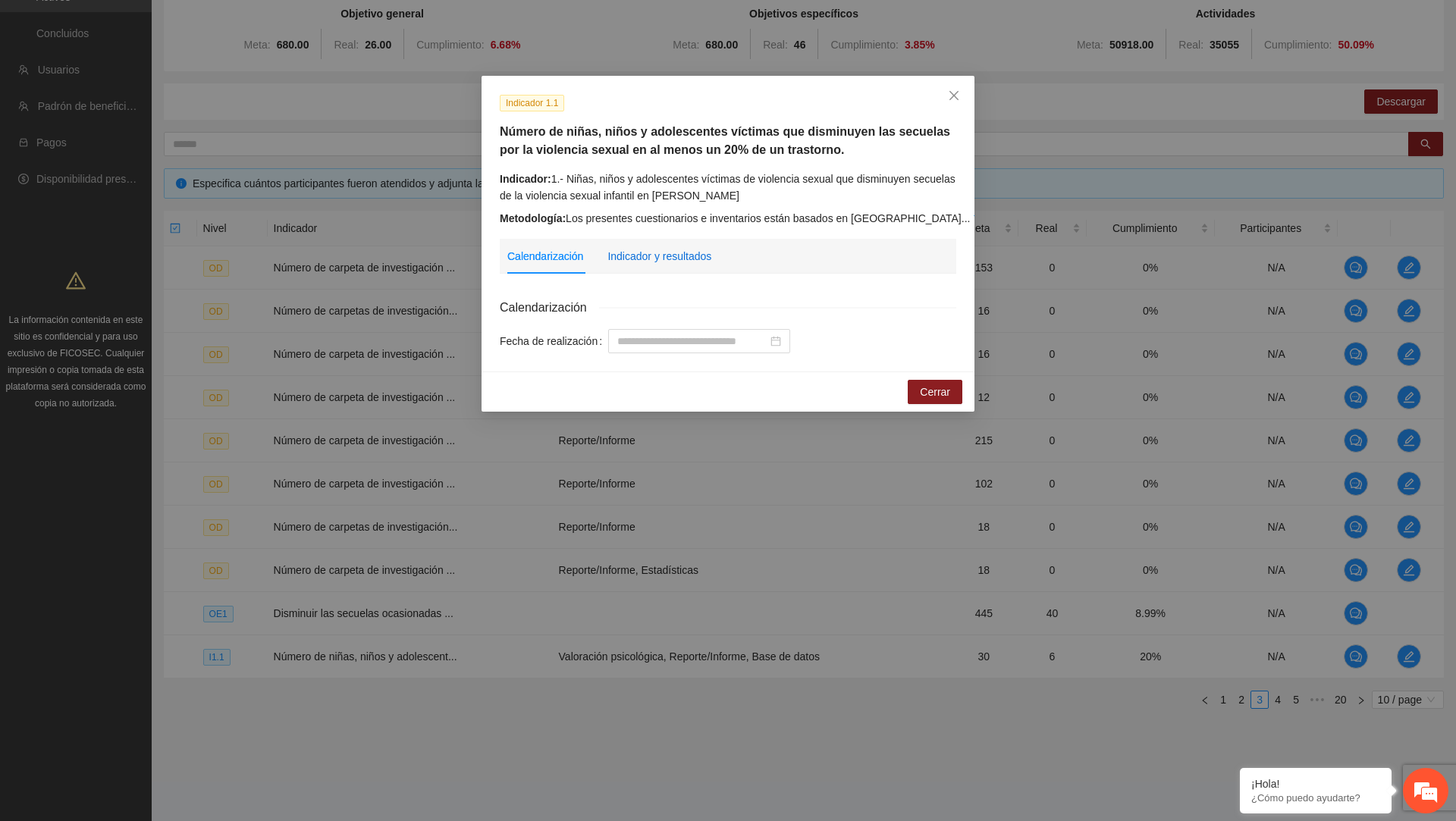
click at [680, 253] on div "Indicador y resultados" at bounding box center [659, 256] width 104 height 17
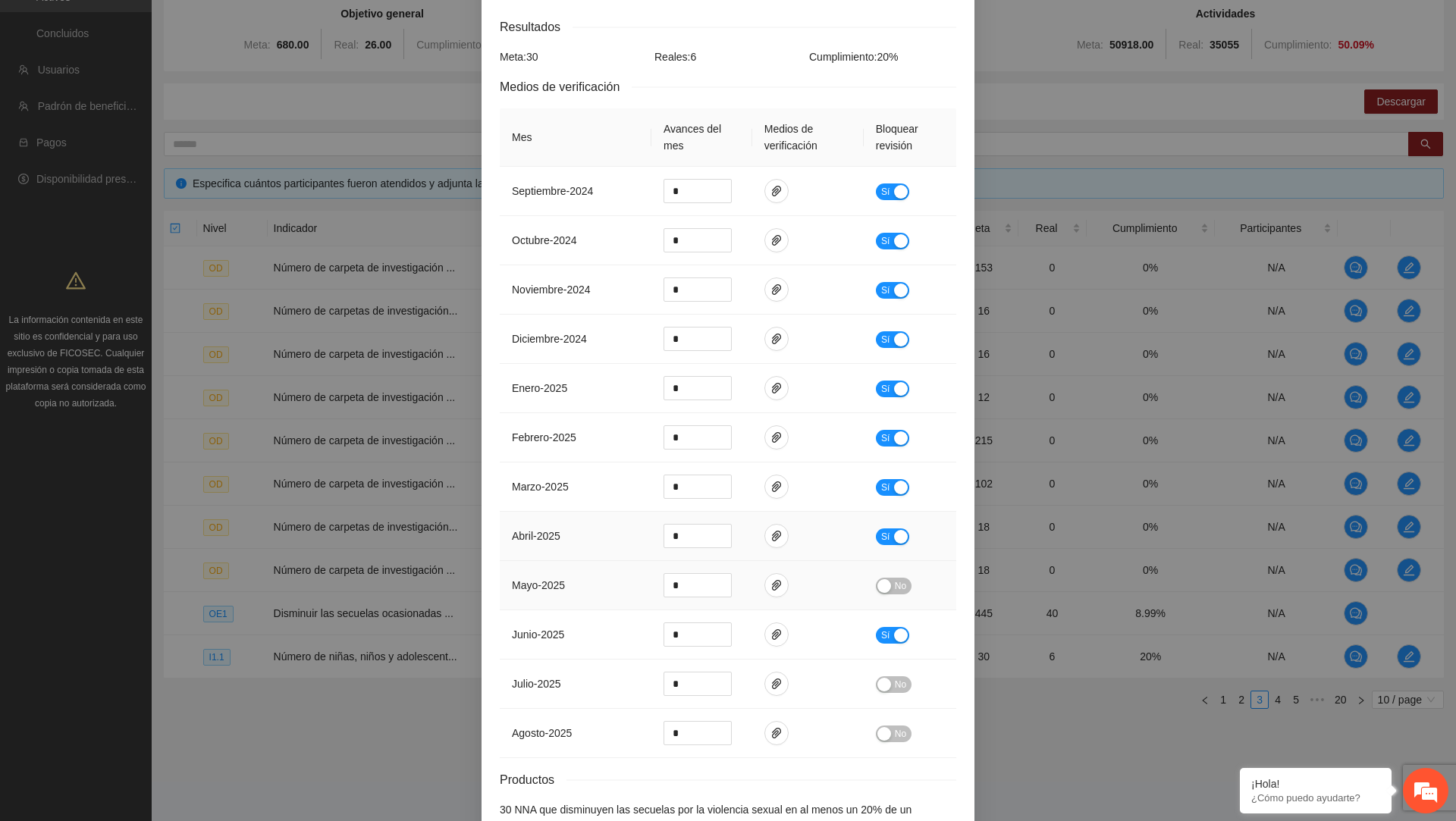
scroll to position [282, 0]
click at [781, 581] on icon "paper-clip" at bounding box center [776, 584] width 12 height 12
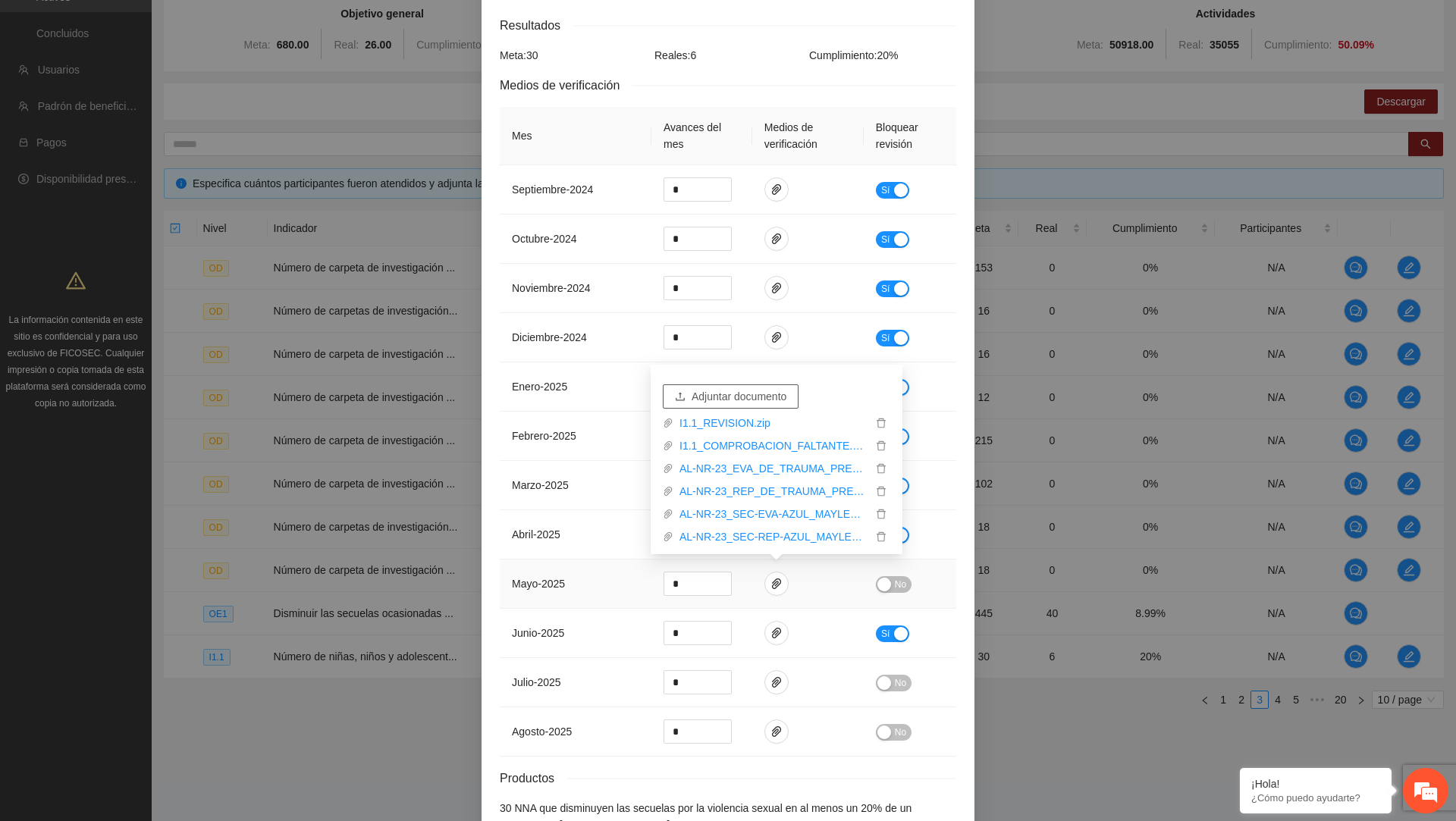
click at [765, 396] on span "Adjuntar documento" at bounding box center [738, 396] width 95 height 17
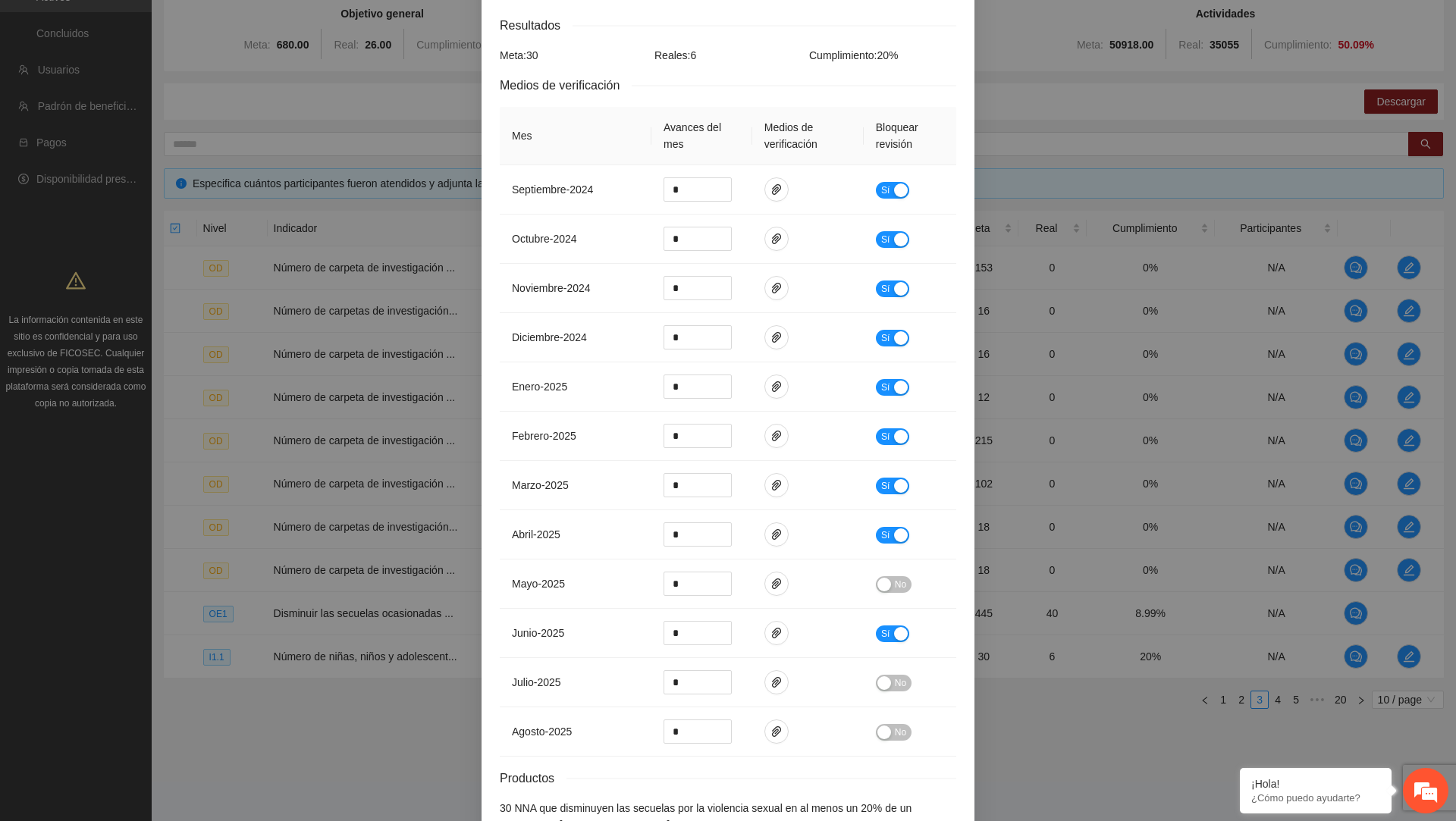
click at [805, 97] on div "Resultados Meta: 30 Reales: 6 Cumplimiento: 20 % Medios de verificación Mes Ava…" at bounding box center [728, 424] width 457 height 817
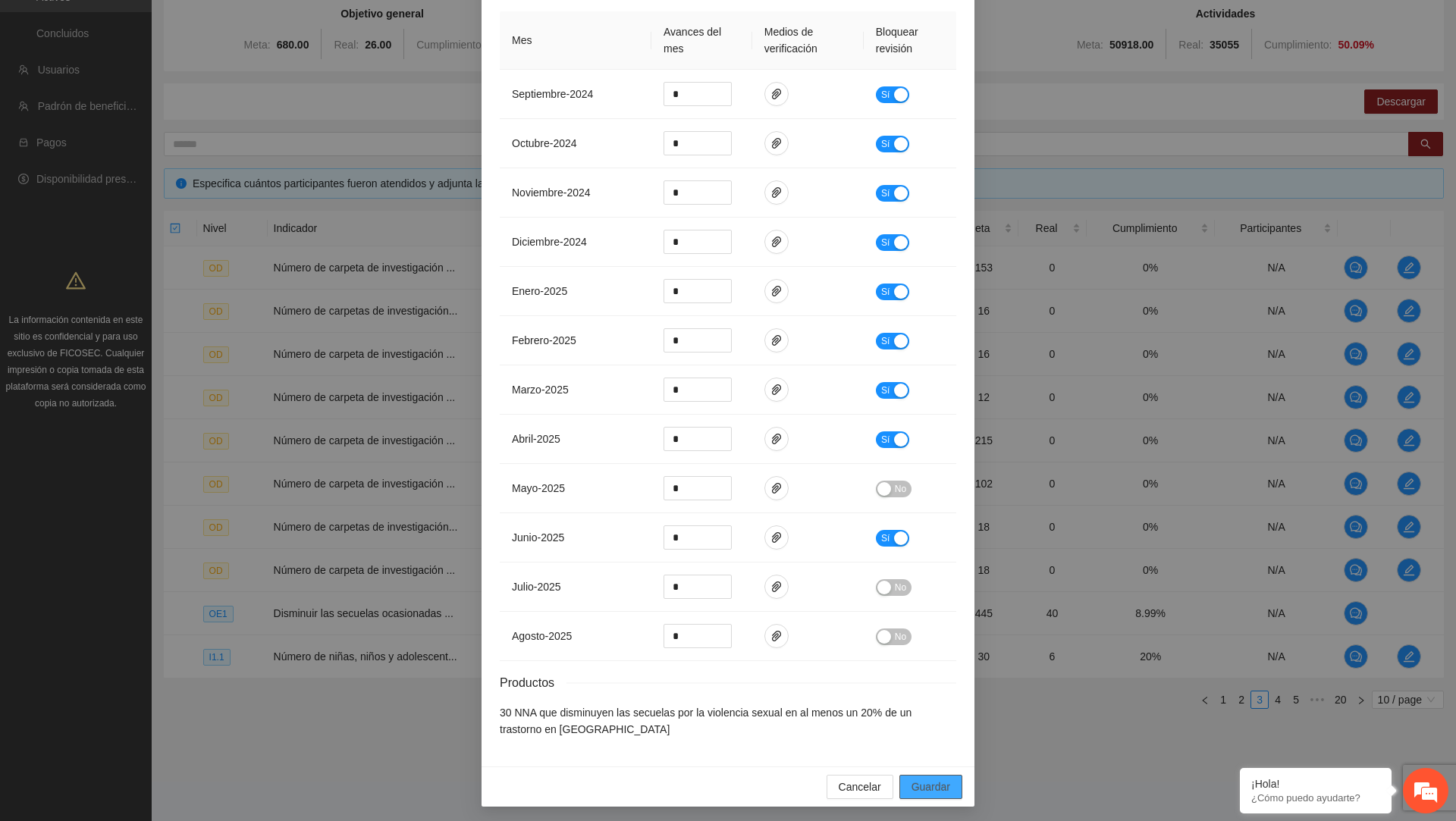
click at [919, 791] on span "Guardar" at bounding box center [931, 786] width 39 height 17
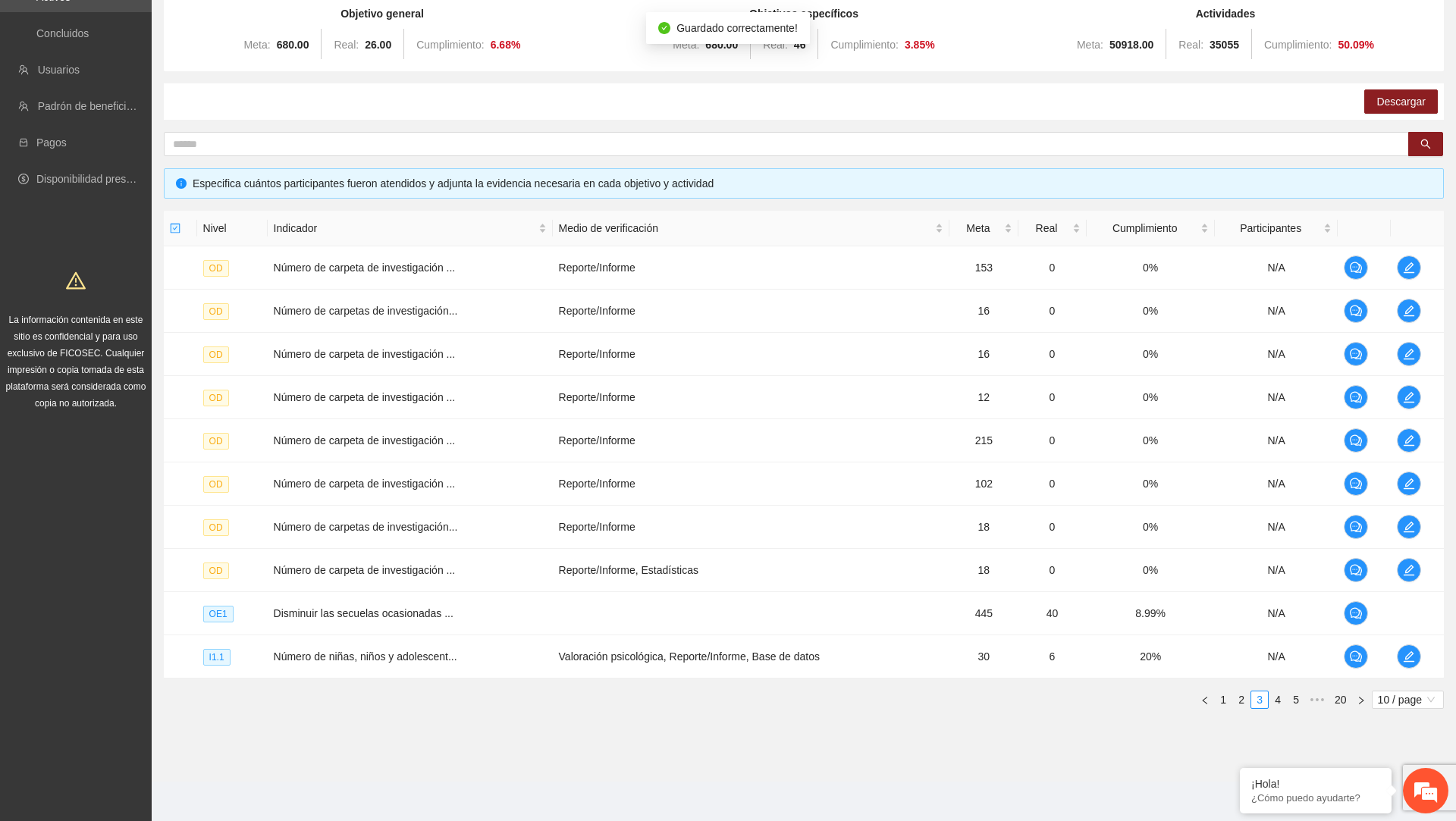
scroll to position [302, 0]
click at [1408, 651] on icon "edit" at bounding box center [1409, 657] width 12 height 12
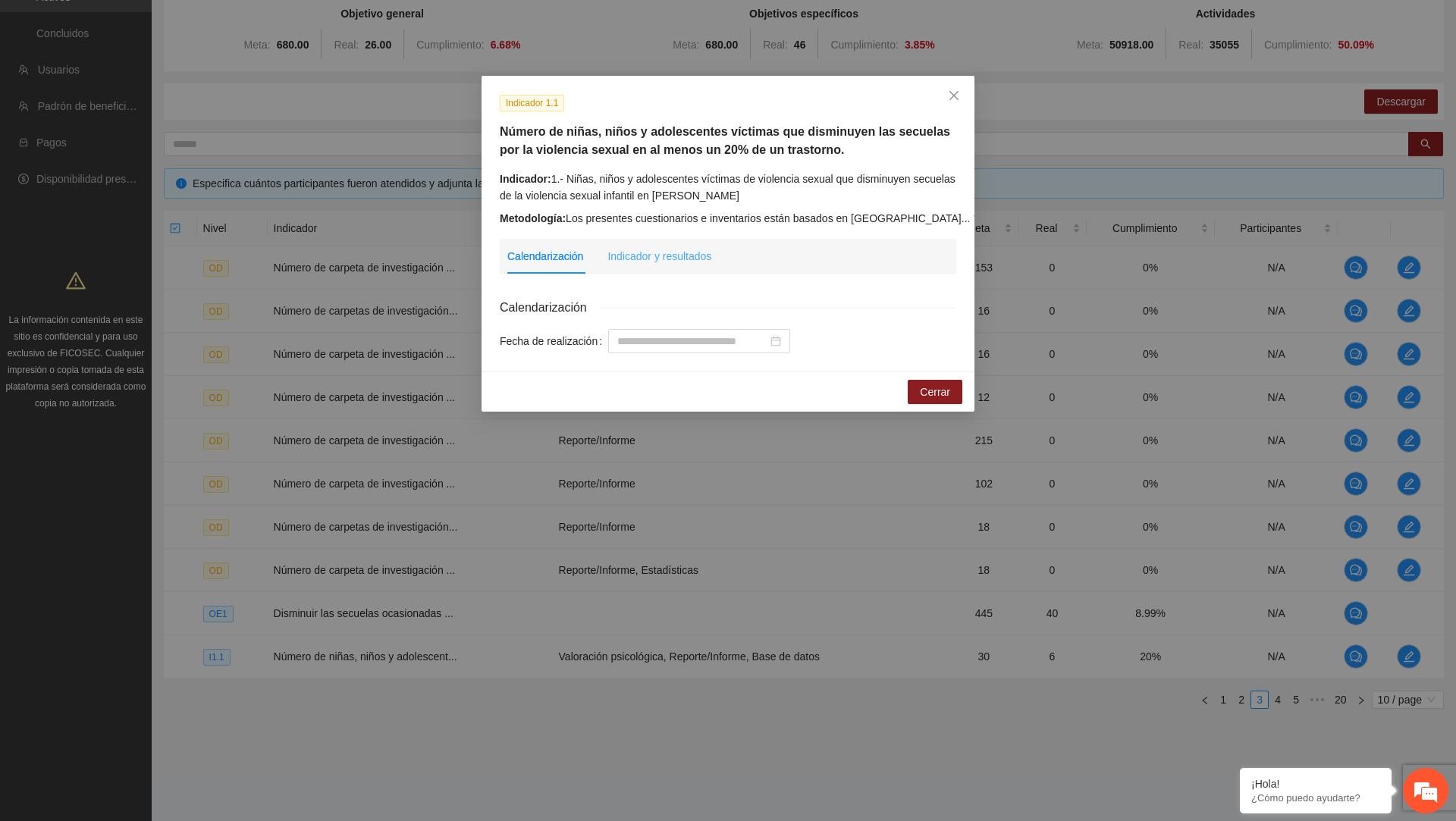
click at [677, 266] on div "Indicador y resultados" at bounding box center [659, 256] width 104 height 35
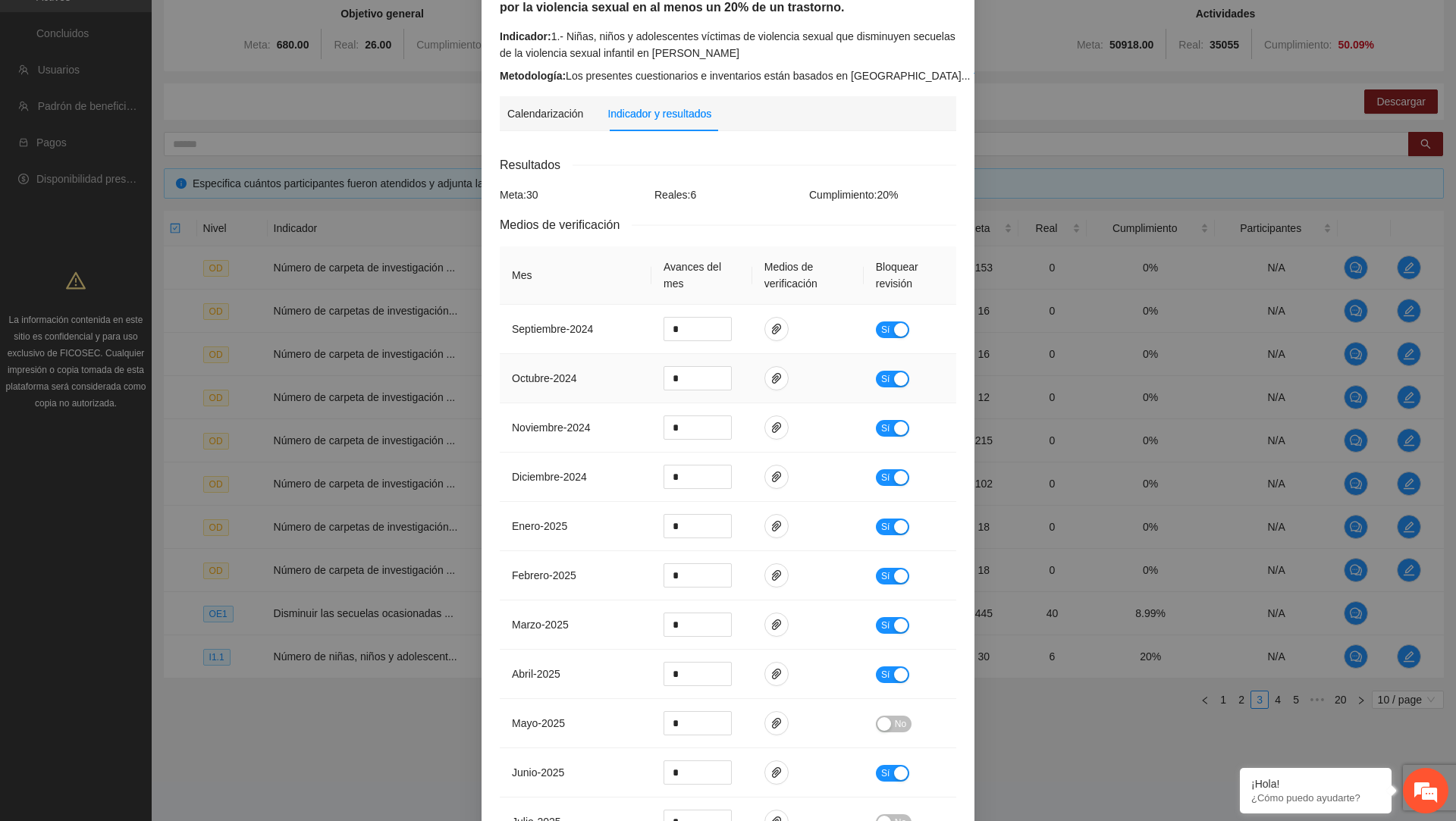
scroll to position [205, 0]
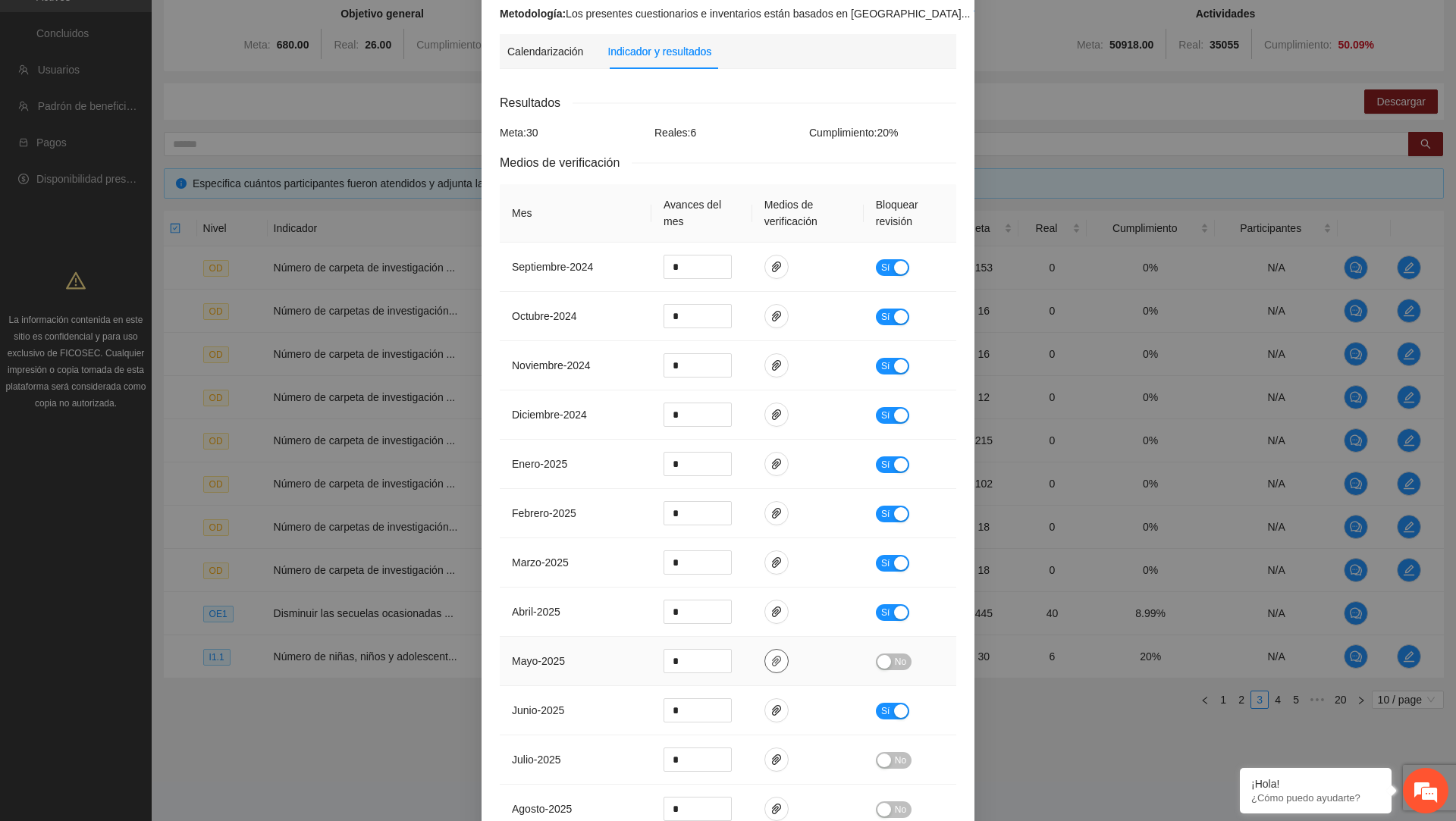
click at [778, 655] on icon "paper-clip" at bounding box center [776, 661] width 12 height 12
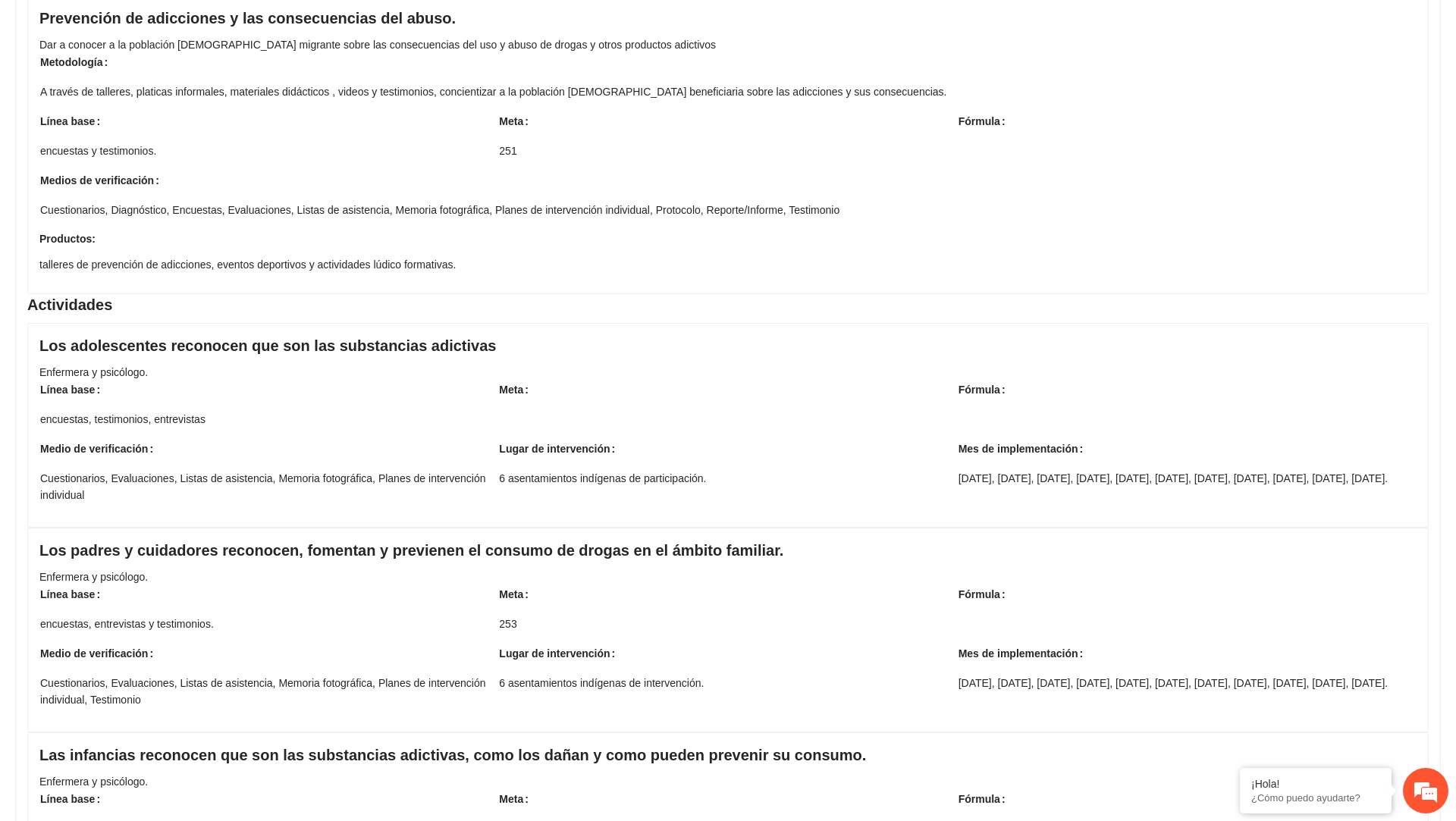
scroll to position [2590, 0]
